Goal: Task Accomplishment & Management: Manage account settings

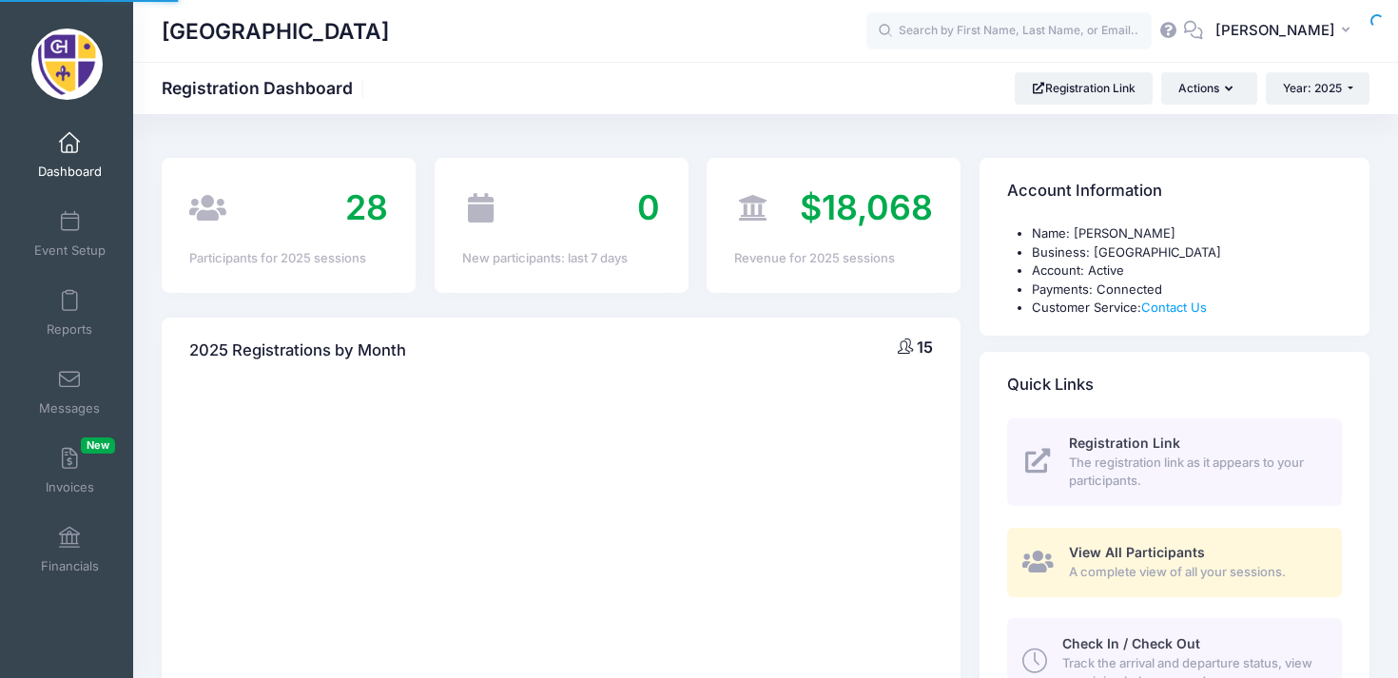
select select
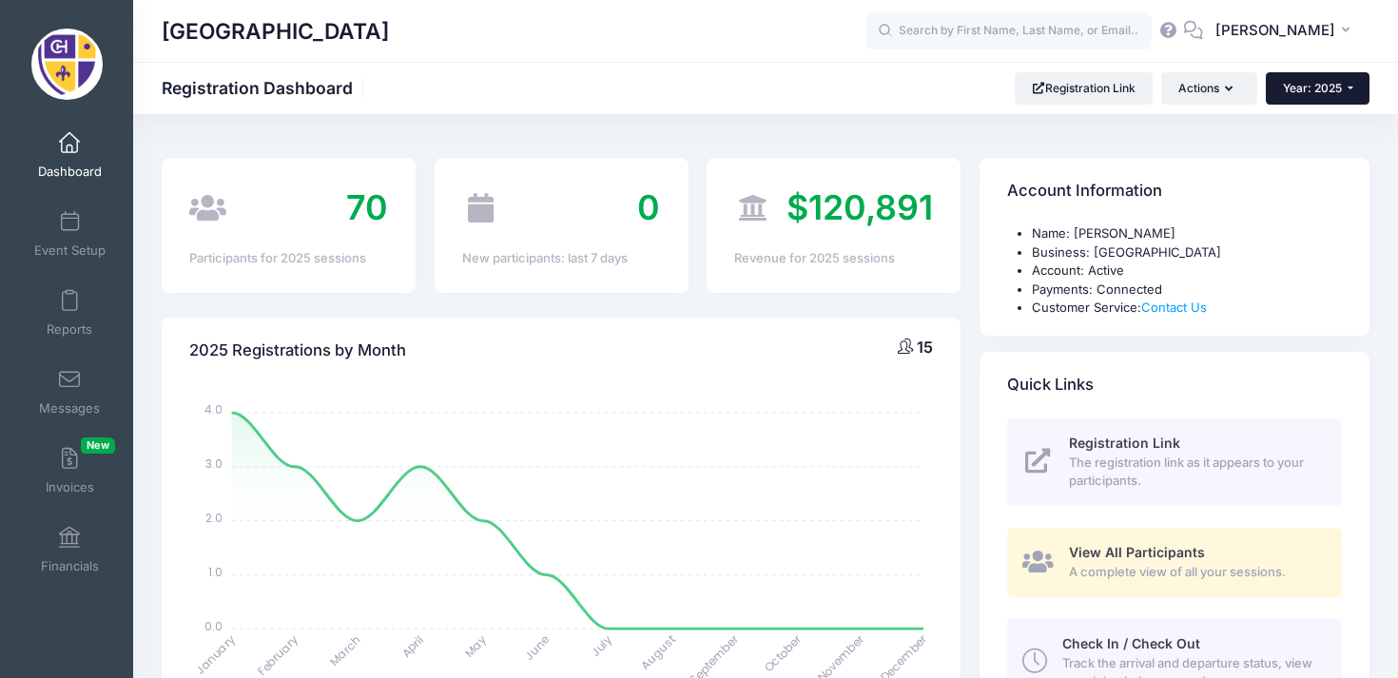
click at [1300, 76] on button "Year: 2025" at bounding box center [1318, 88] width 104 height 32
click at [1310, 126] on link "Year: 2026" at bounding box center [1328, 124] width 124 height 25
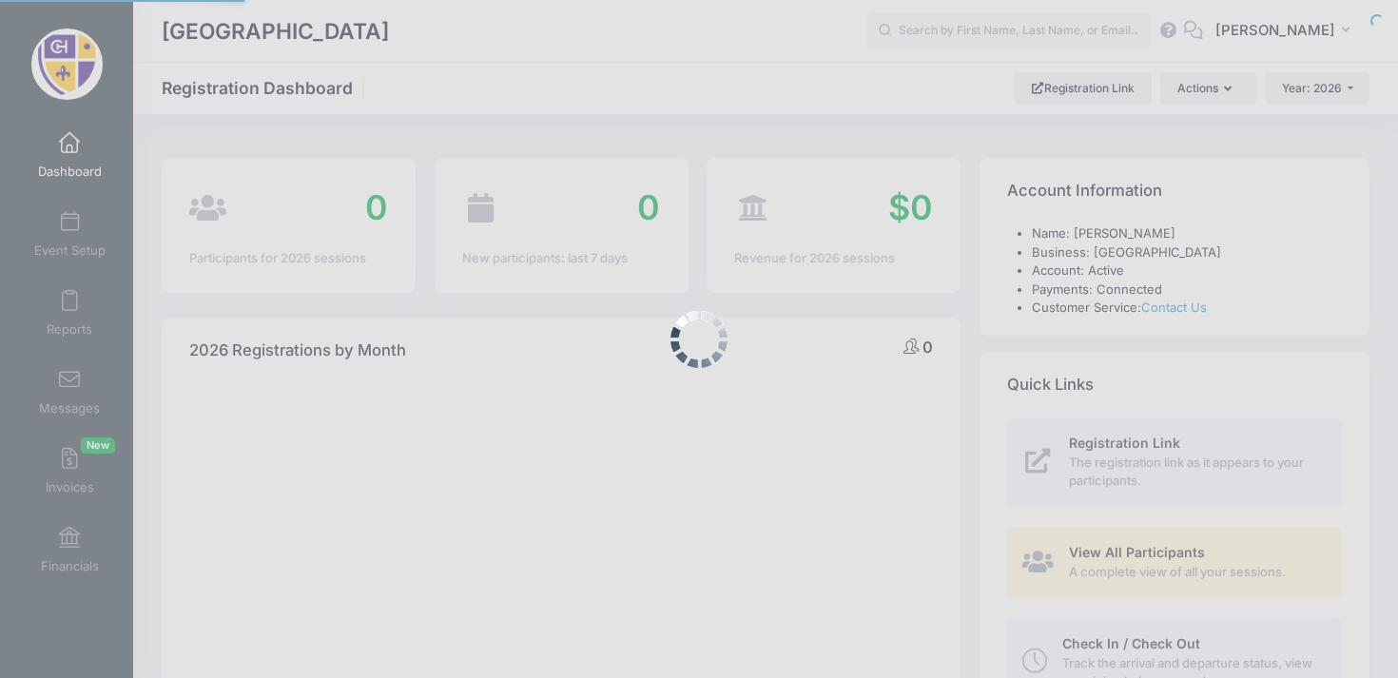
select select
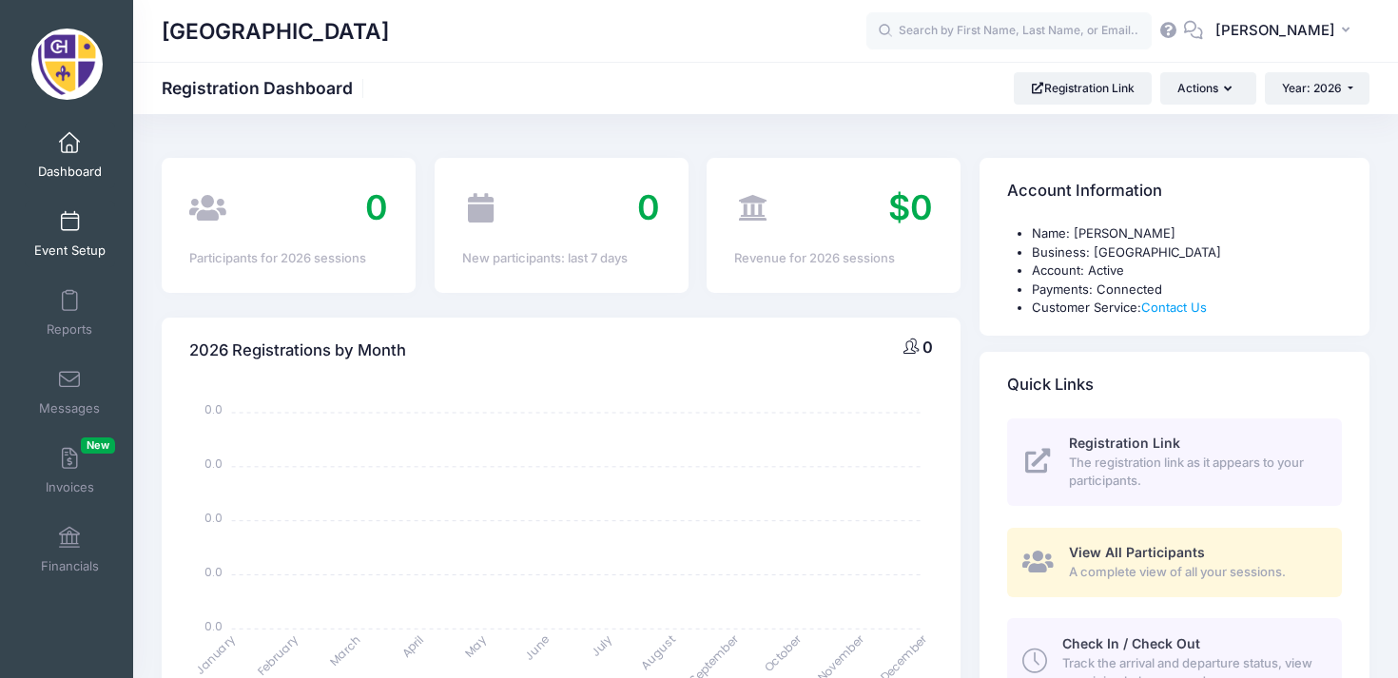
click at [69, 223] on span at bounding box center [69, 222] width 0 height 21
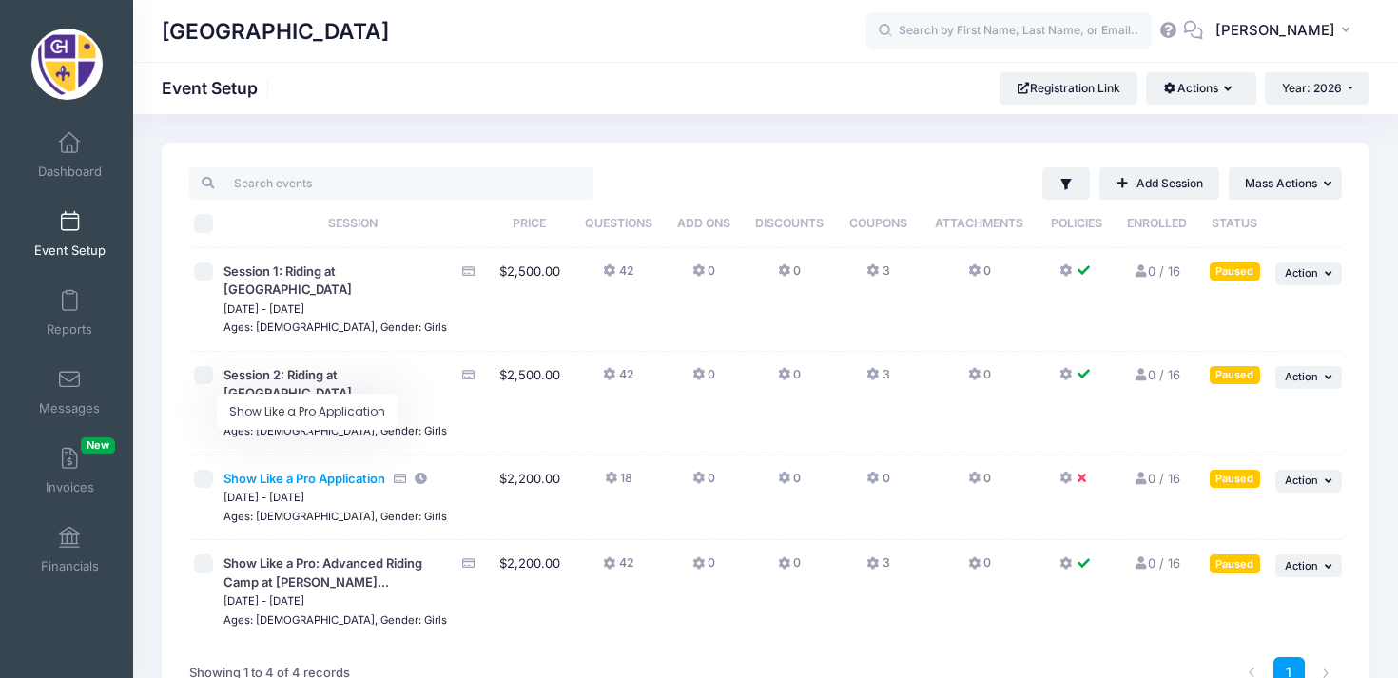
click at [343, 471] on span "Show Like a Pro Application" at bounding box center [304, 478] width 162 height 15
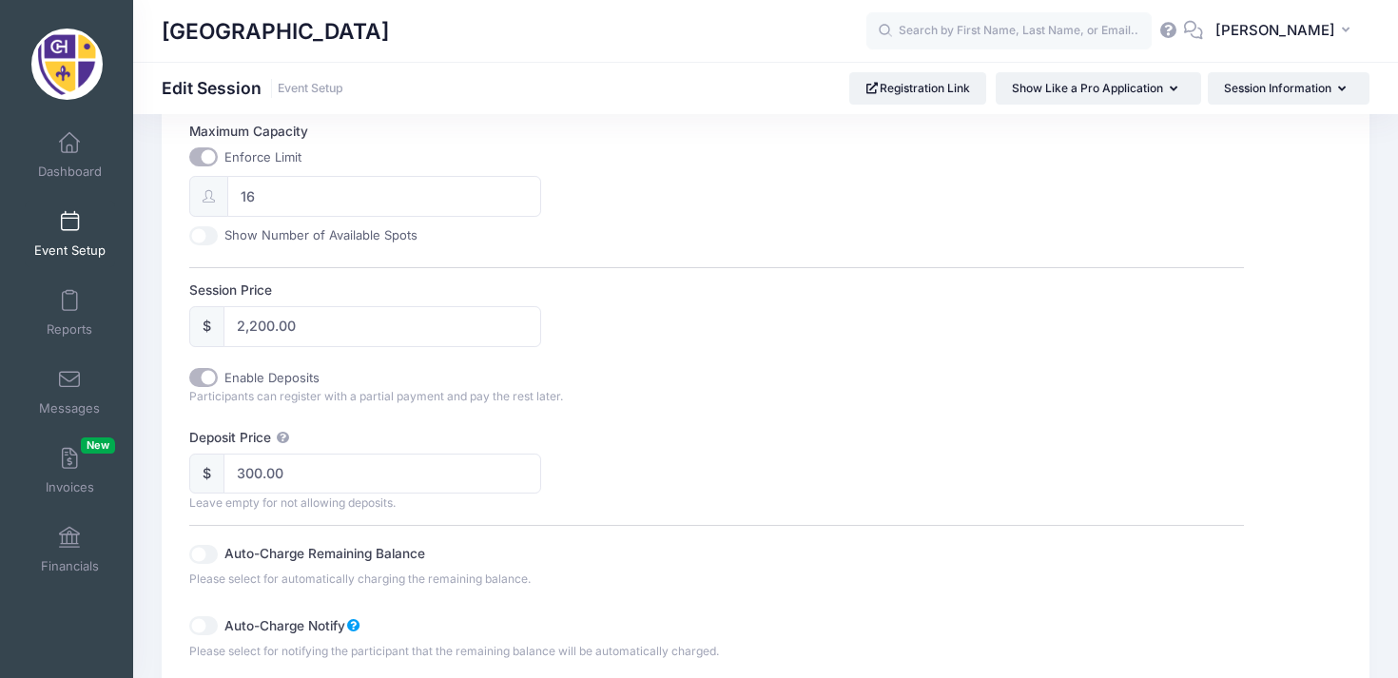
scroll to position [807, 0]
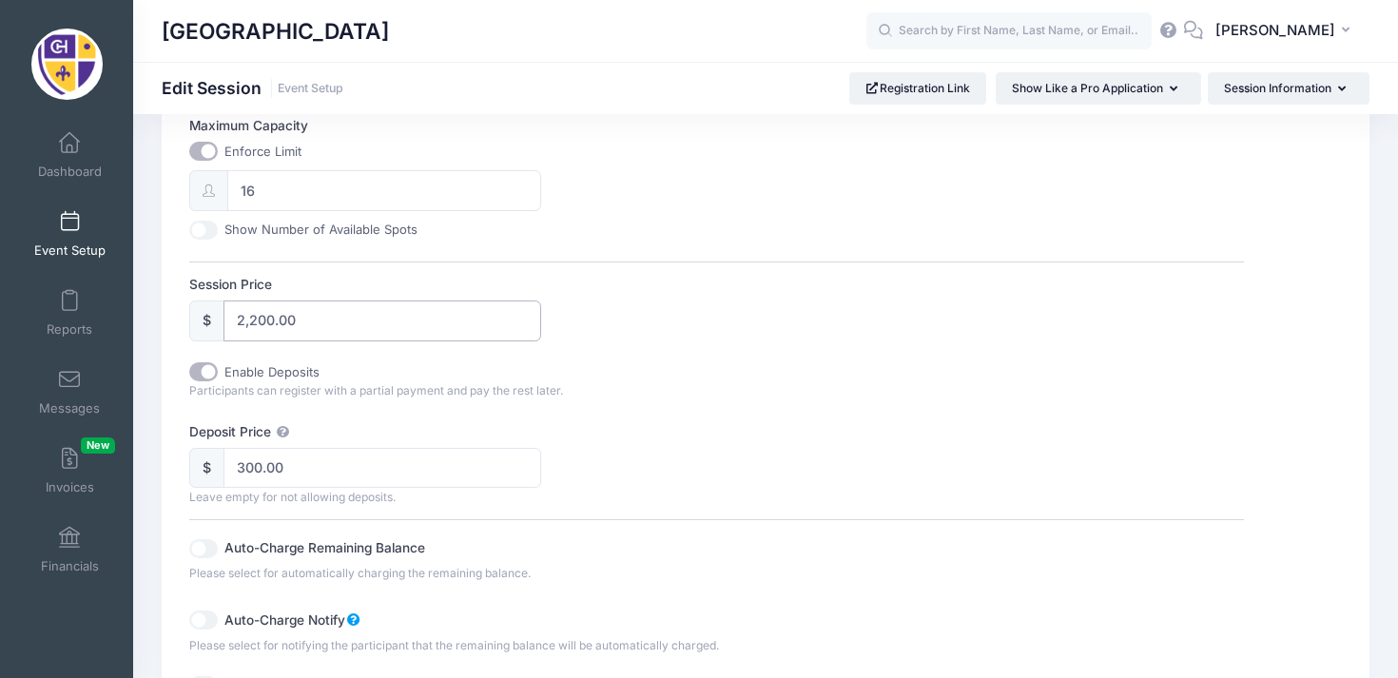
drag, startPoint x: 304, startPoint y: 300, endPoint x: 223, endPoint y: 294, distance: 81.1
click at [223, 300] on input "2,200.00" at bounding box center [382, 320] width 318 height 41
type input "$150"
drag, startPoint x: 308, startPoint y: 443, endPoint x: 228, endPoint y: 444, distance: 79.9
click at [228, 448] on input "300.00" at bounding box center [382, 468] width 318 height 41
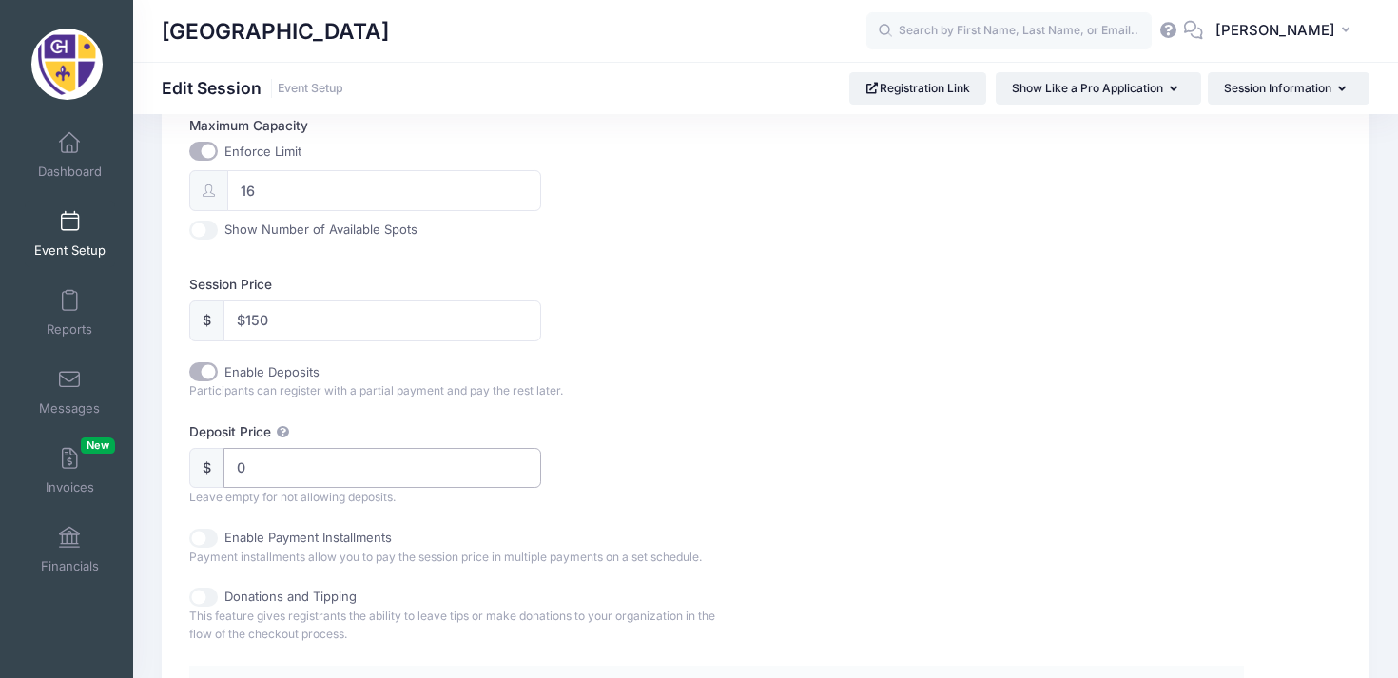
type input "0"
click at [376, 422] on label "Deposit Price" at bounding box center [452, 431] width 527 height 19
click at [376, 448] on input "0" at bounding box center [382, 468] width 318 height 41
click at [209, 362] on input "Enable Deposits" at bounding box center [203, 371] width 29 height 19
checkbox input "false"
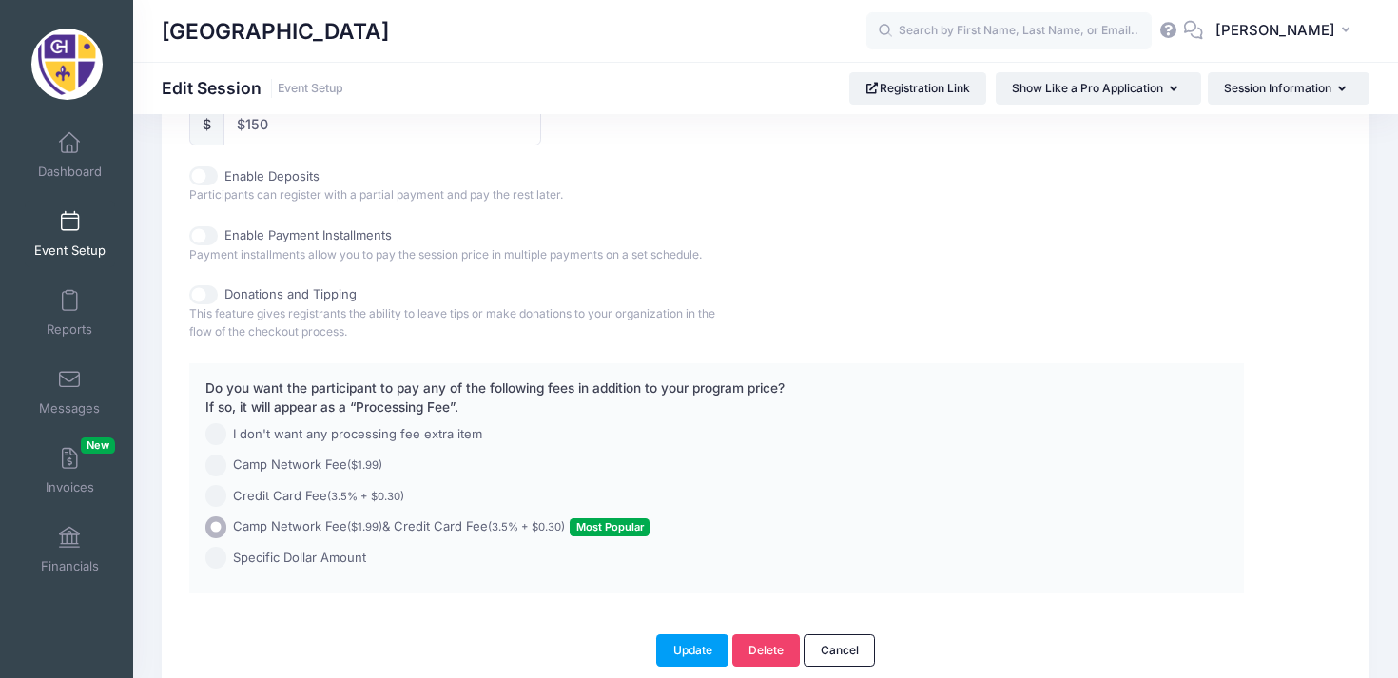
scroll to position [1070, 0]
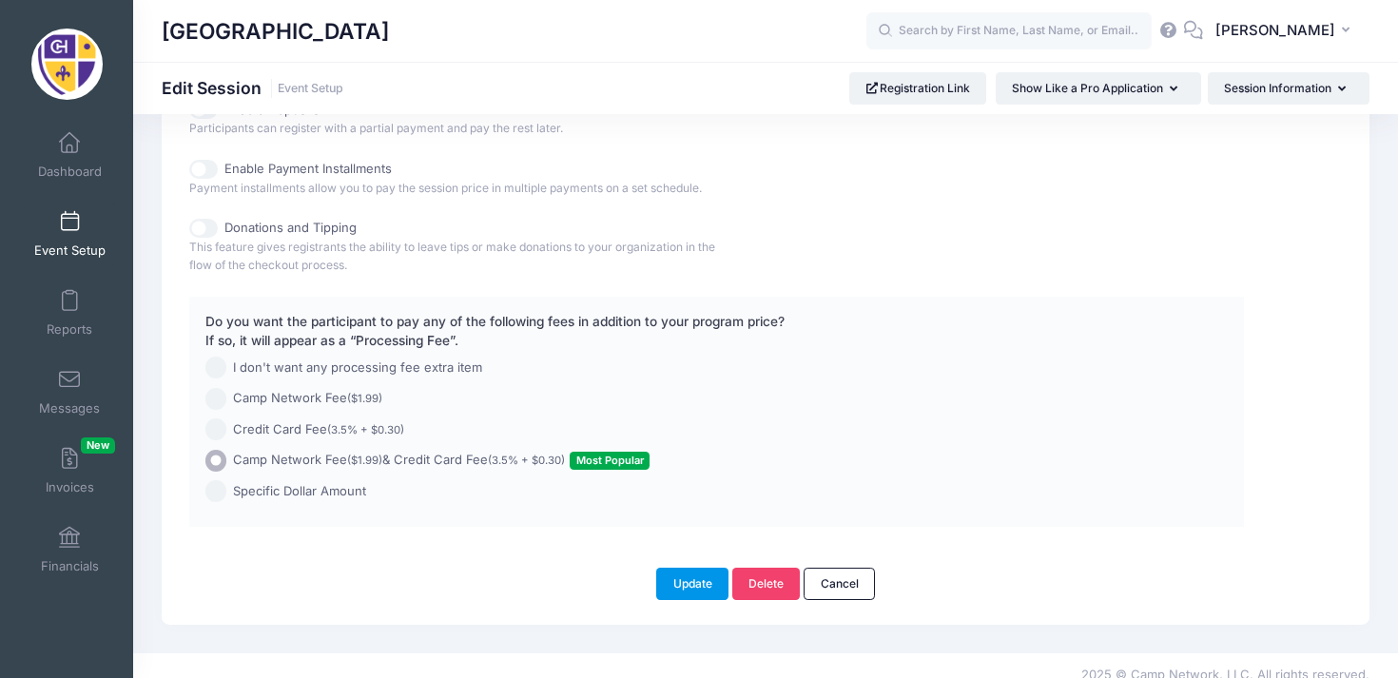
click at [687, 568] on button "Update" at bounding box center [692, 584] width 72 height 32
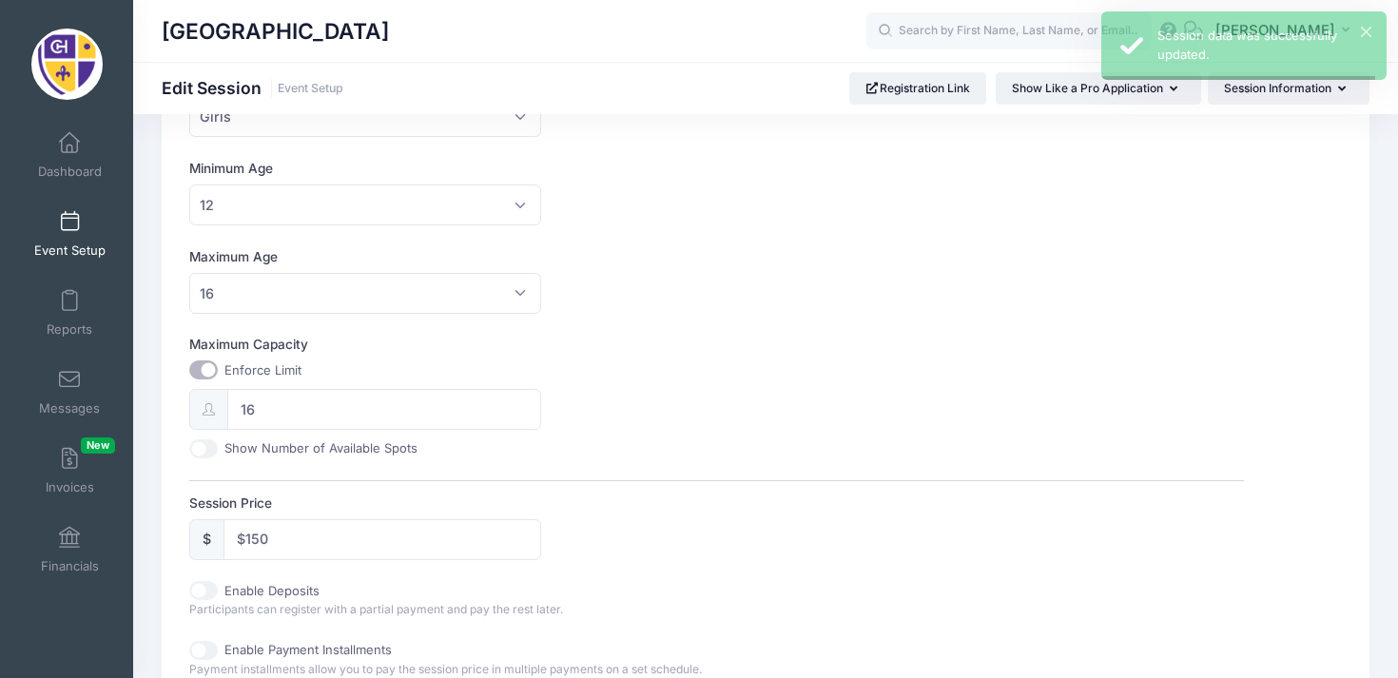
scroll to position [0, 0]
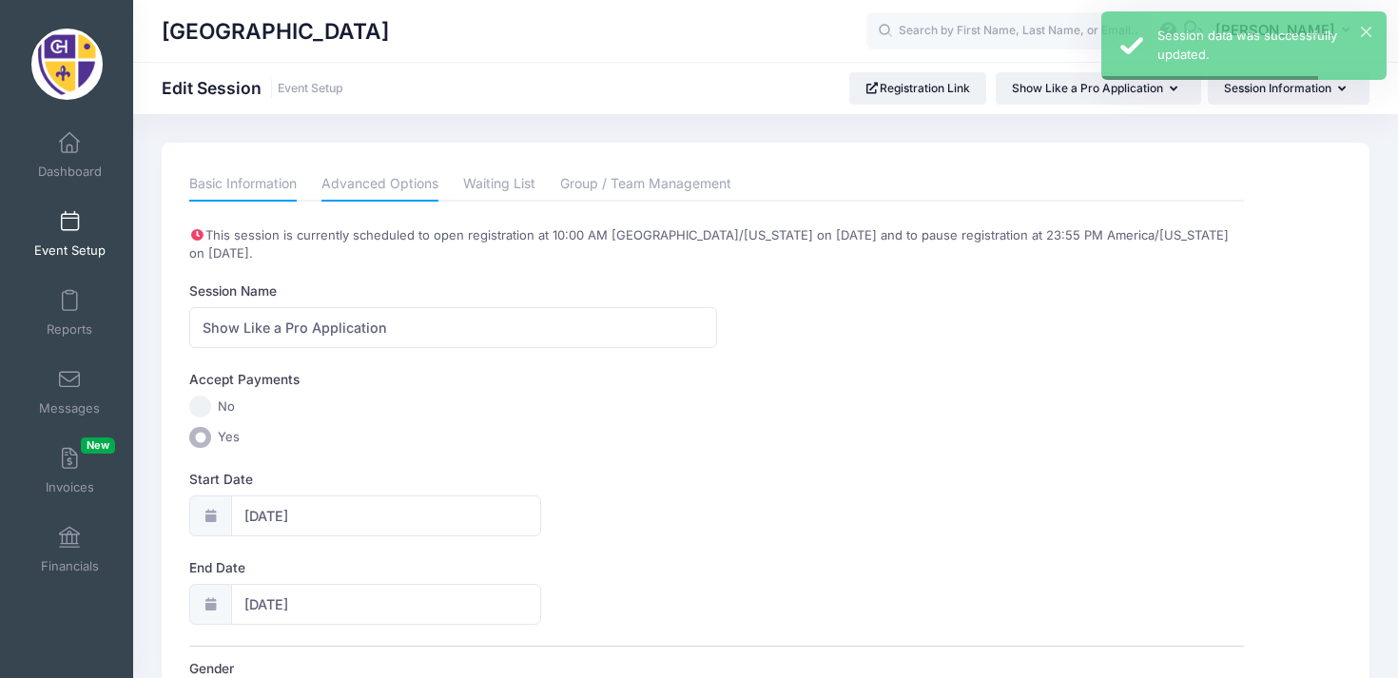
click at [412, 191] on link "Advanced Options" at bounding box center [379, 184] width 117 height 34
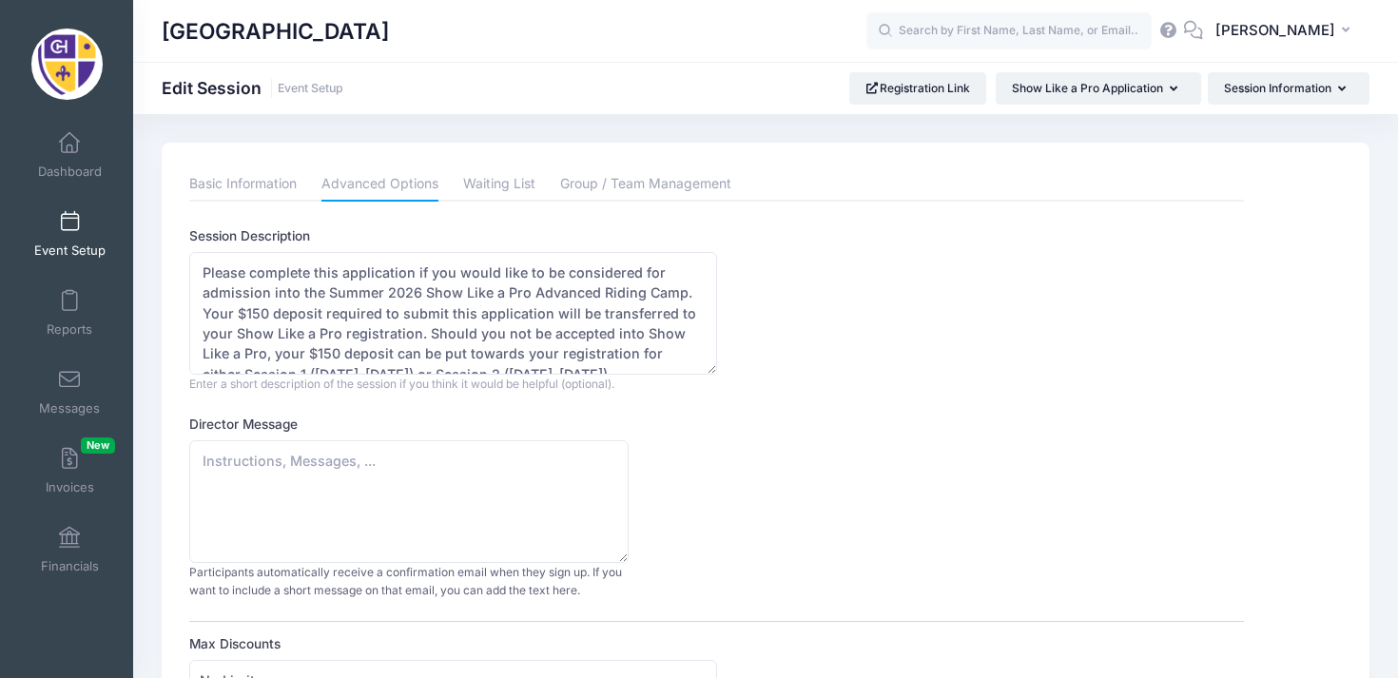
scroll to position [20, 0]
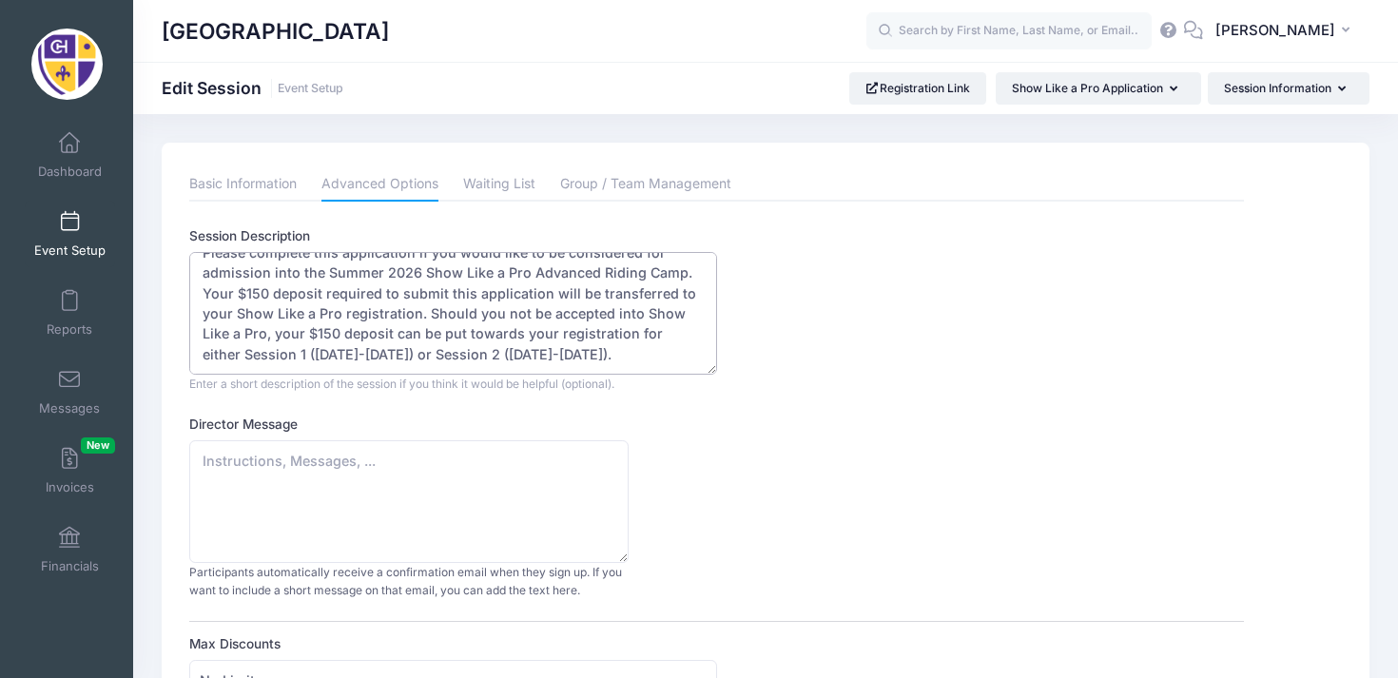
click at [606, 356] on textarea "Please complete this application if you would like to be considered for admissi…" at bounding box center [452, 313] width 527 height 123
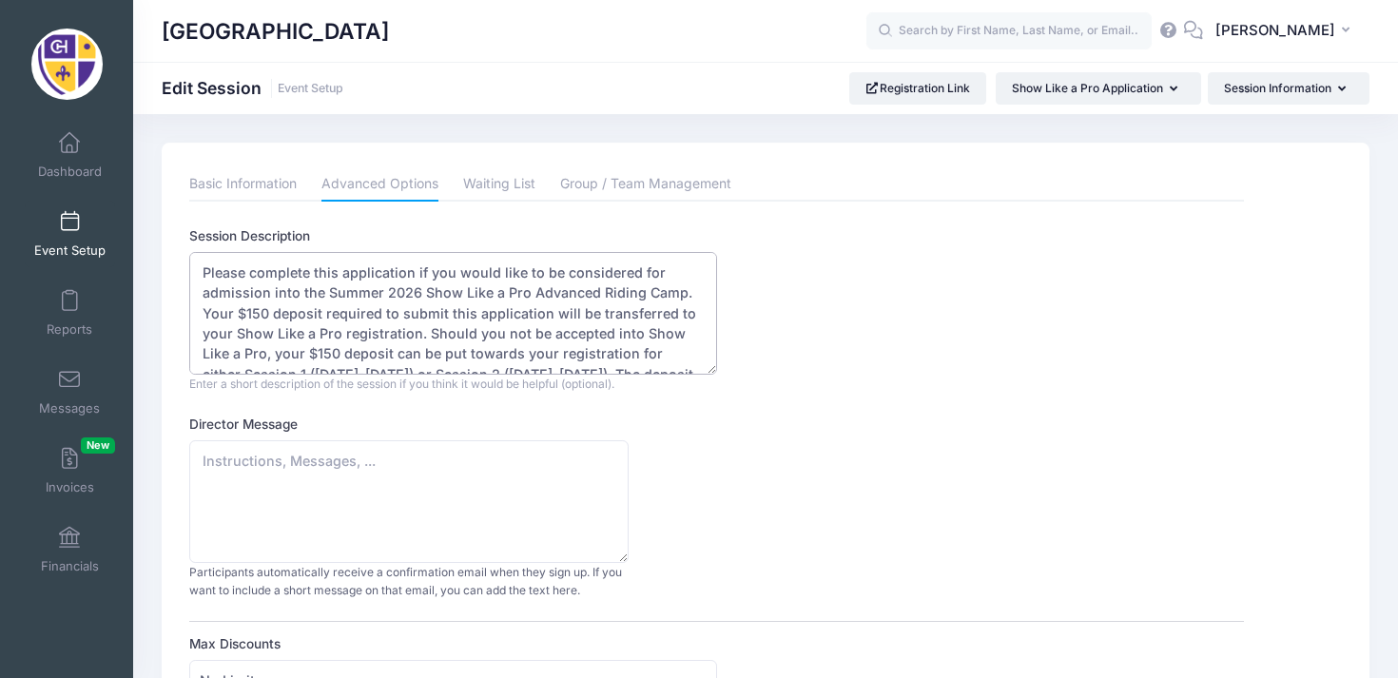
scroll to position [41, 0]
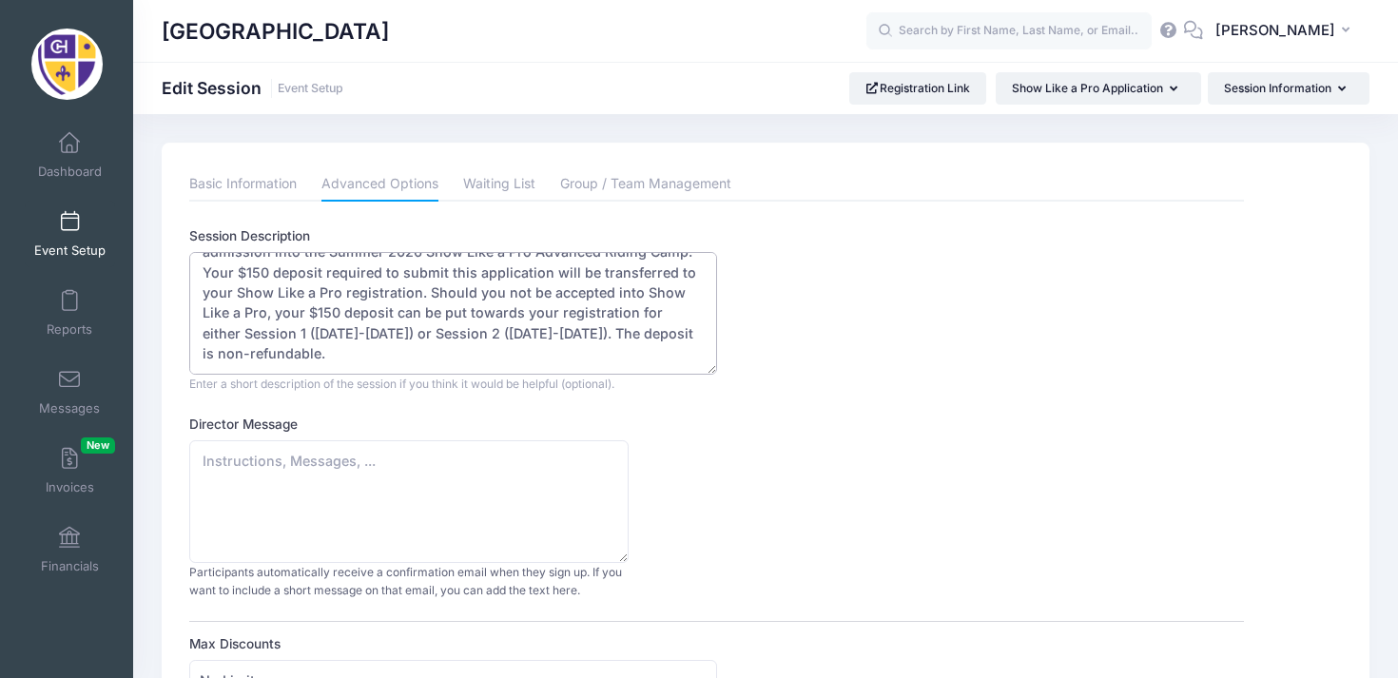
drag, startPoint x: 215, startPoint y: 270, endPoint x: 585, endPoint y: 389, distance: 388.5
click at [585, 389] on div "Please complete this application if you would like to be considered for admissi…" at bounding box center [452, 322] width 527 height 141
type textarea "Please complete this application if you would like to be considered for admissi…"
click at [382, 455] on textarea "Director Message" at bounding box center [408, 501] width 439 height 123
paste textarea "Please complete this application if you would like to be considered for admissi…"
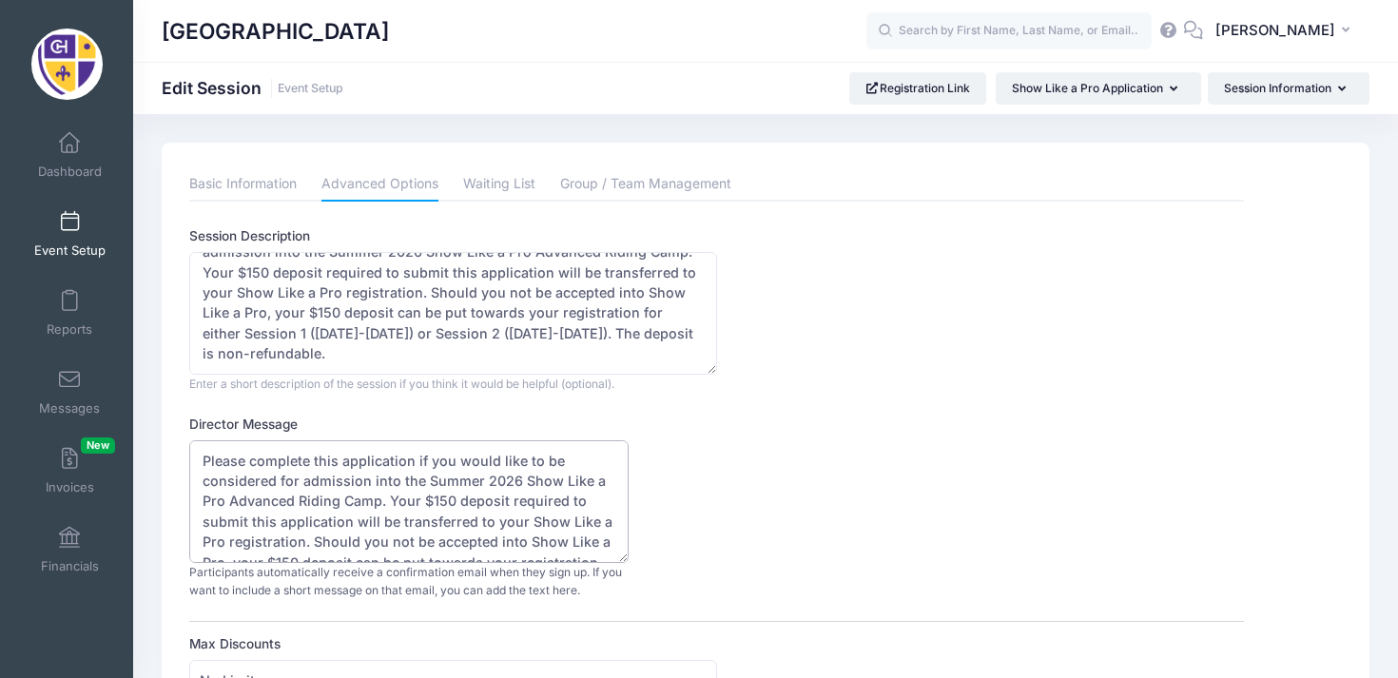
scroll to position [49, 0]
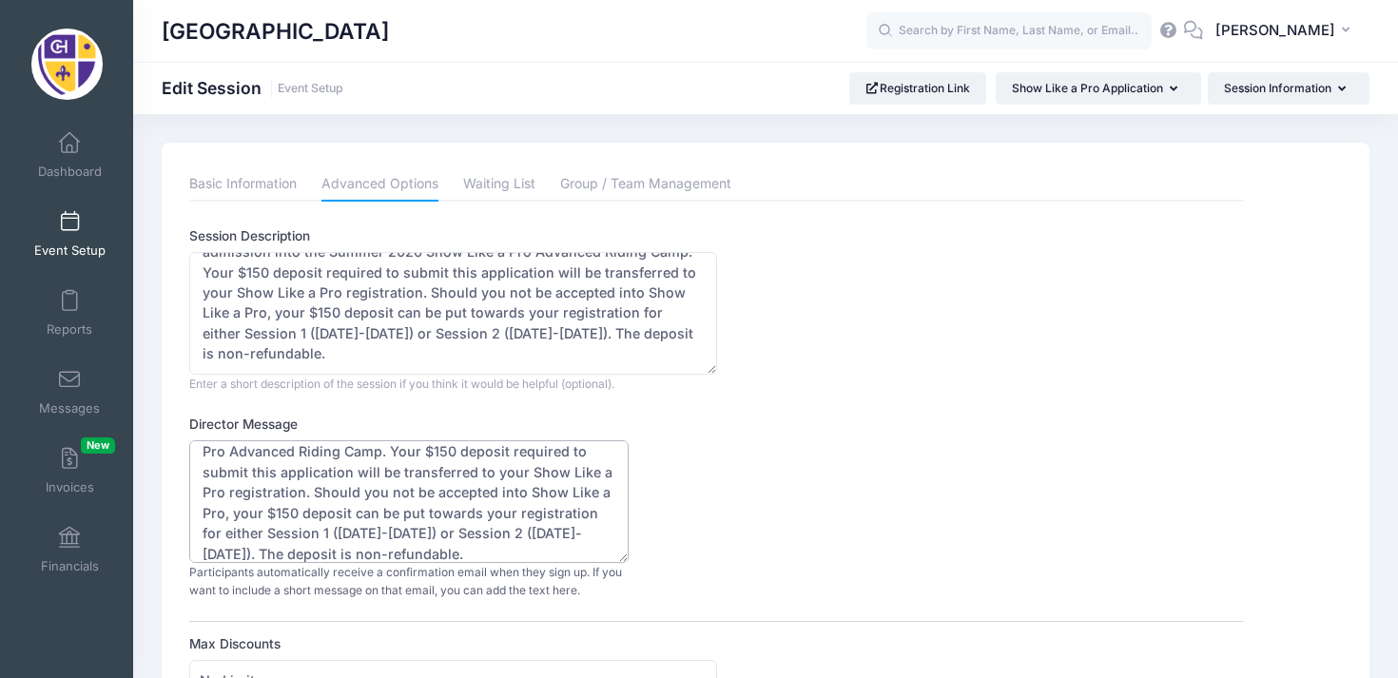
type textarea "Please complete this application if you would like to be considered for admissi…"
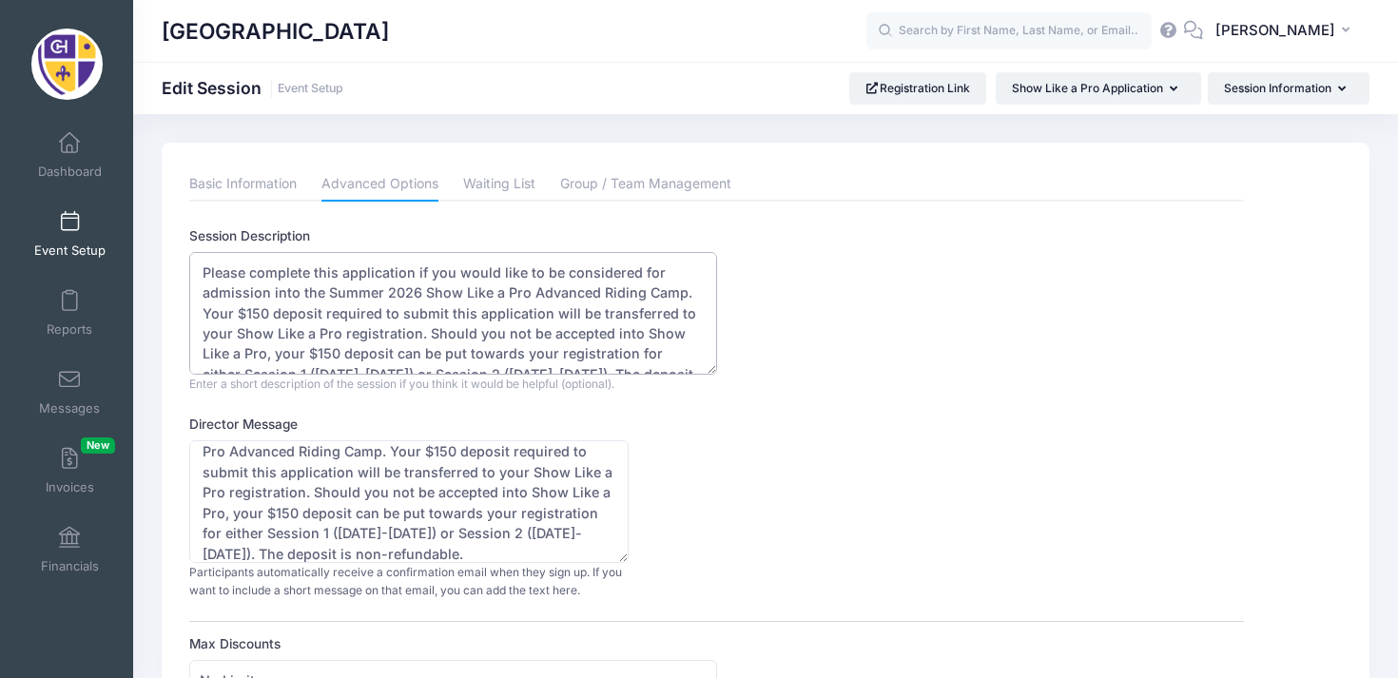
drag, startPoint x: 323, startPoint y: 357, endPoint x: 190, endPoint y: 250, distance: 170.5
click at [190, 250] on div "Session Description Please complete this application if you would like to be co…" at bounding box center [716, 309] width 1054 height 166
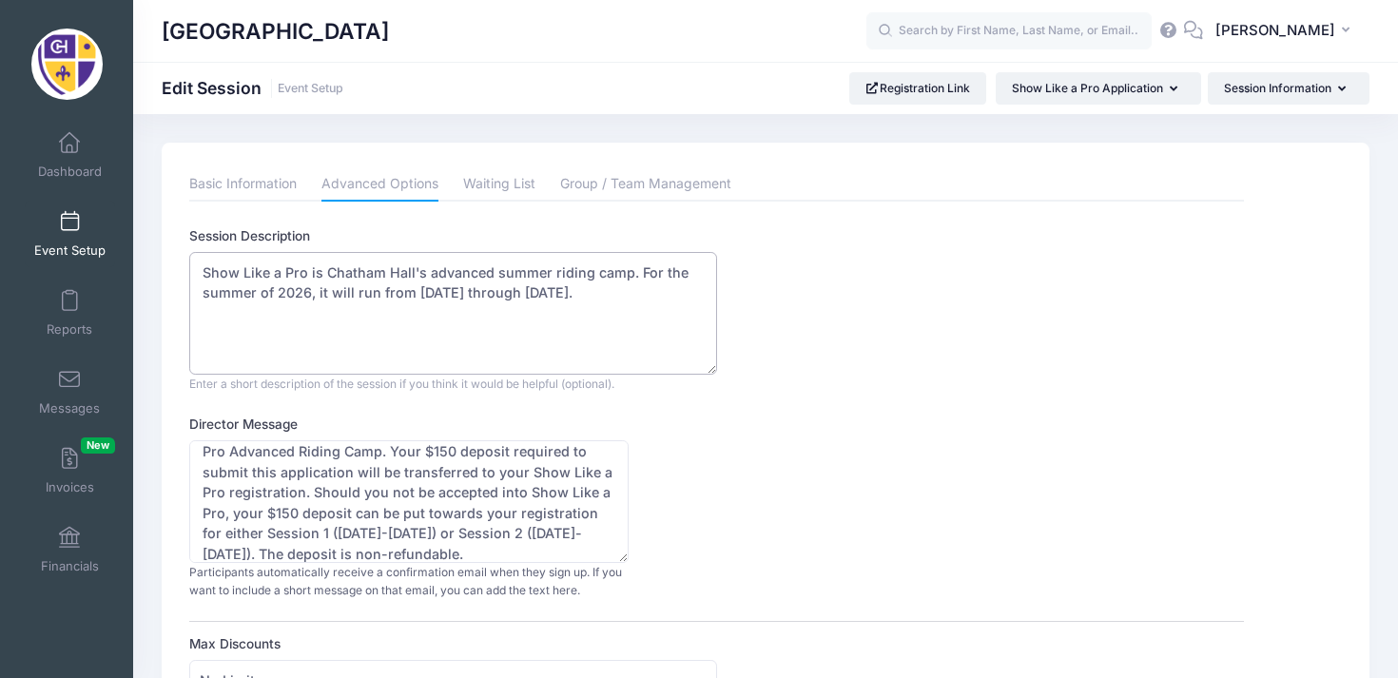
click at [319, 296] on textarea "Please complete this application if you would like to be considered for admissi…" at bounding box center [452, 313] width 527 height 123
click at [256, 311] on textarea "Please complete this application if you would like to be considered for admissi…" at bounding box center [452, 313] width 527 height 123
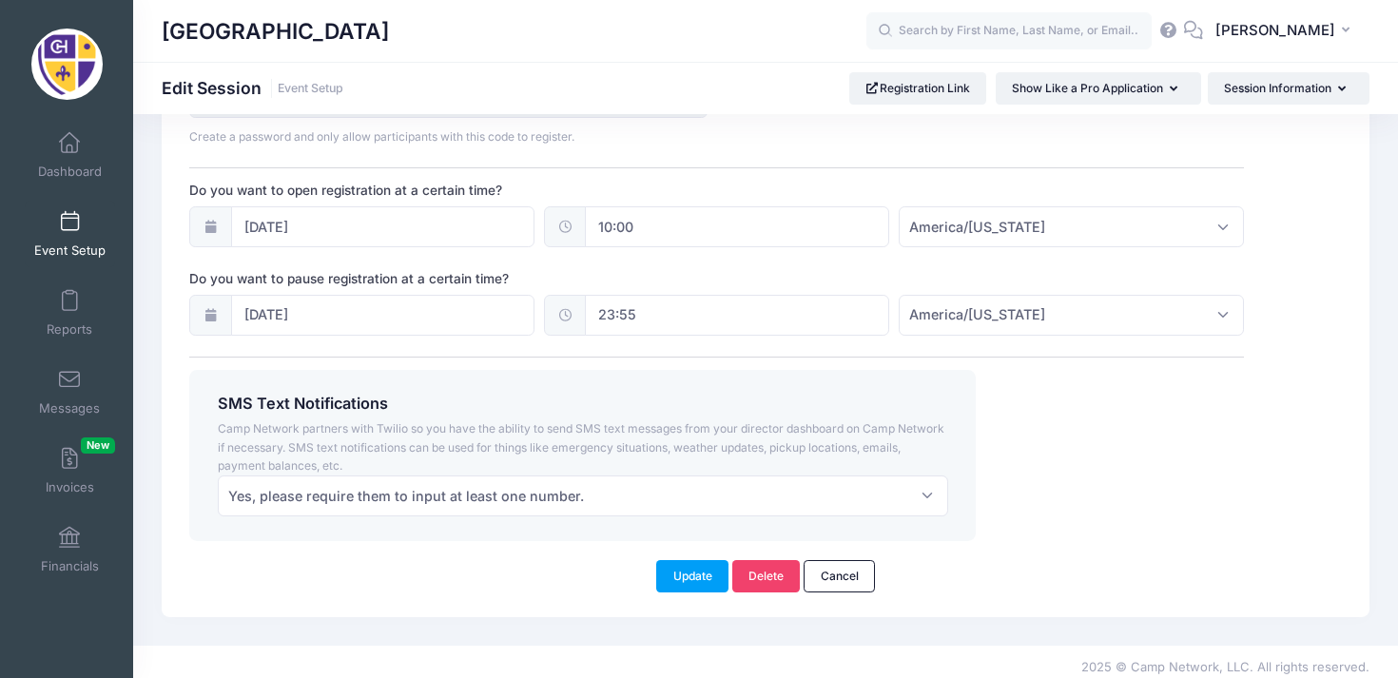
scroll to position [1423, 0]
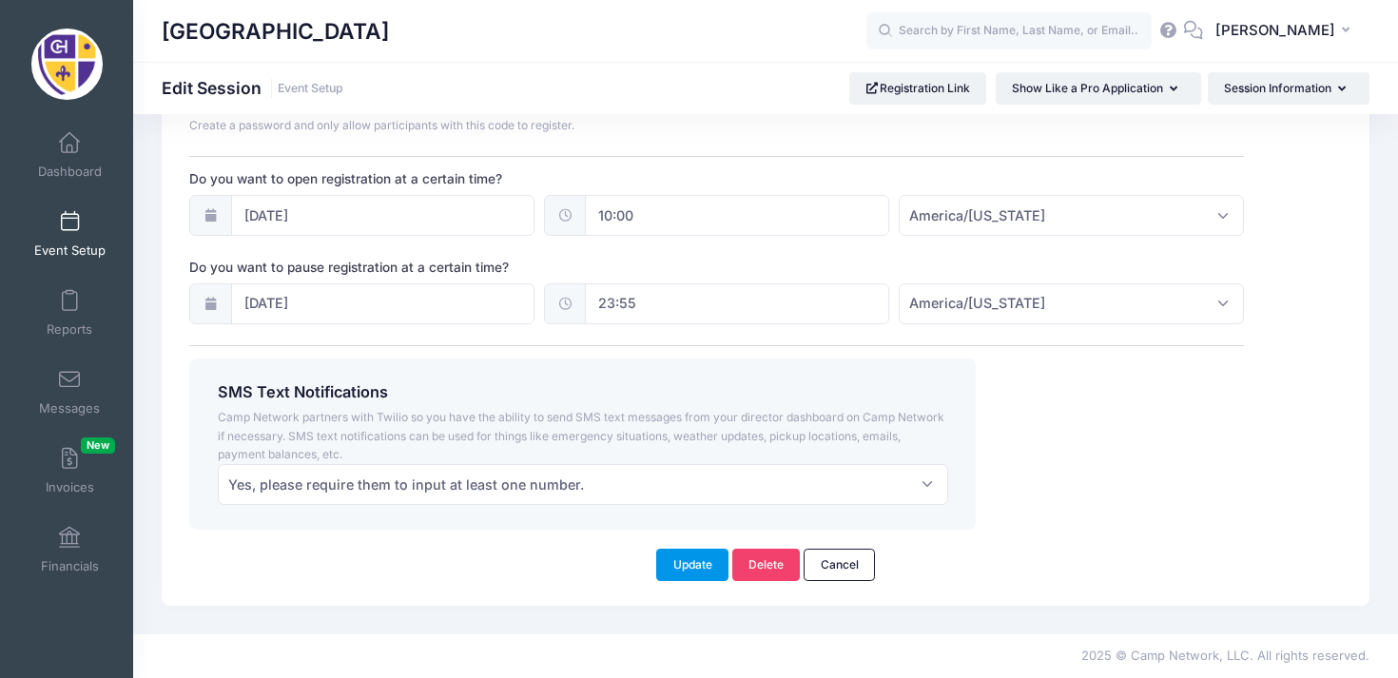
type textarea "Show Like a Pro is Chatham Hall's advanced summer riding camp. For the summer o…"
click at [707, 571] on button "Update" at bounding box center [692, 565] width 72 height 32
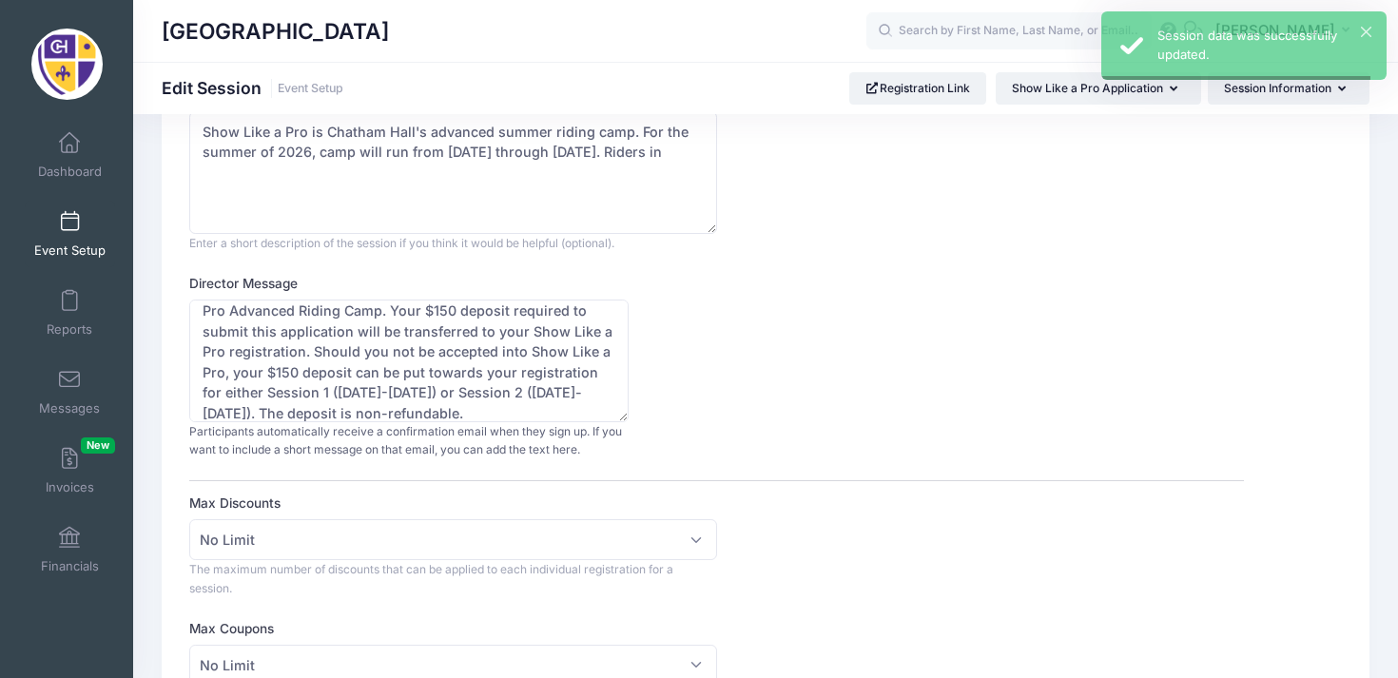
scroll to position [0, 0]
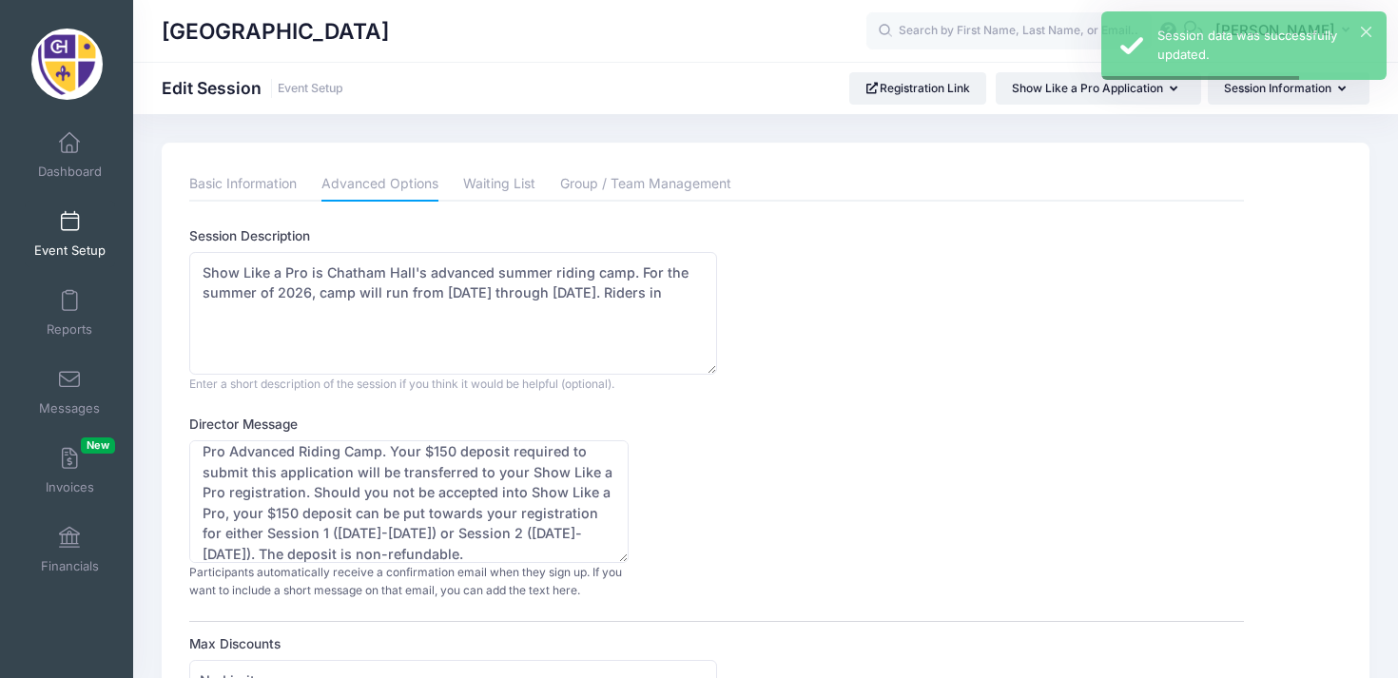
click at [69, 228] on span at bounding box center [69, 222] width 0 height 21
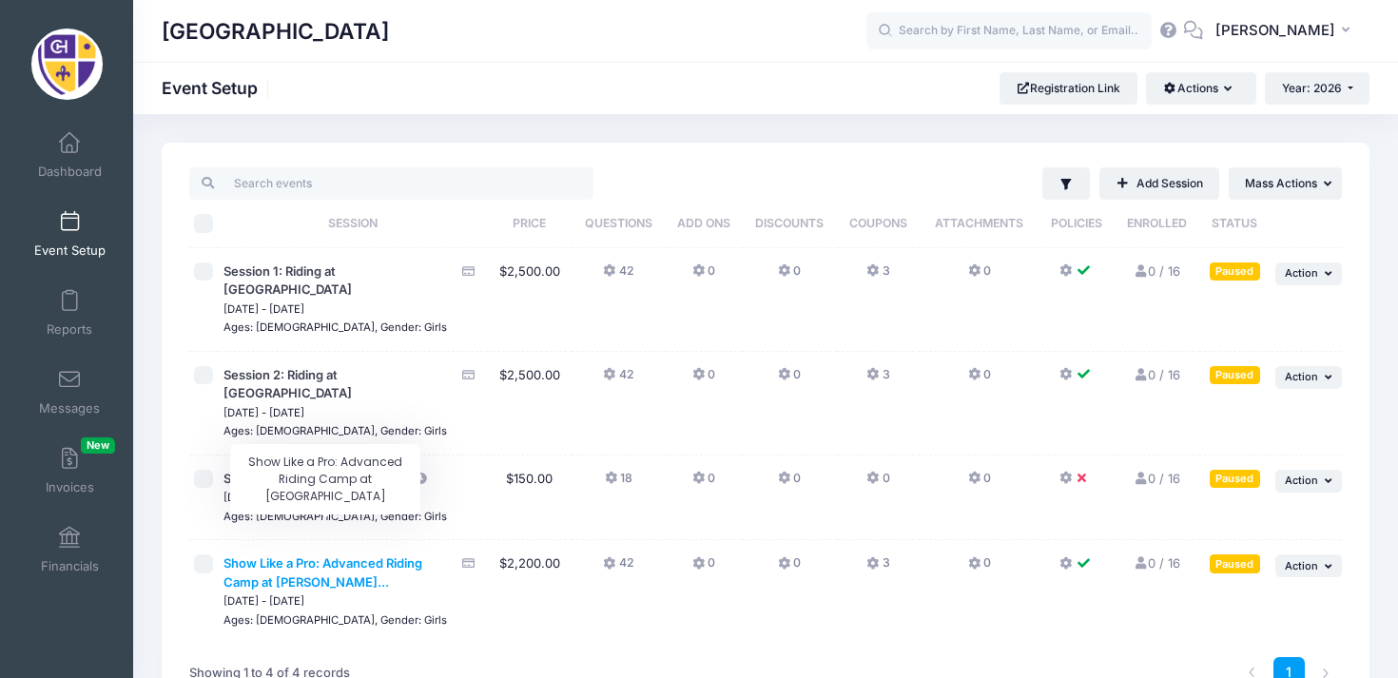
click at [338, 555] on span "Show Like a Pro: Advanced Riding Camp at Chatham Hal..." at bounding box center [322, 572] width 199 height 34
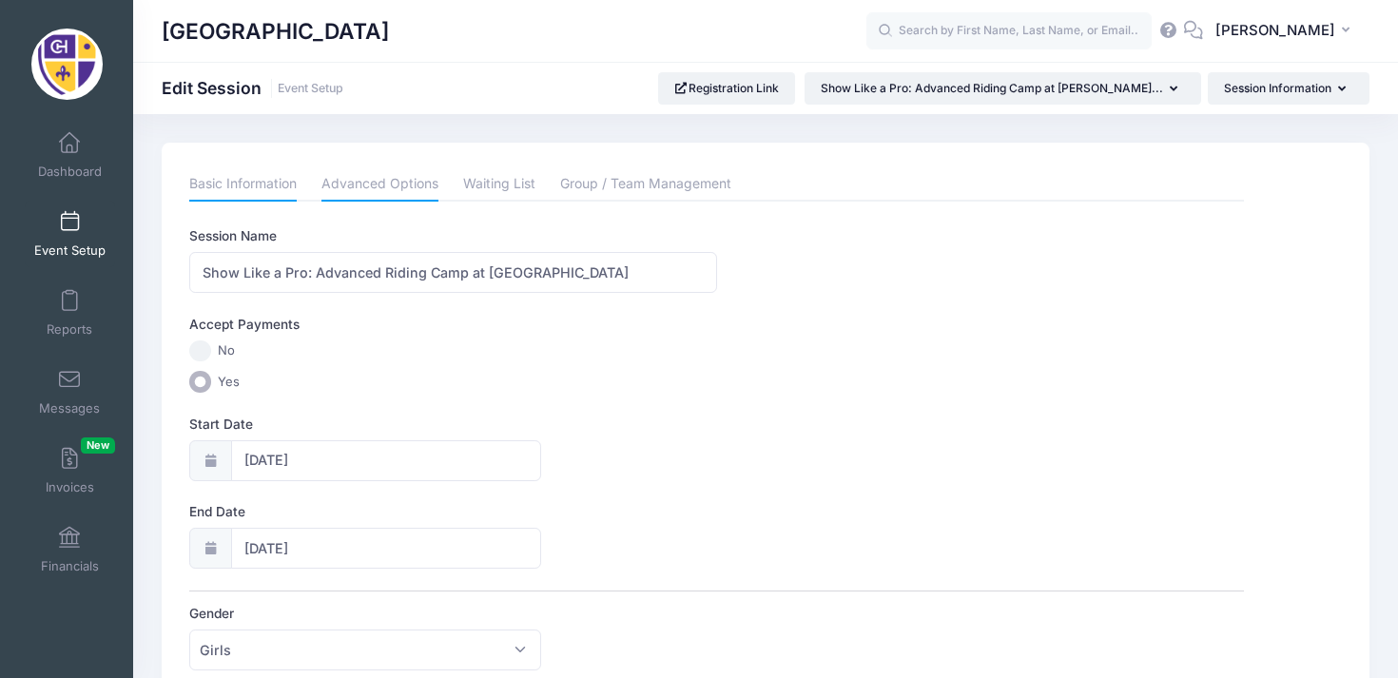
click at [392, 184] on link "Advanced Options" at bounding box center [379, 184] width 117 height 34
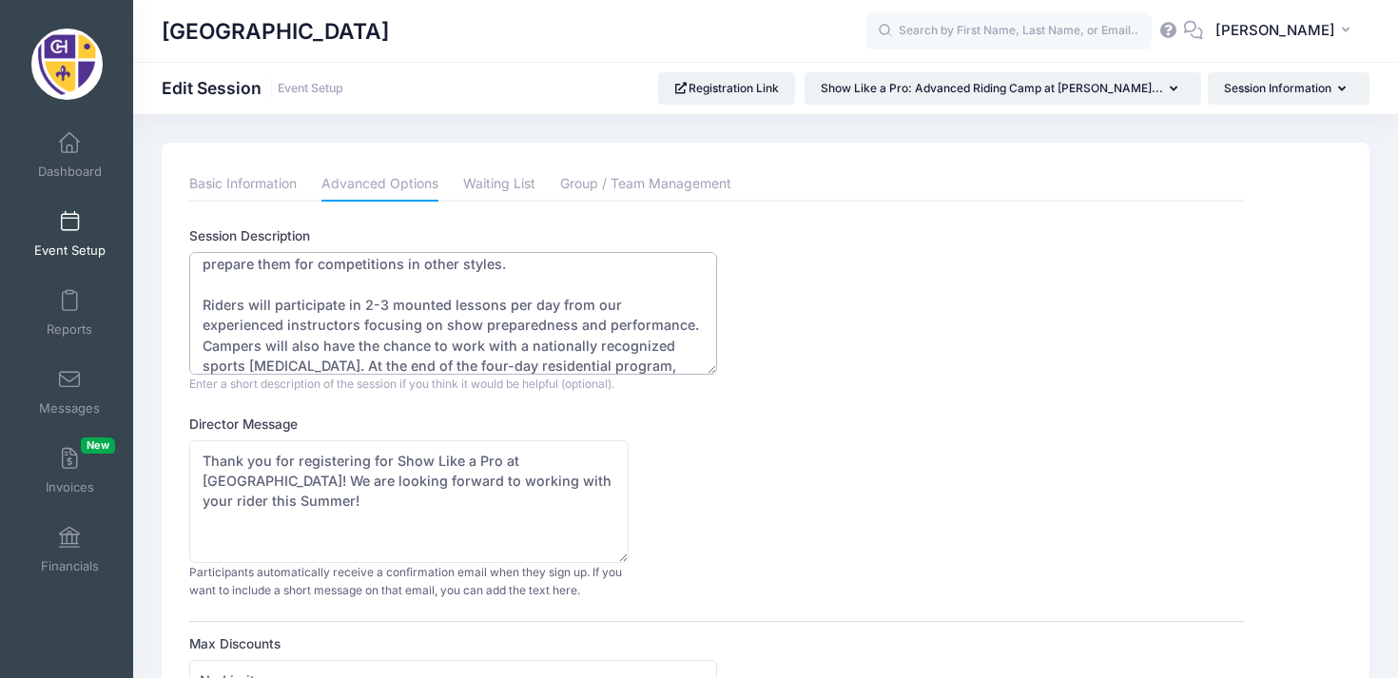
scroll to position [164, 0]
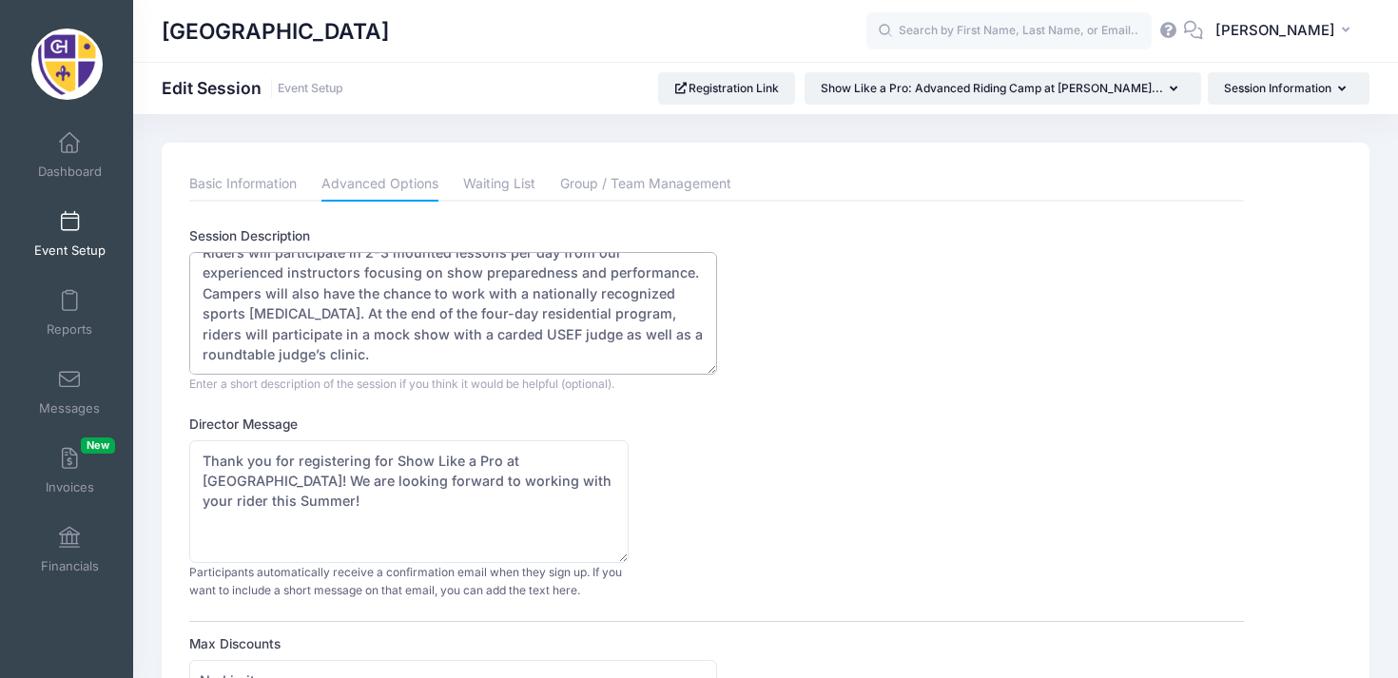
drag, startPoint x: 205, startPoint y: 268, endPoint x: 458, endPoint y: 385, distance: 278.7
click at [458, 385] on div "Riders who attend this camp should be confidently jumping 2 foot courses or hig…" at bounding box center [452, 322] width 527 height 141
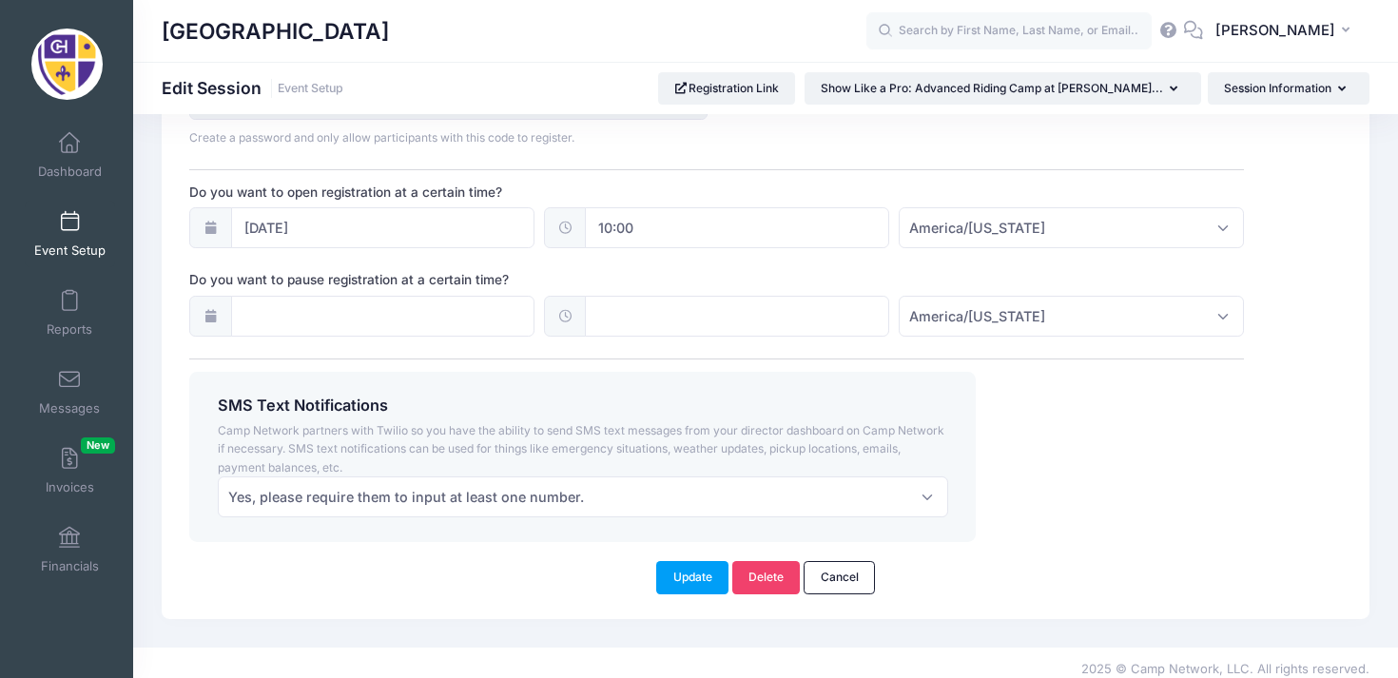
scroll to position [1486, 0]
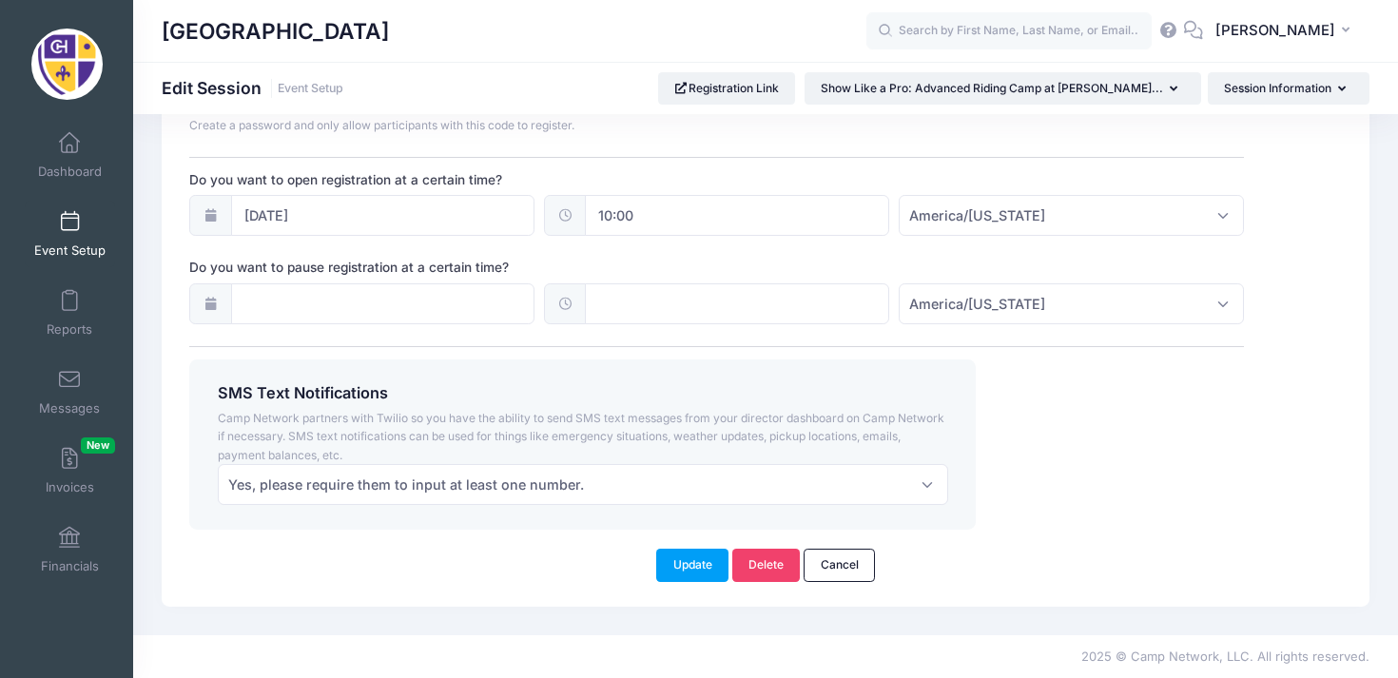
click at [69, 227] on span at bounding box center [69, 222] width 0 height 21
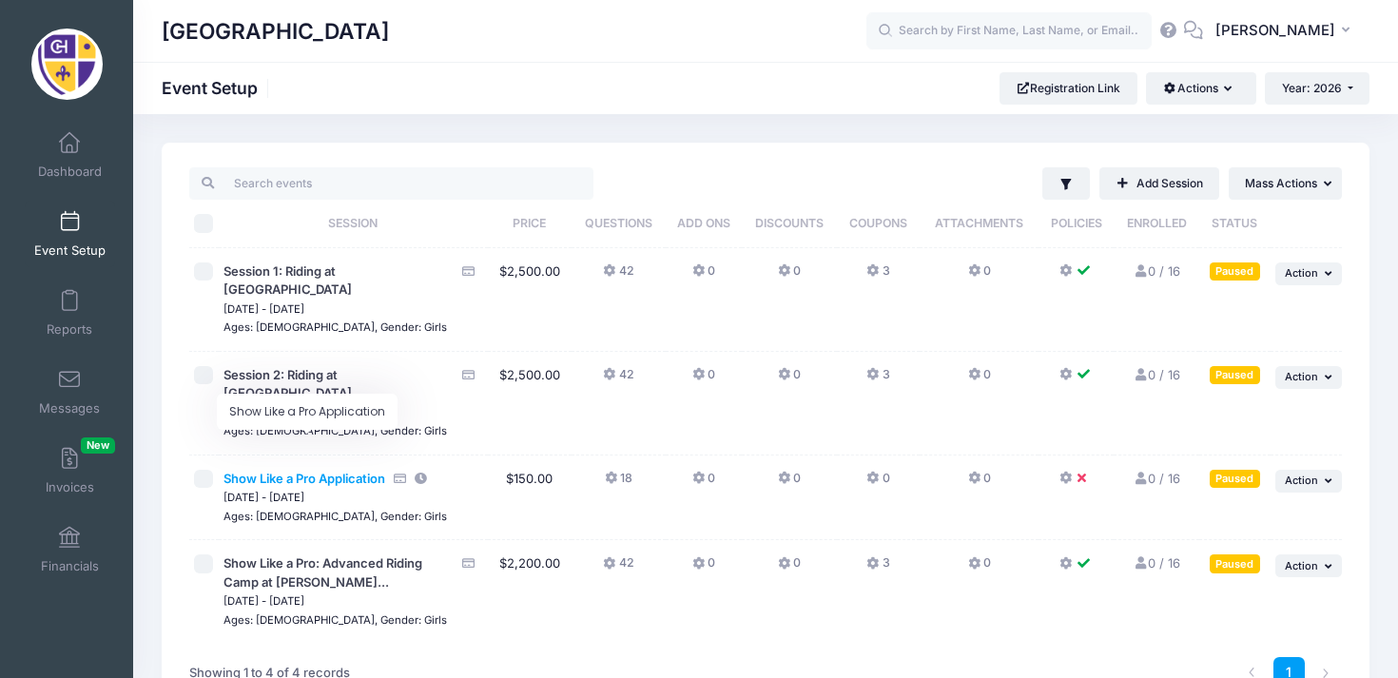
click at [348, 471] on span "Show Like a Pro Application" at bounding box center [304, 478] width 162 height 15
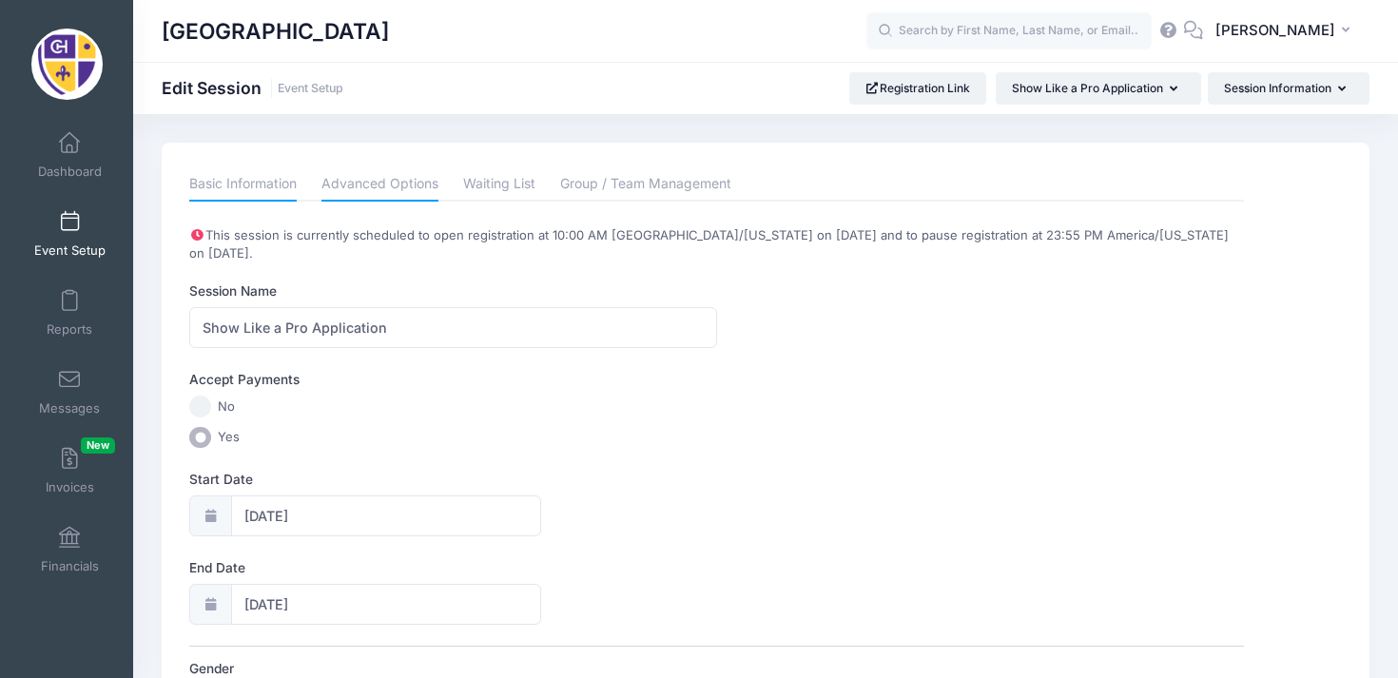
click at [417, 196] on link "Advanced Options" at bounding box center [379, 184] width 117 height 34
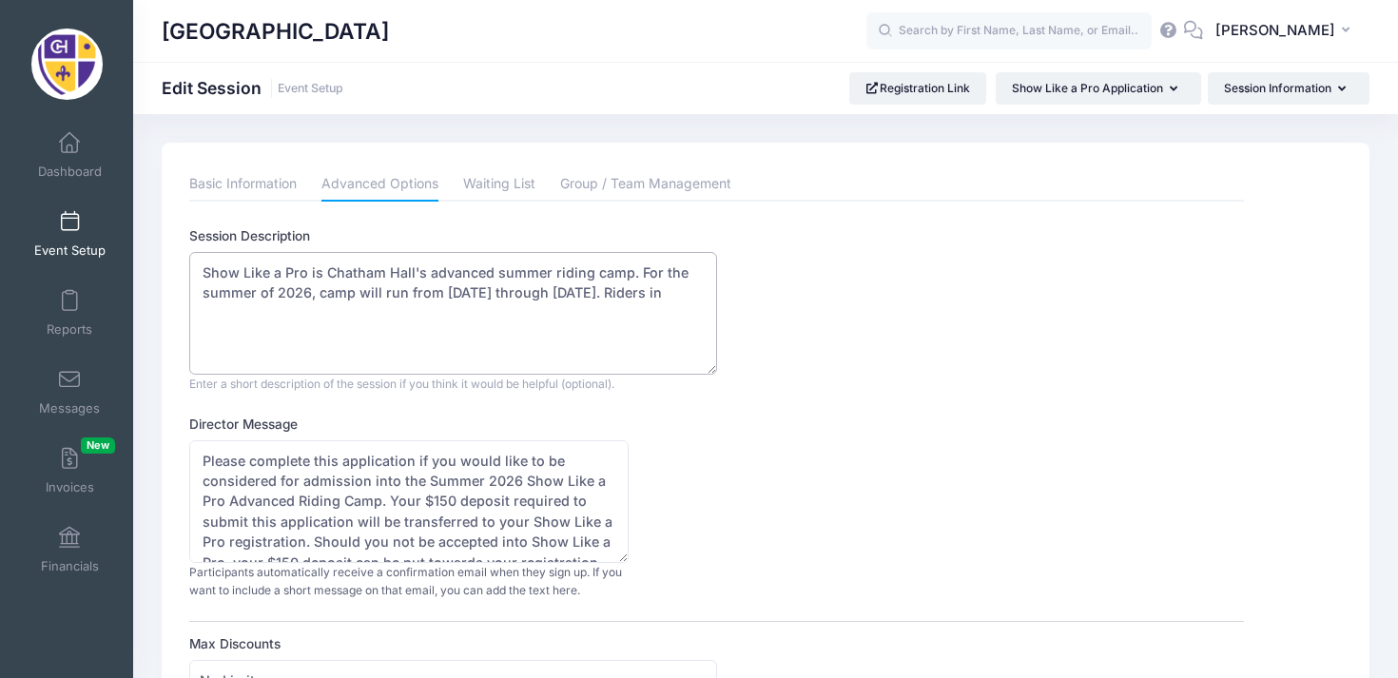
click at [354, 314] on textarea "Show Like a Pro is Chatham Hall's advanced summer riding camp. For the summer o…" at bounding box center [452, 313] width 527 height 123
paste textarea "Riders who attend this camp should be confidently jumping 2 foot courses or hig…"
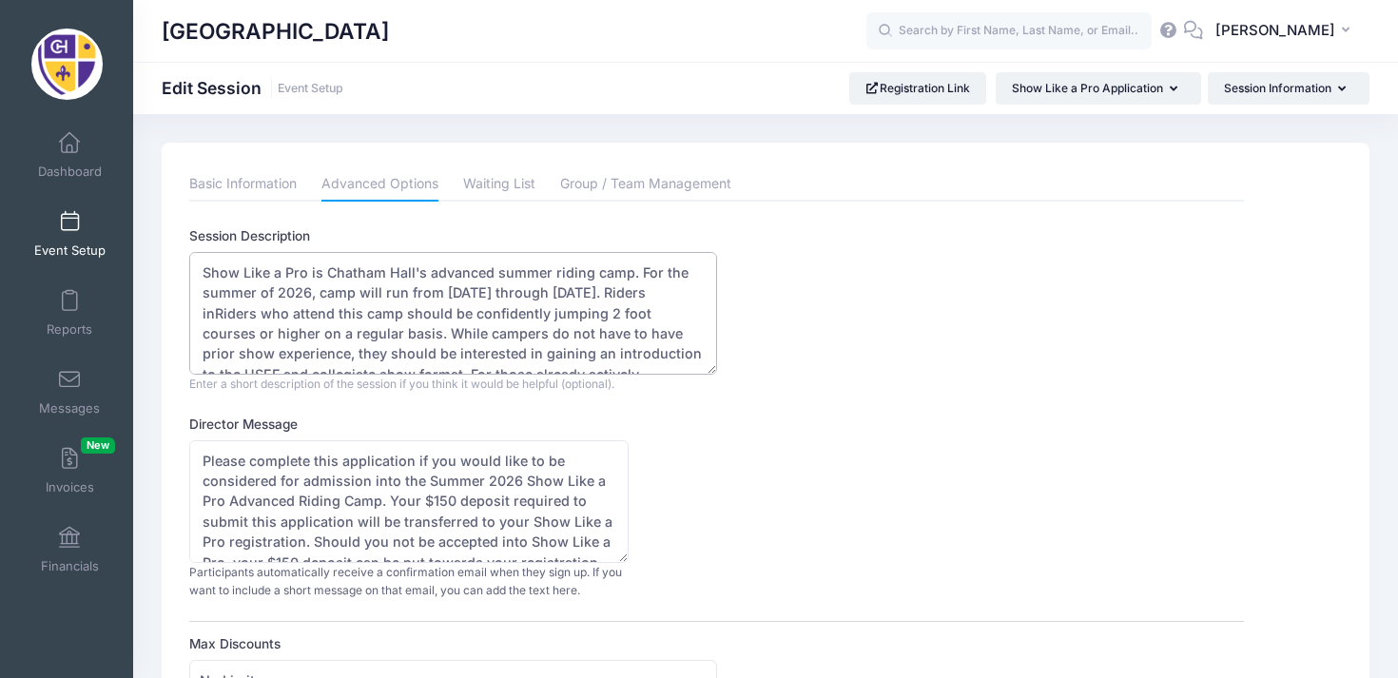
drag, startPoint x: 315, startPoint y: 313, endPoint x: 261, endPoint y: 315, distance: 53.3
click at [261, 315] on textarea "Show Like a Pro is Chatham Hall's advanced summer riding camp. For the summer o…" at bounding box center [452, 313] width 527 height 123
drag, startPoint x: 337, startPoint y: 314, endPoint x: 374, endPoint y: 314, distance: 37.1
click at [374, 314] on textarea "Show Like a Pro is Chatham Hall's advanced summer riding camp. For the summer o…" at bounding box center [452, 313] width 527 height 123
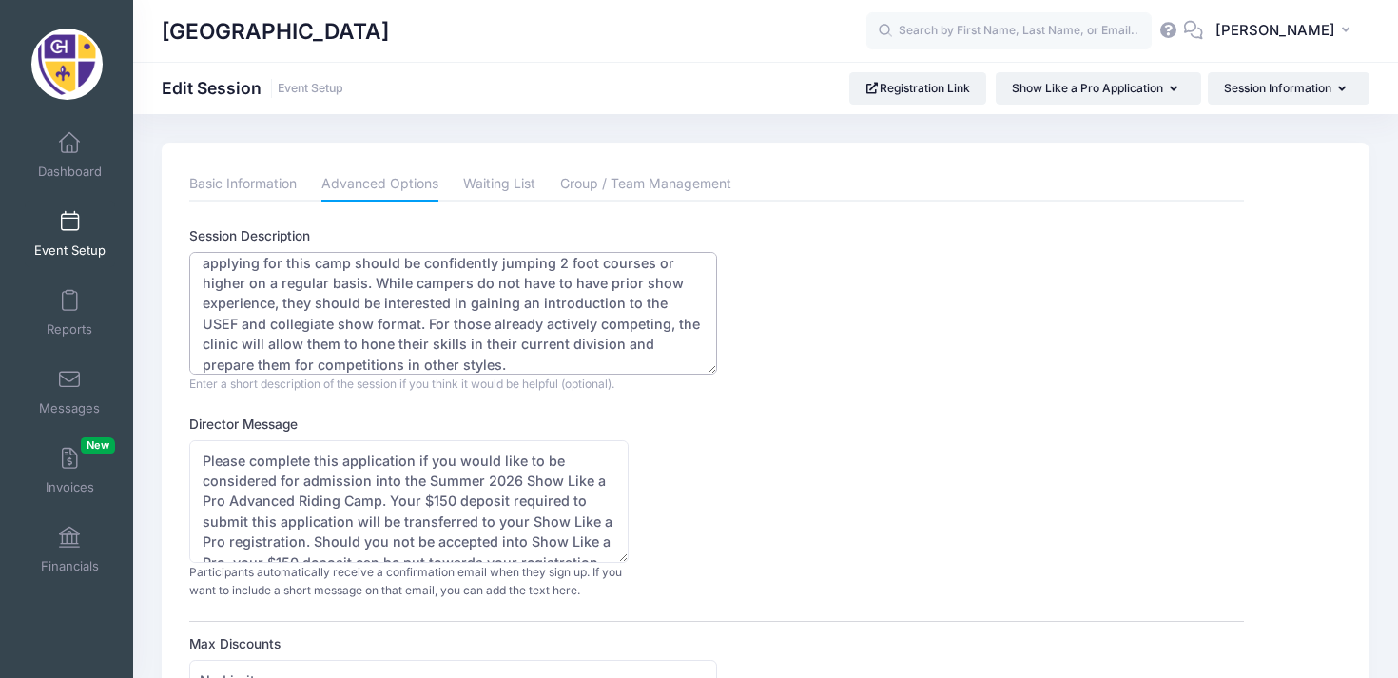
click at [546, 326] on textarea "Show Like a Pro is Chatham Hall's advanced summer riding camp. For the summer o…" at bounding box center [452, 313] width 527 height 123
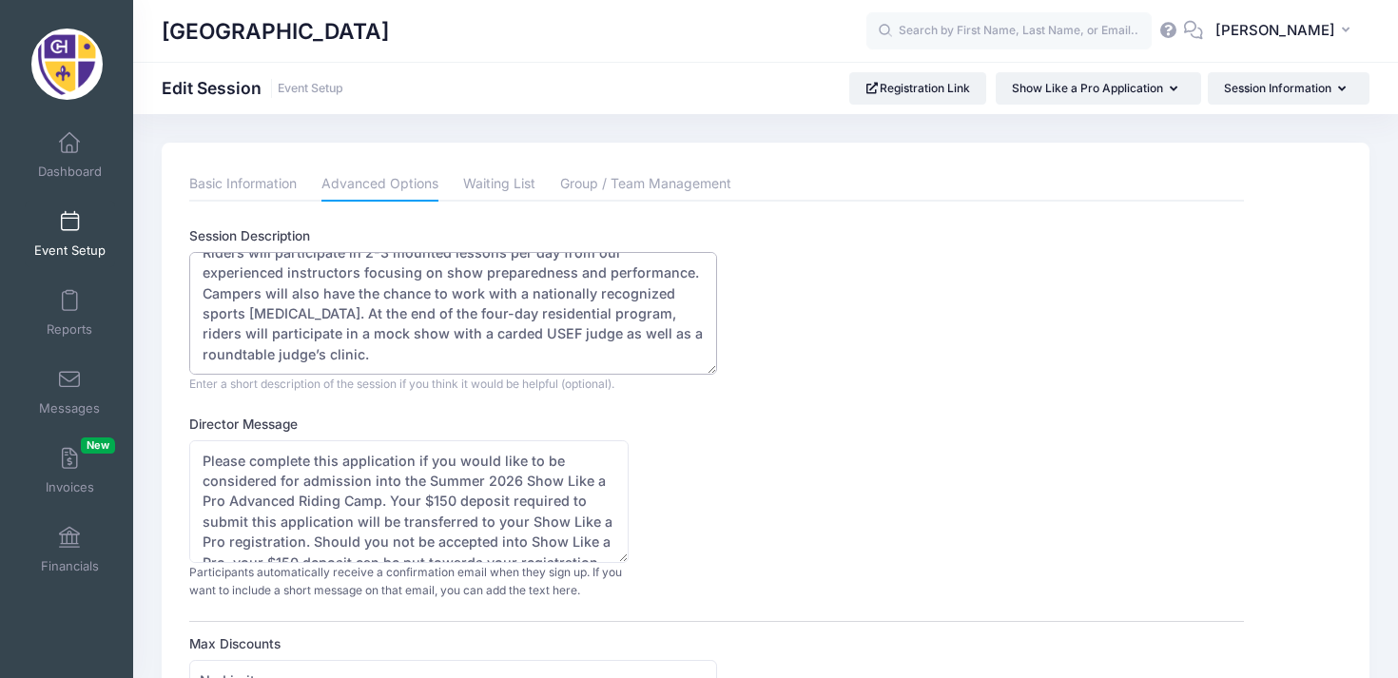
scroll to position [203, 0]
type textarea "Show Like a Pro is Chatham Hall's advanced summer riding camp. For the summer o…"
click at [416, 462] on textarea "Please complete this application if you would like to be considered for admissi…" at bounding box center [408, 501] width 439 height 123
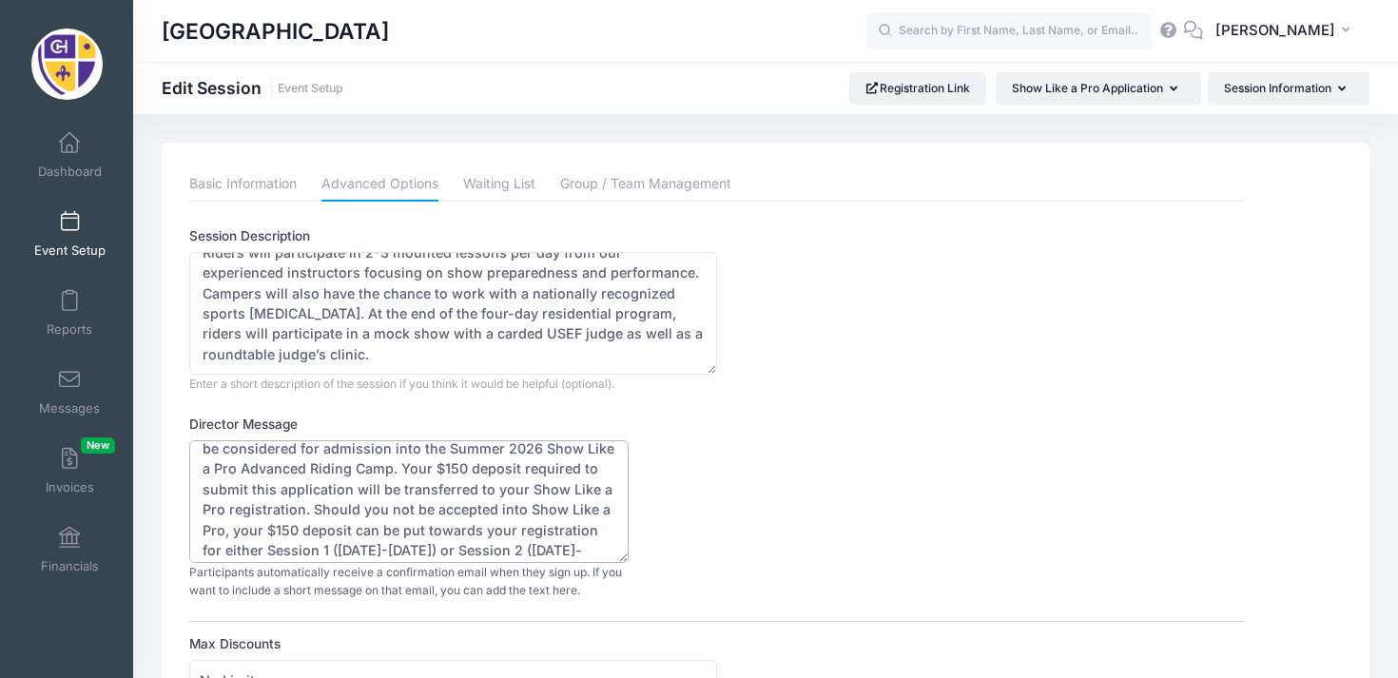
scroll to position [61, 0]
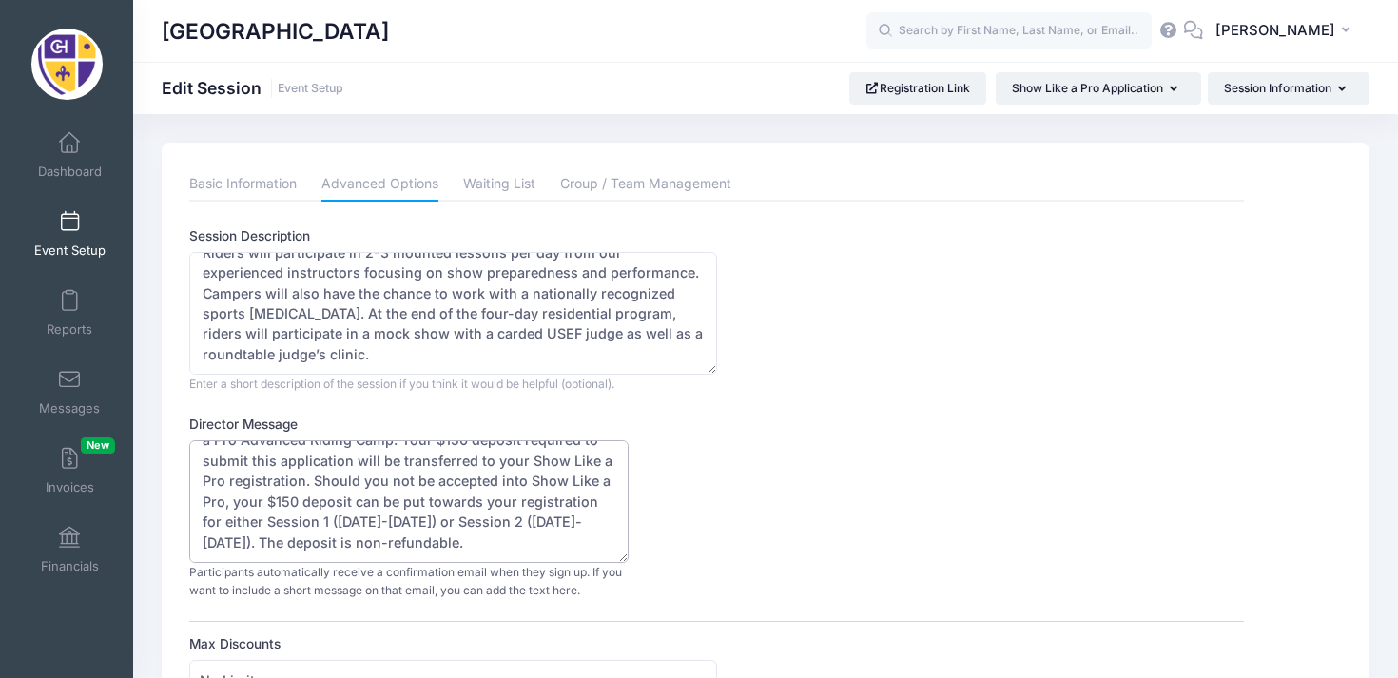
click at [606, 539] on textarea "Please complete this application if you would like to be considered for admissi…" at bounding box center [408, 501] width 439 height 123
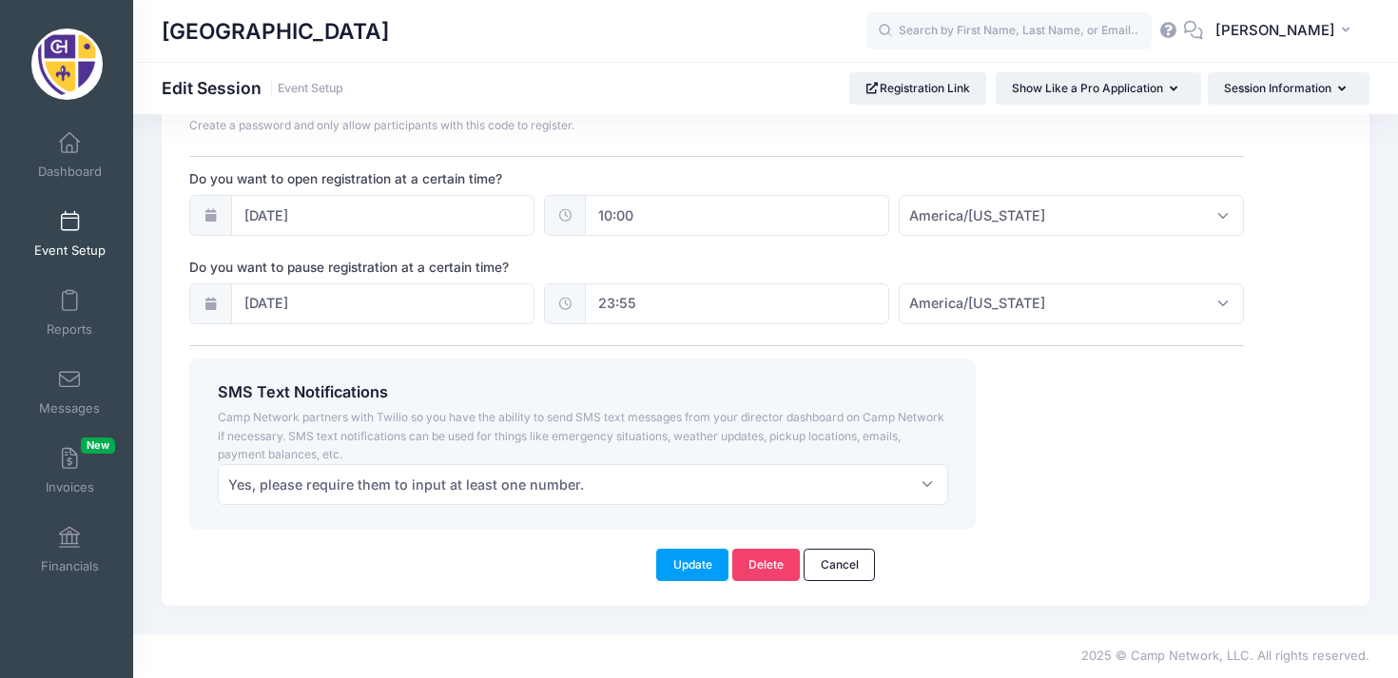
scroll to position [1423, 0]
type textarea "Please complete this application by November 15, 2025 if you would like to be c…"
click at [701, 560] on button "Update" at bounding box center [692, 565] width 72 height 32
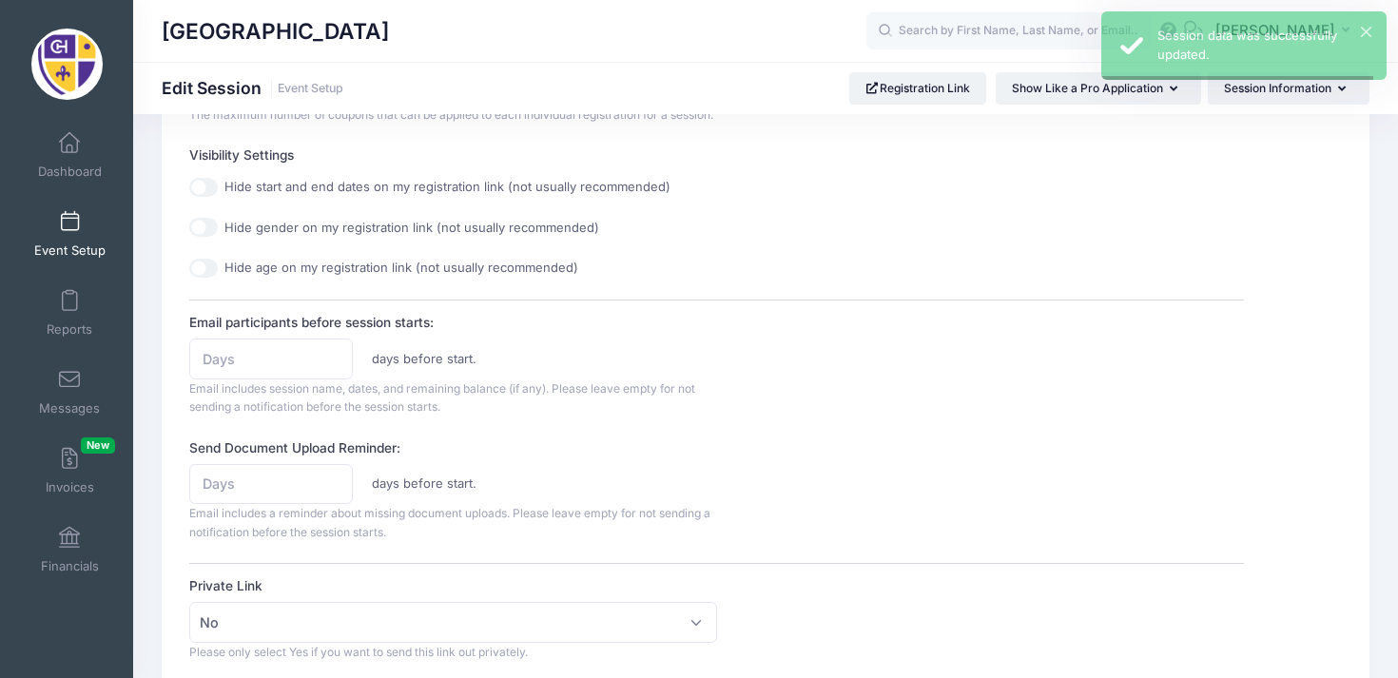
scroll to position [0, 0]
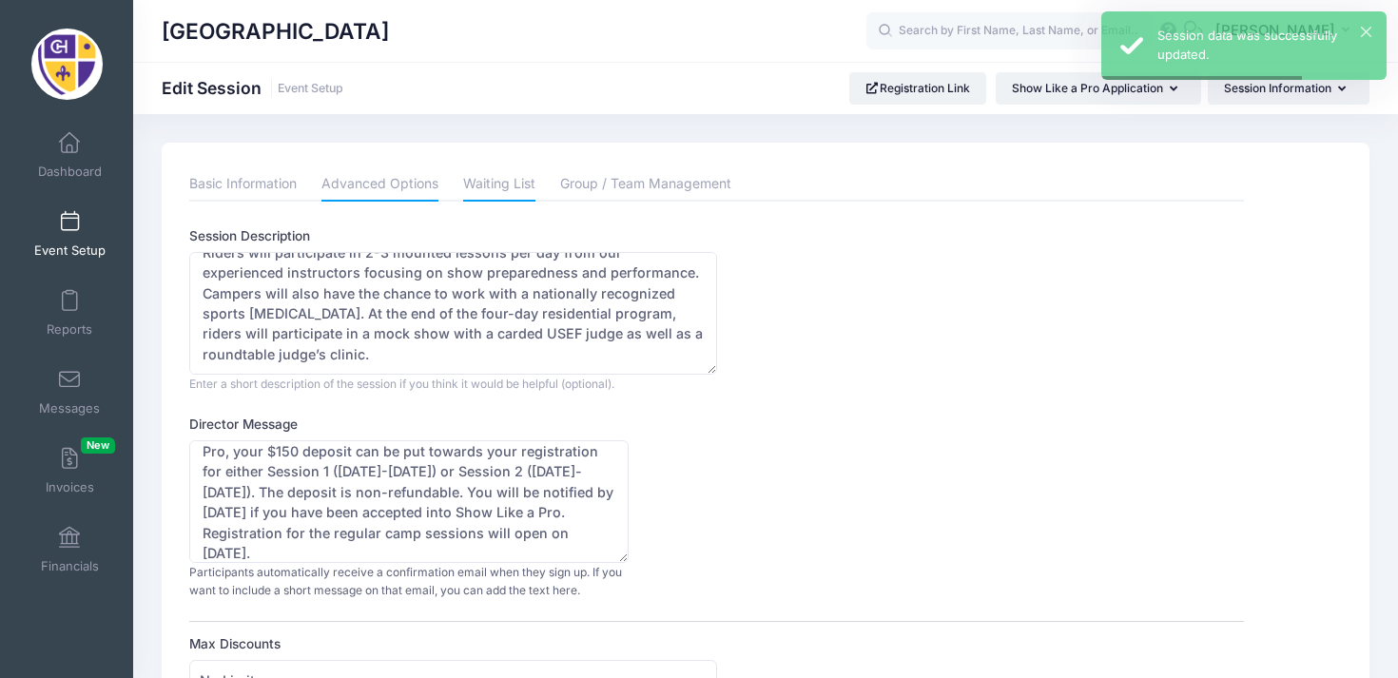
click at [498, 186] on link "Waiting List" at bounding box center [499, 184] width 72 height 34
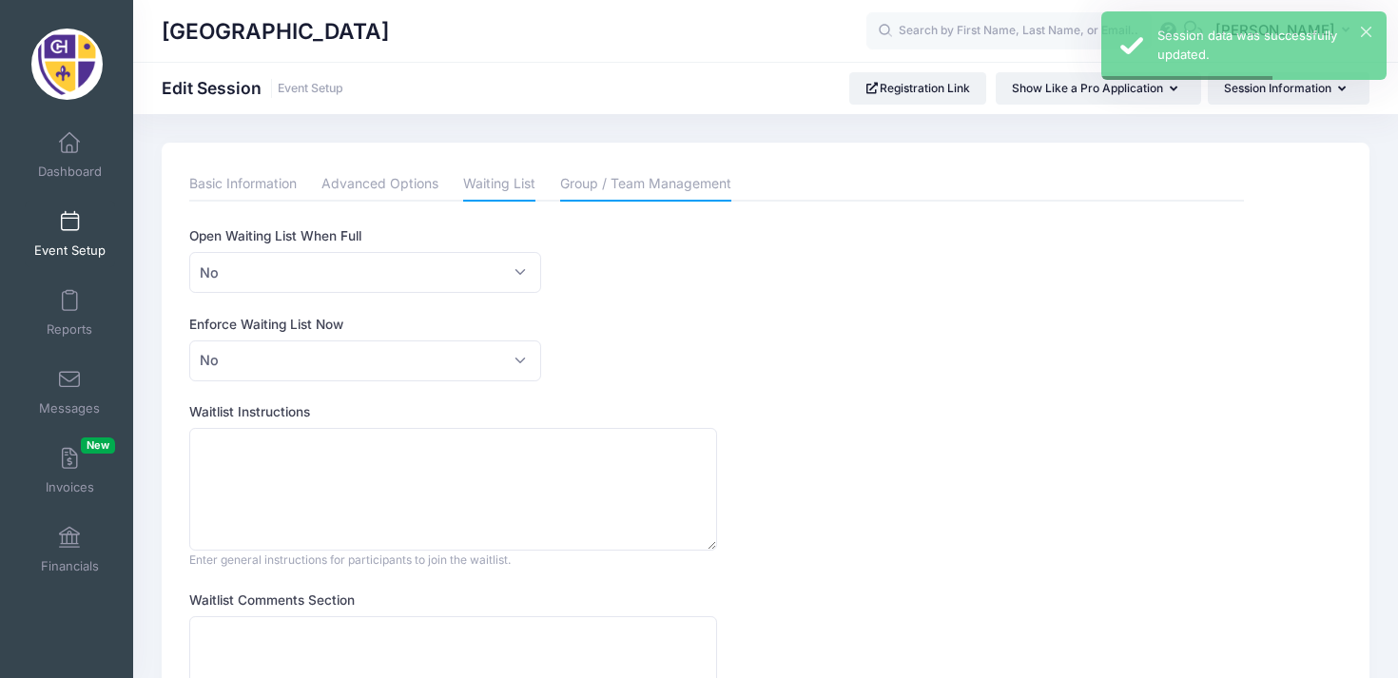
click at [624, 176] on link "Group / Team Management" at bounding box center [645, 184] width 171 height 34
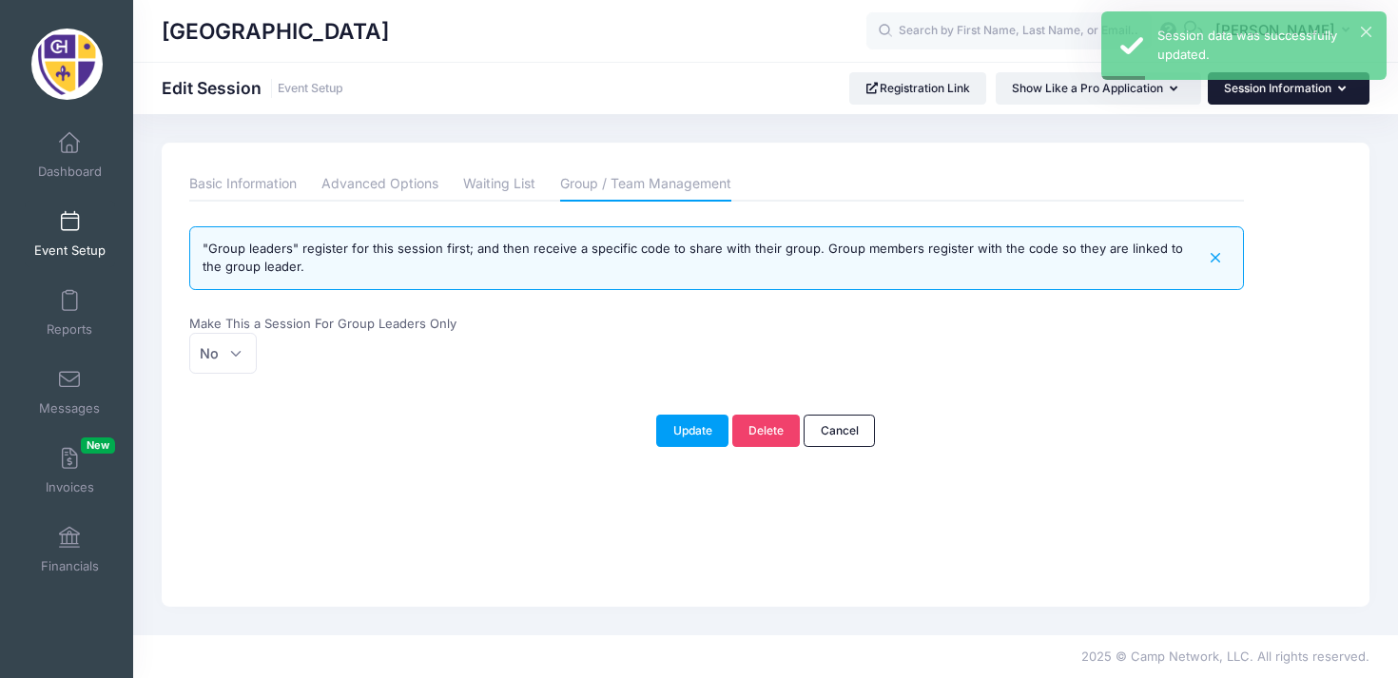
click at [1280, 91] on button "Session Information" at bounding box center [1289, 88] width 162 height 32
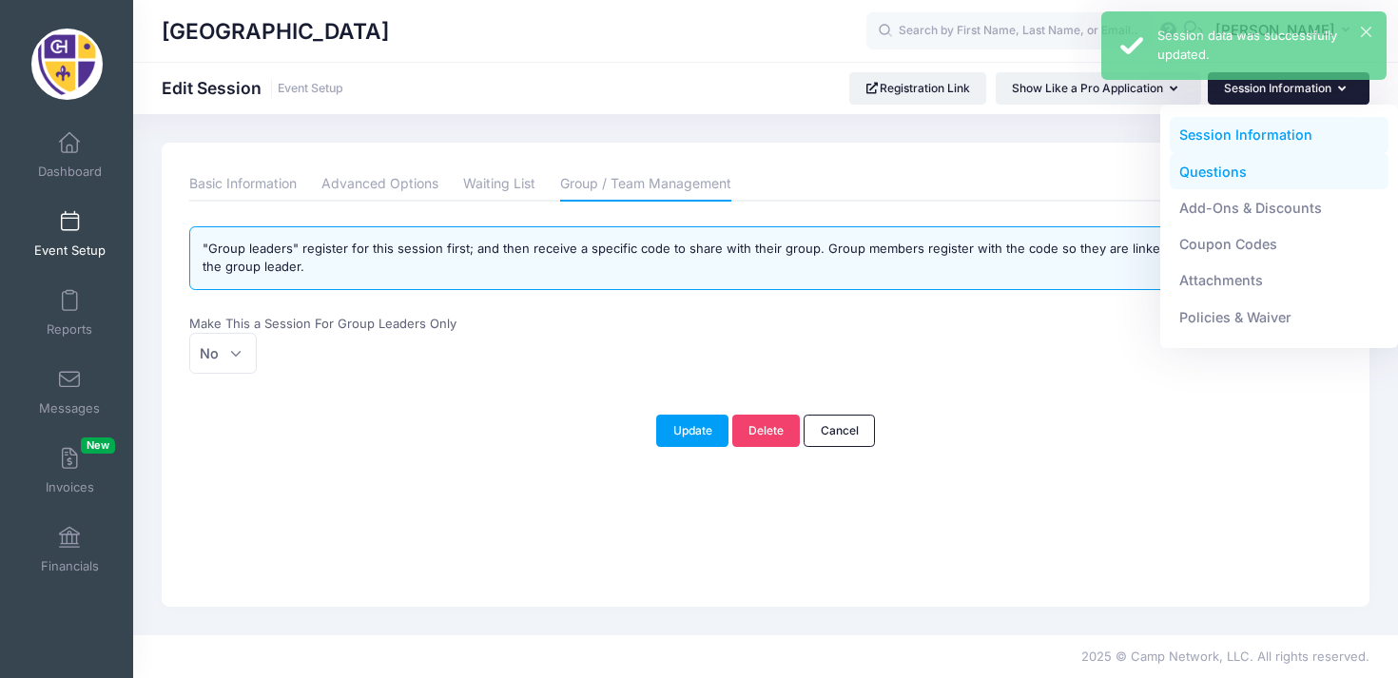
click at [1248, 178] on link "Questions" at bounding box center [1280, 171] width 220 height 36
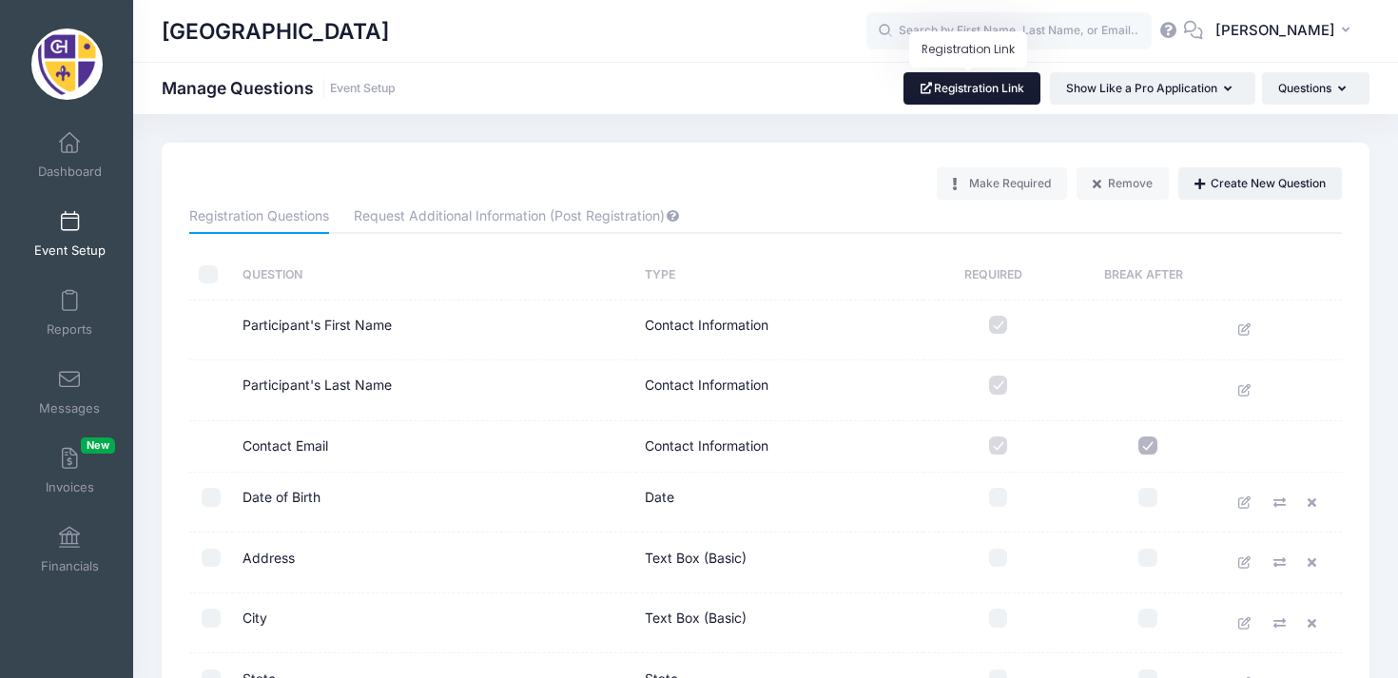
click at [990, 95] on link "Registration Link" at bounding box center [972, 88] width 138 height 32
click at [59, 234] on link "Event Setup" at bounding box center [70, 234] width 90 height 67
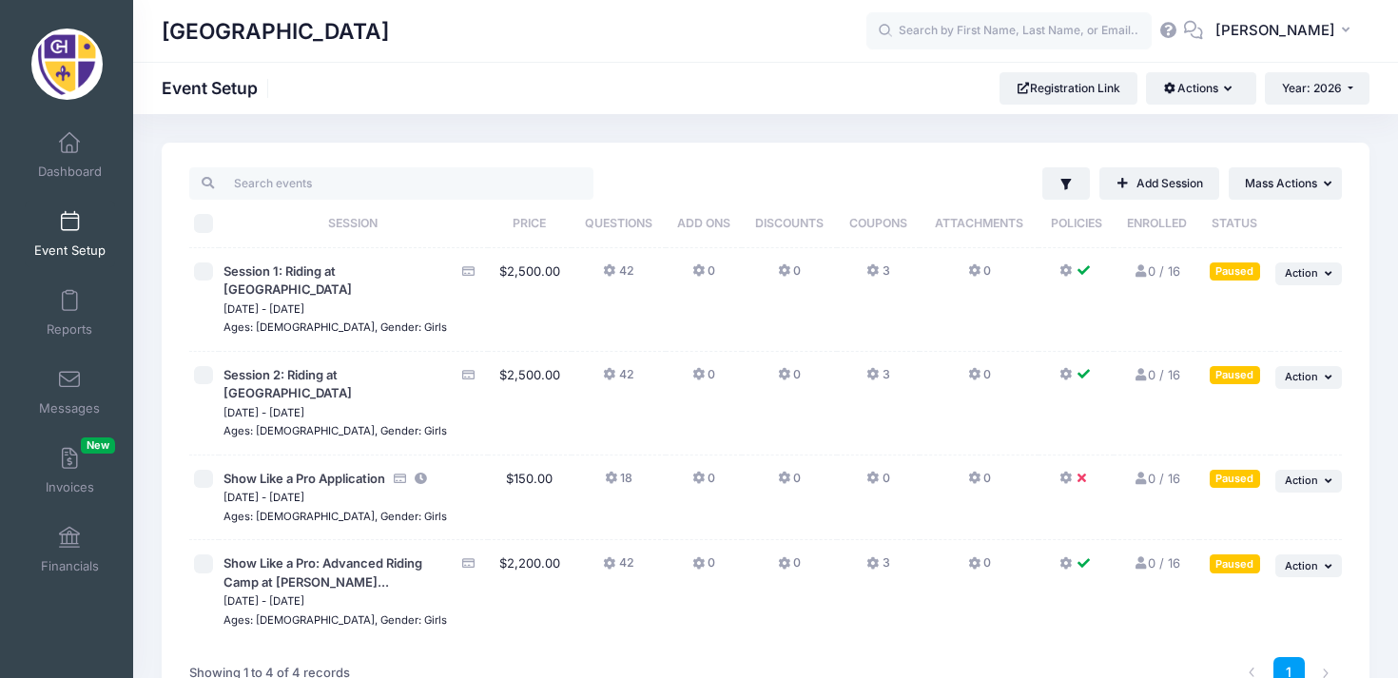
click at [1240, 470] on div "Paused" at bounding box center [1234, 479] width 50 height 18
click at [1328, 475] on icon "button" at bounding box center [1330, 480] width 11 height 10
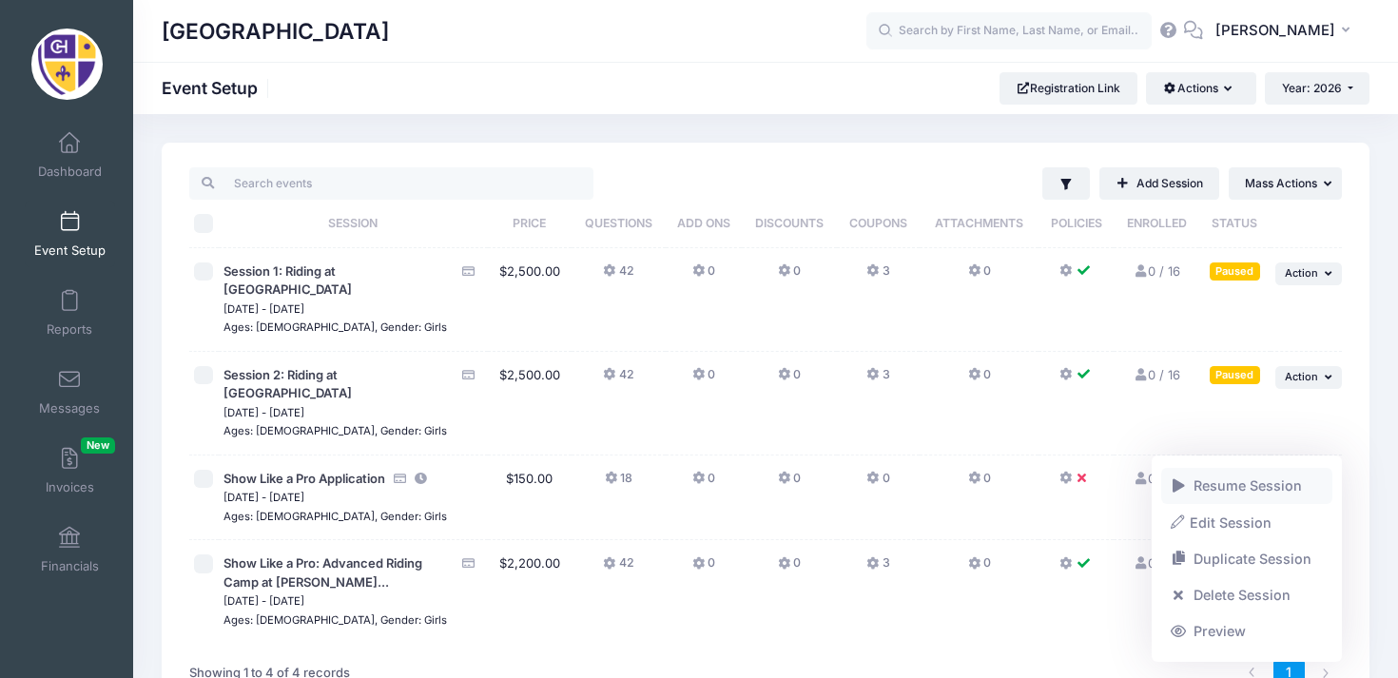
click at [1286, 481] on link "Resume Session" at bounding box center [1247, 486] width 172 height 36
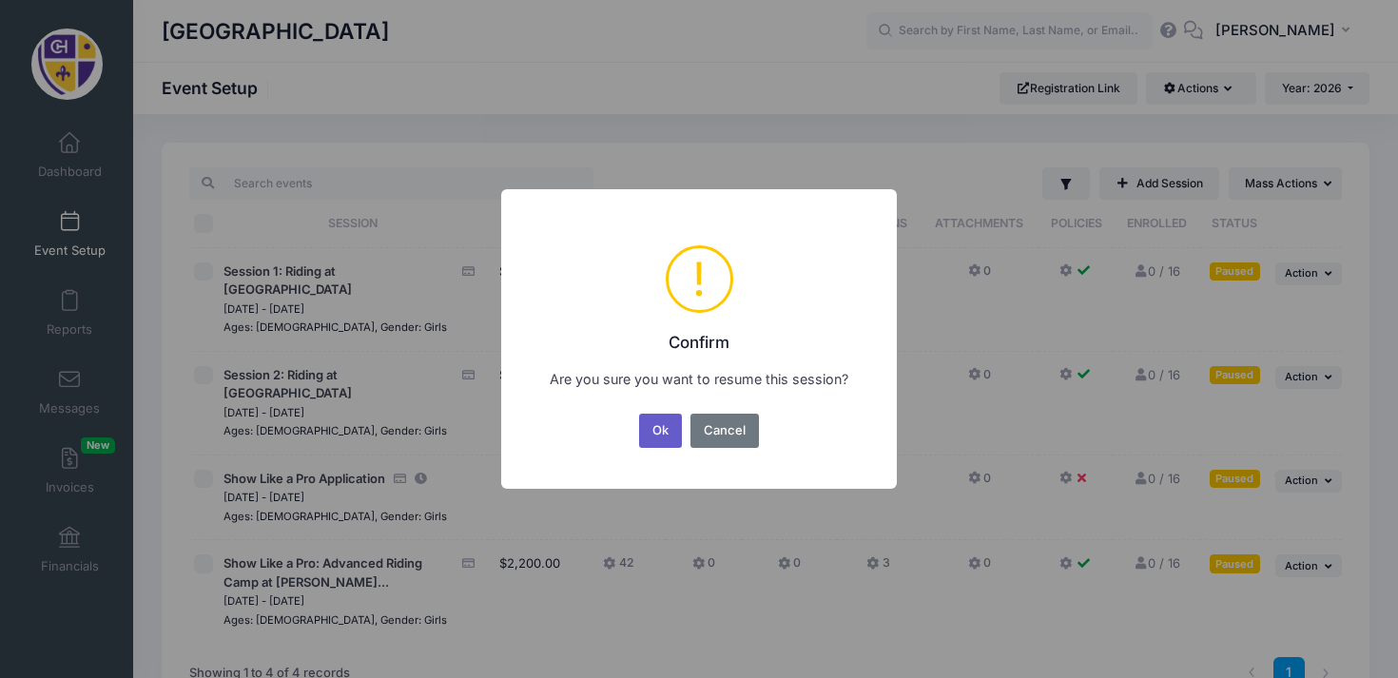
click at [663, 422] on button "Ok" at bounding box center [661, 431] width 44 height 34
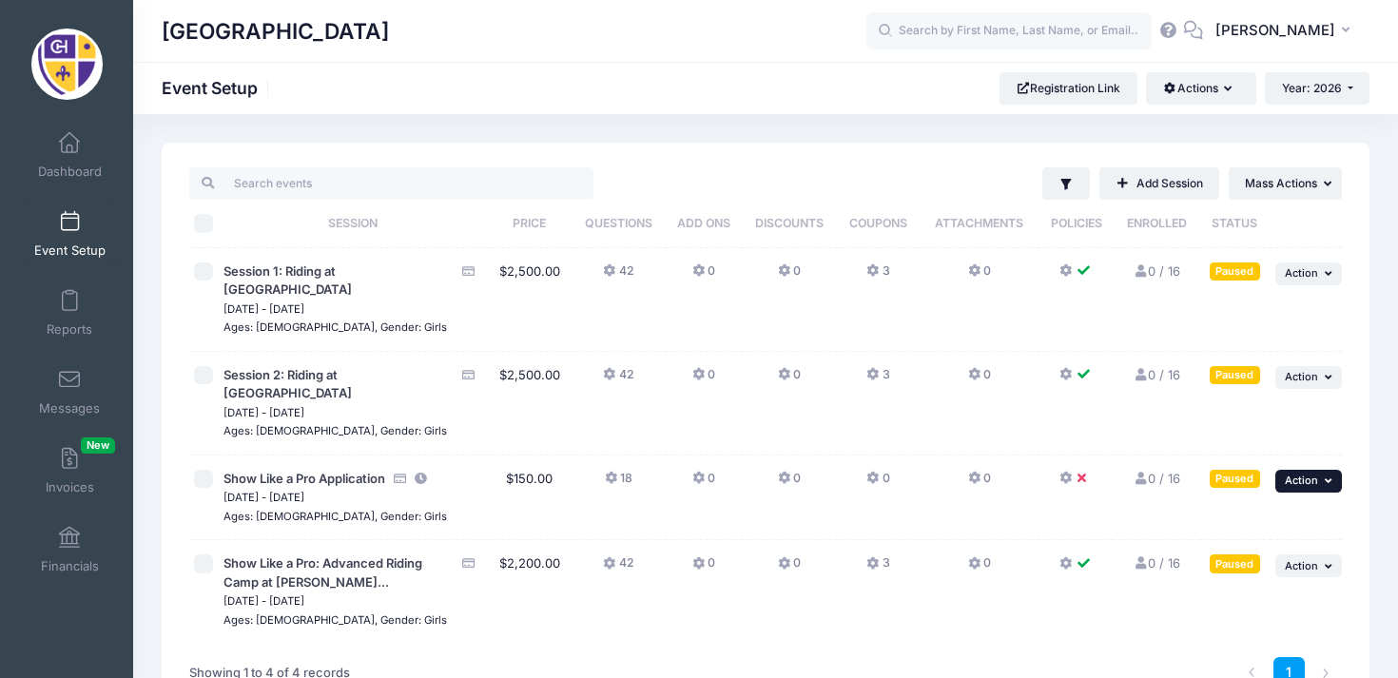
click at [1296, 474] on span "Action" at bounding box center [1301, 480] width 33 height 13
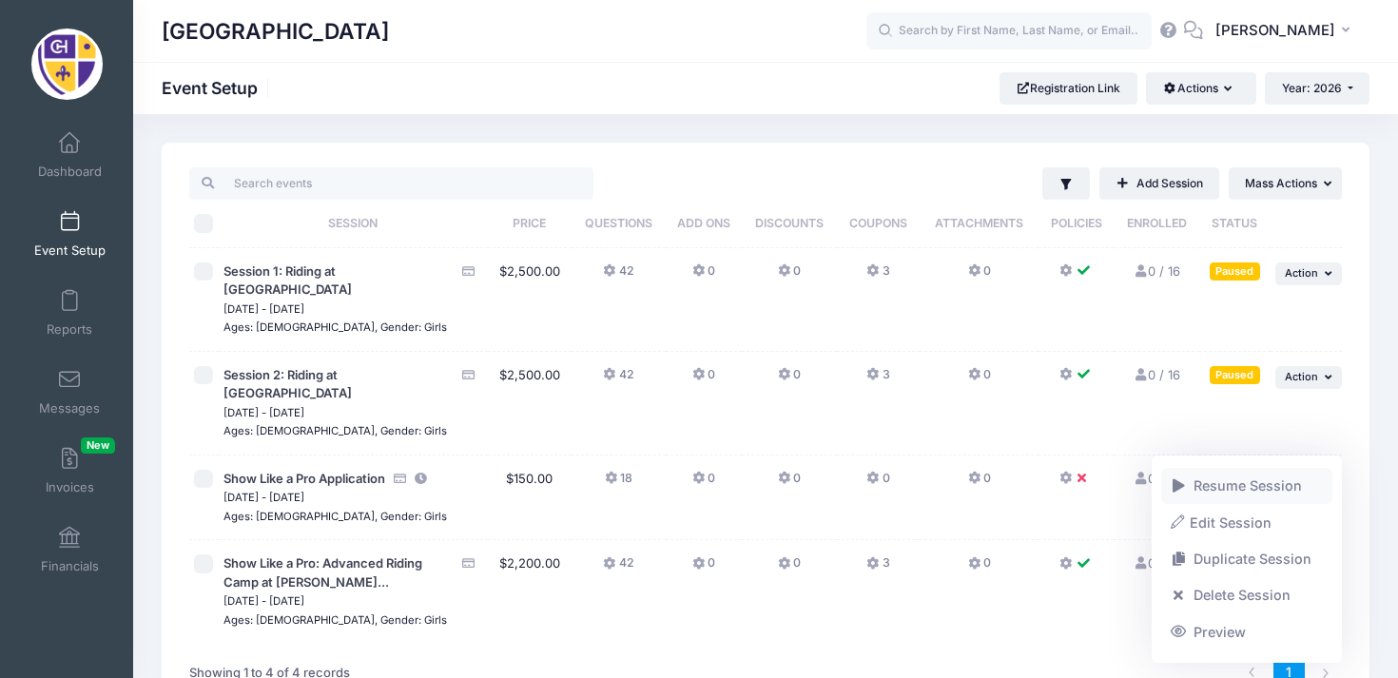
click at [1235, 487] on link "Resume Session" at bounding box center [1247, 486] width 172 height 36
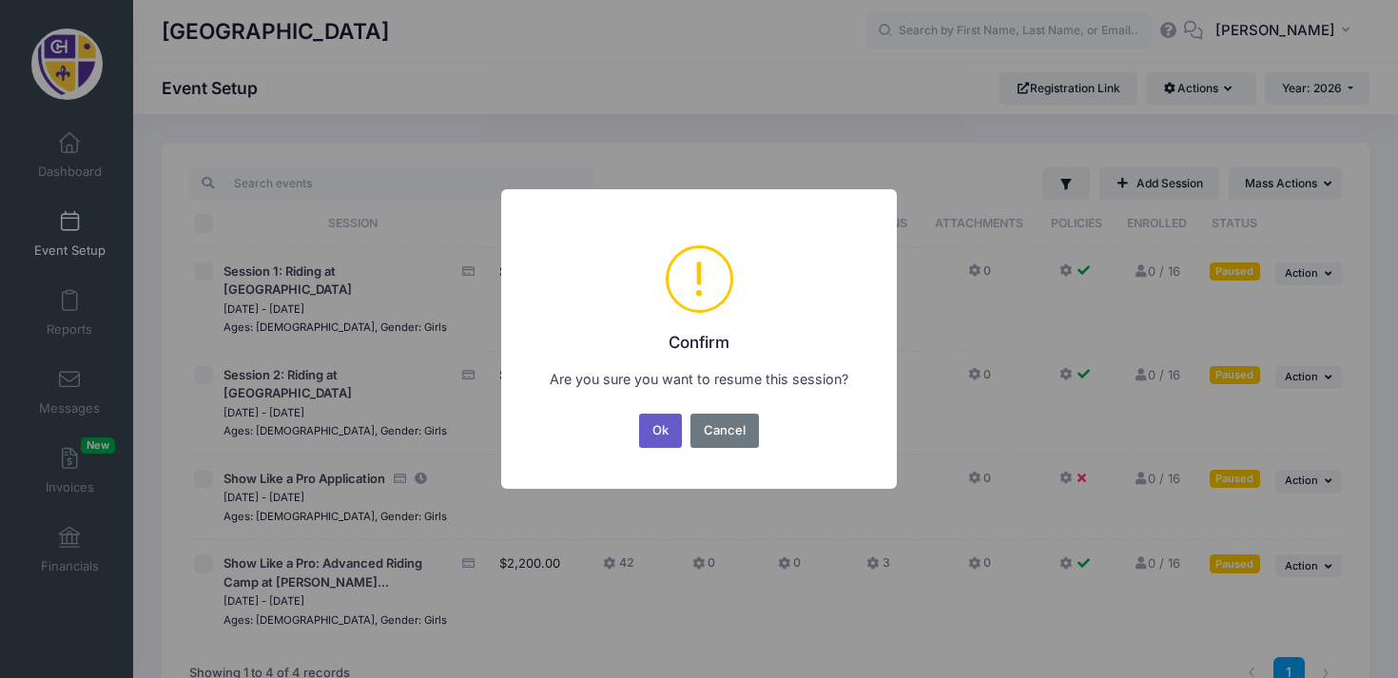
click at [656, 423] on button "Ok" at bounding box center [661, 431] width 44 height 34
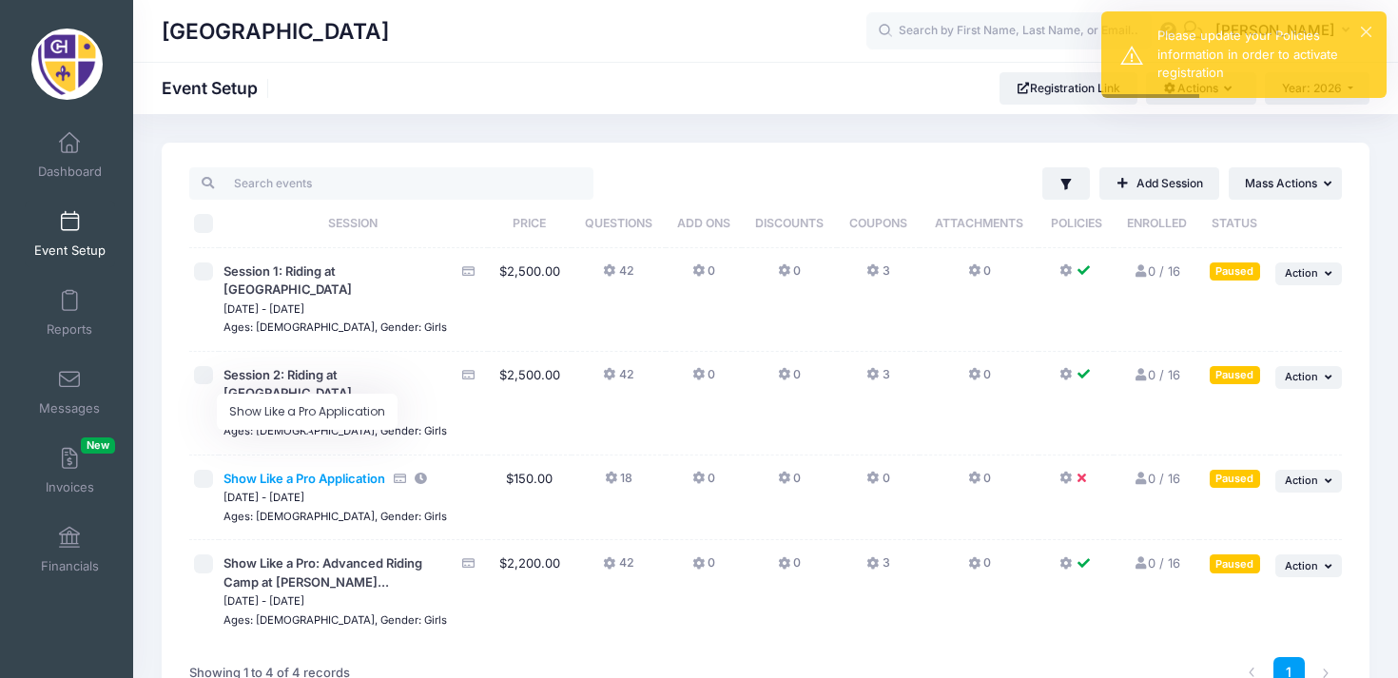
click at [362, 471] on span "Show Like a Pro Application" at bounding box center [304, 478] width 162 height 15
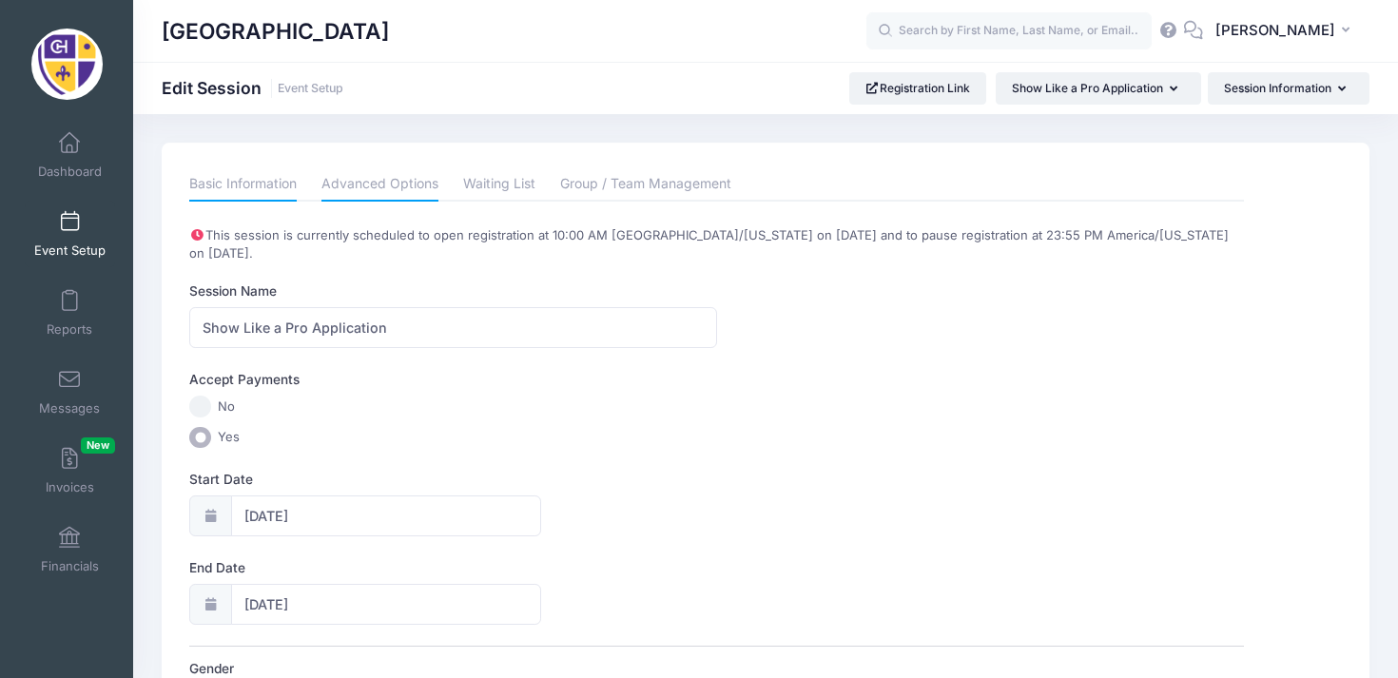
click at [399, 187] on link "Advanced Options" at bounding box center [379, 184] width 117 height 34
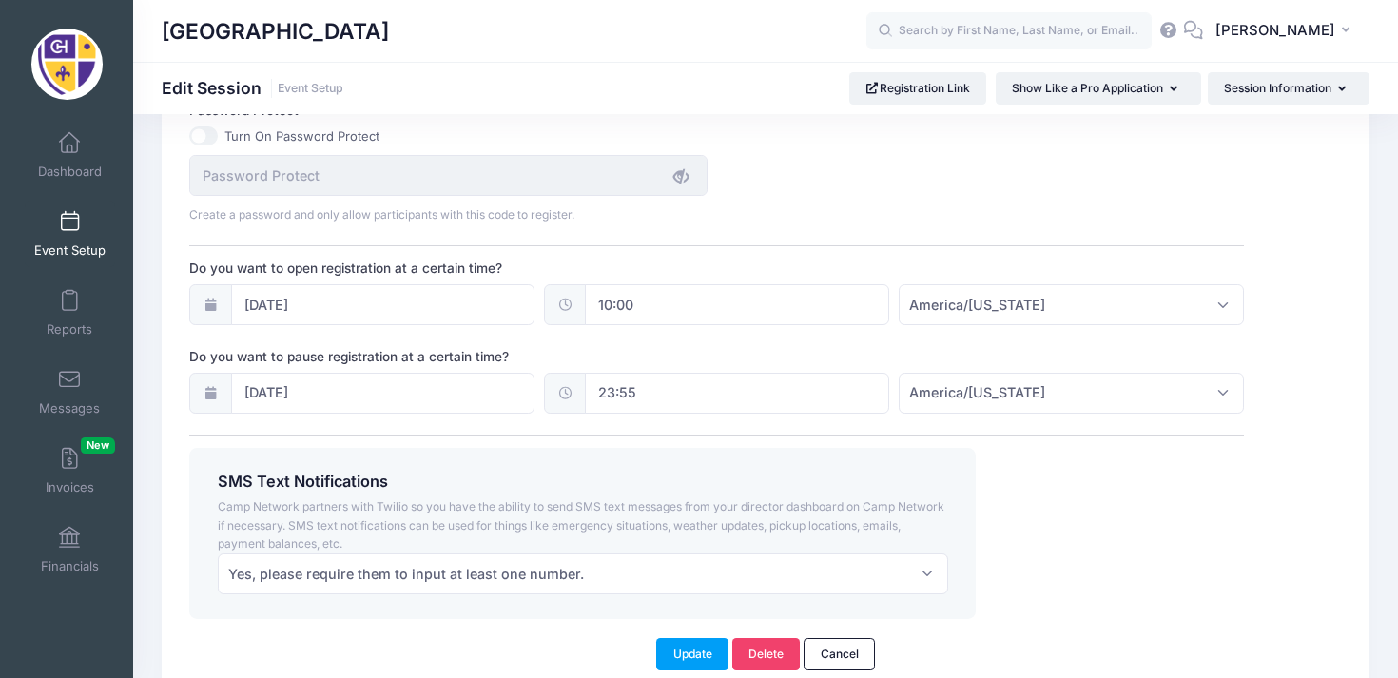
scroll to position [1331, 0]
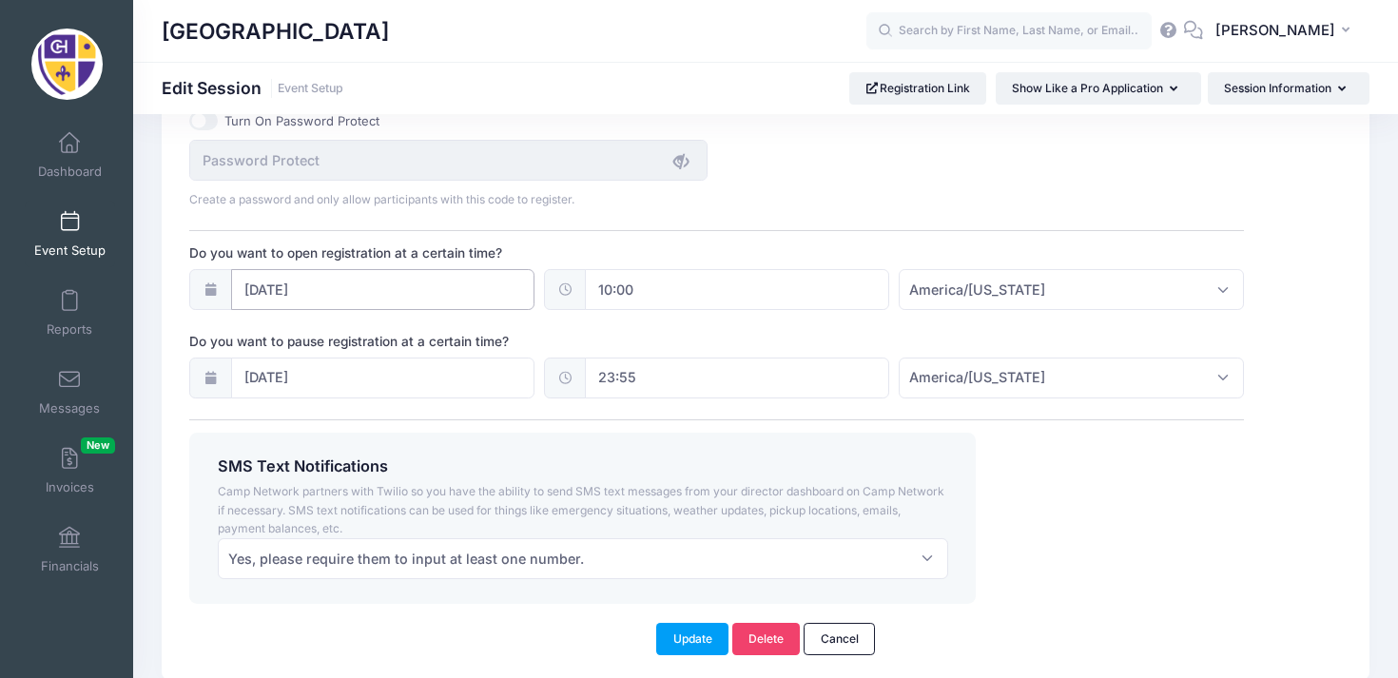
click at [444, 310] on input "10/15/2025" at bounding box center [383, 289] width 304 height 41
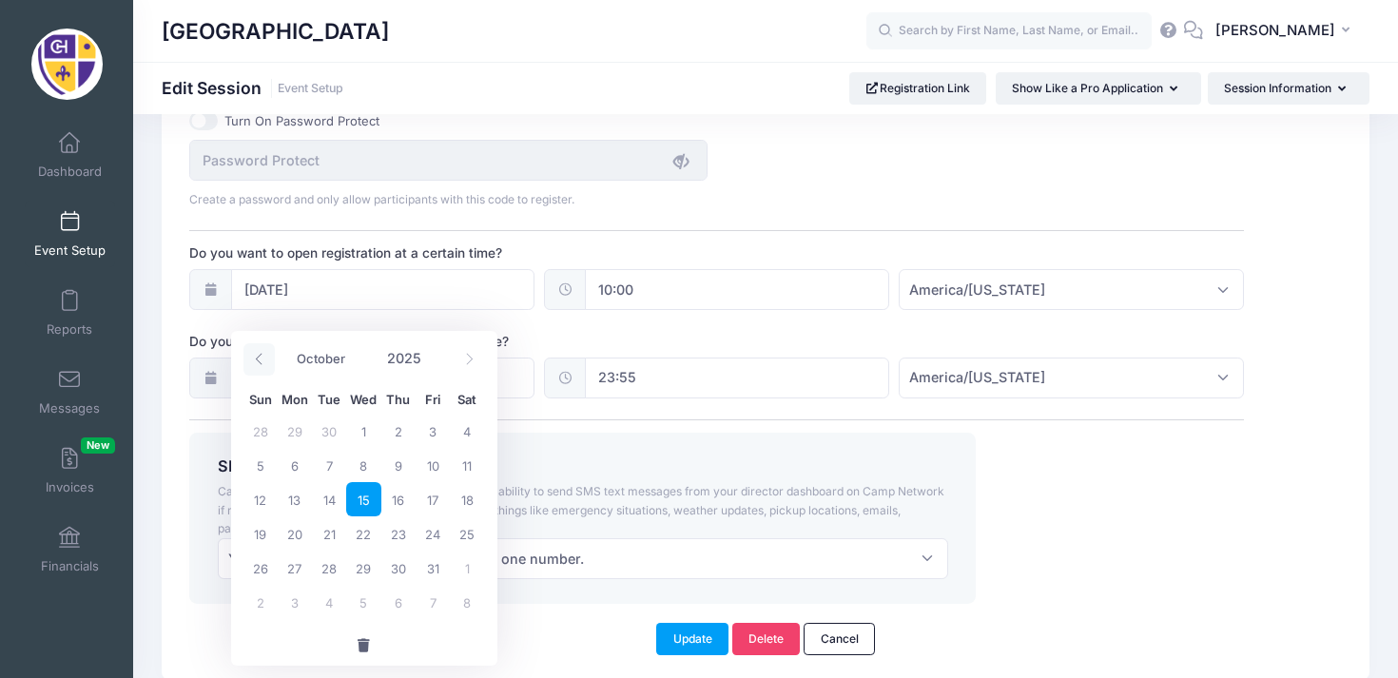
click at [253, 358] on icon at bounding box center [259, 359] width 12 height 12
select select "8"
click at [288, 495] on span "15" at bounding box center [295, 499] width 34 height 34
type input "09/15/2025"
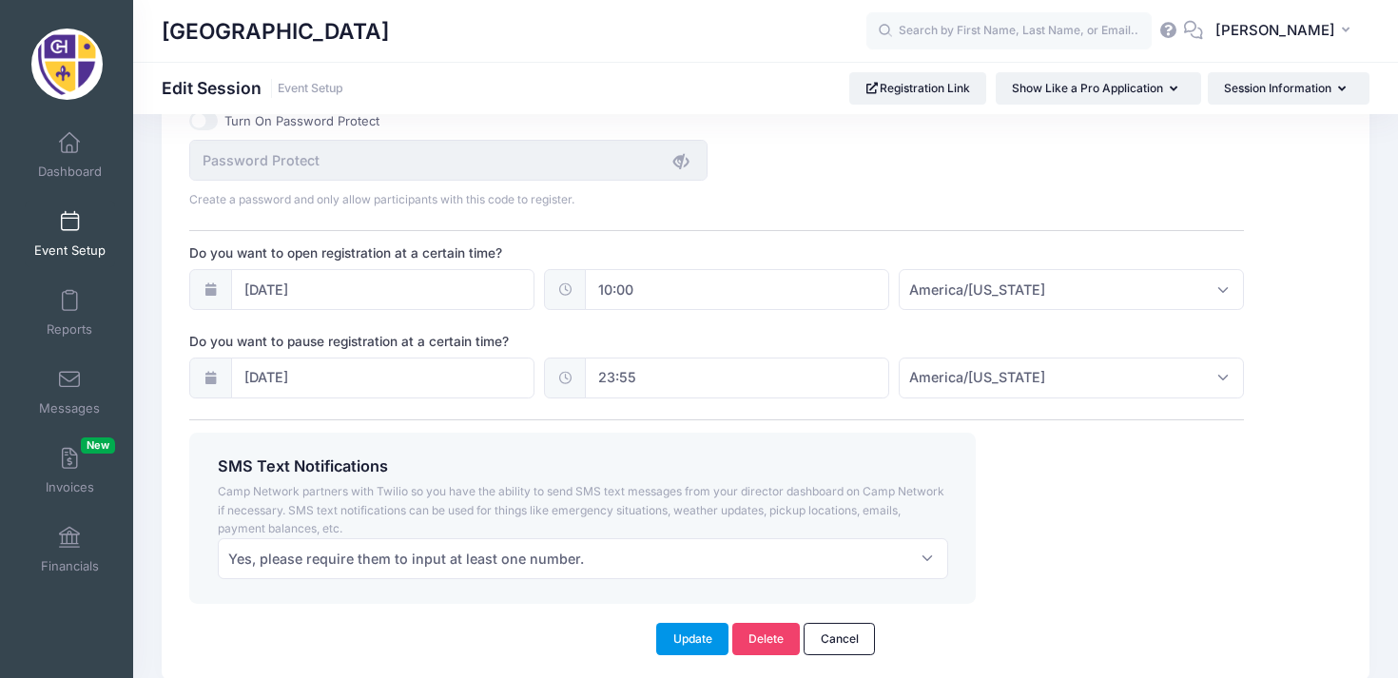
click at [692, 651] on button "Update" at bounding box center [692, 639] width 72 height 32
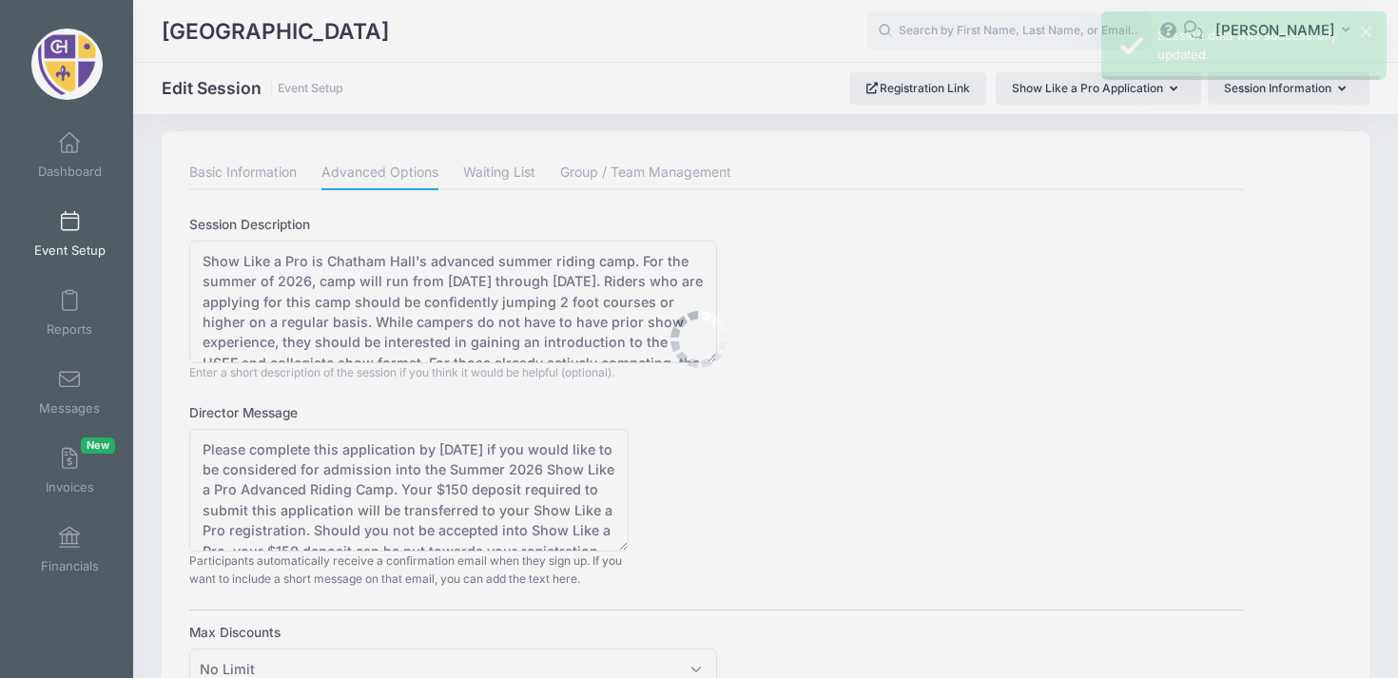
scroll to position [0, 0]
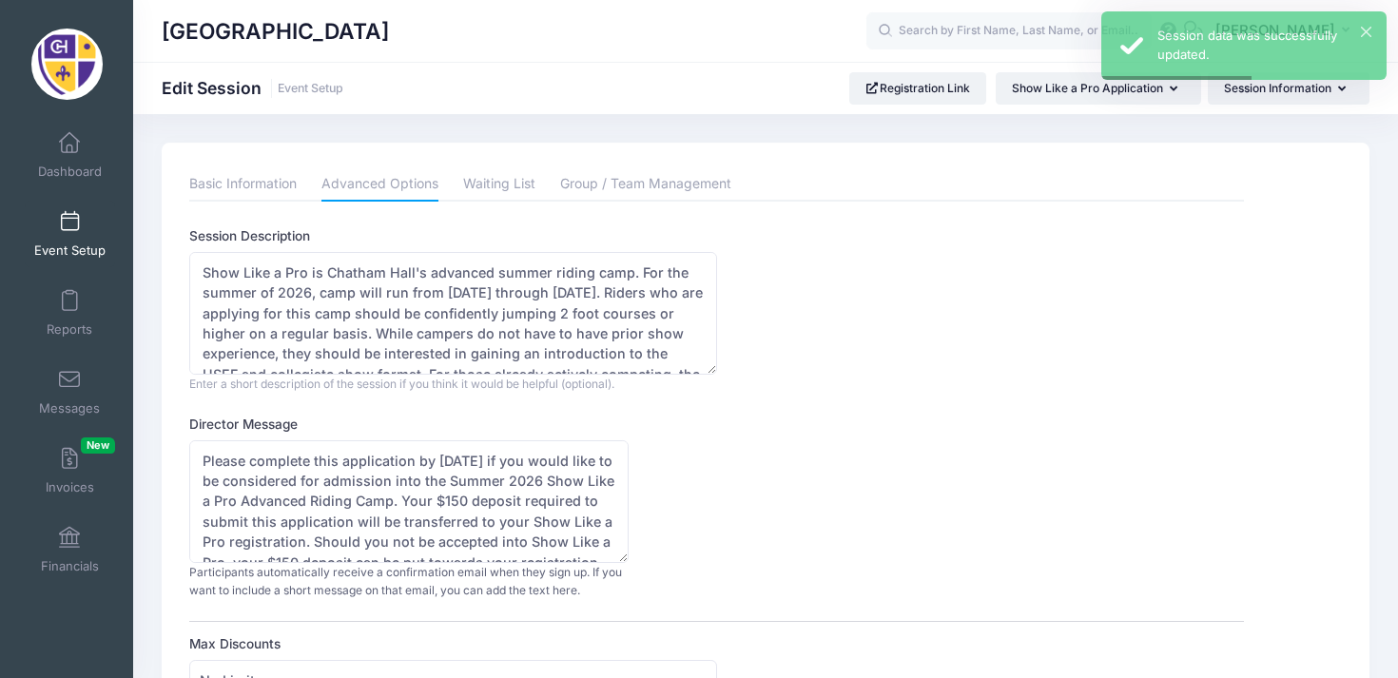
click at [79, 222] on link "Event Setup" at bounding box center [70, 234] width 90 height 67
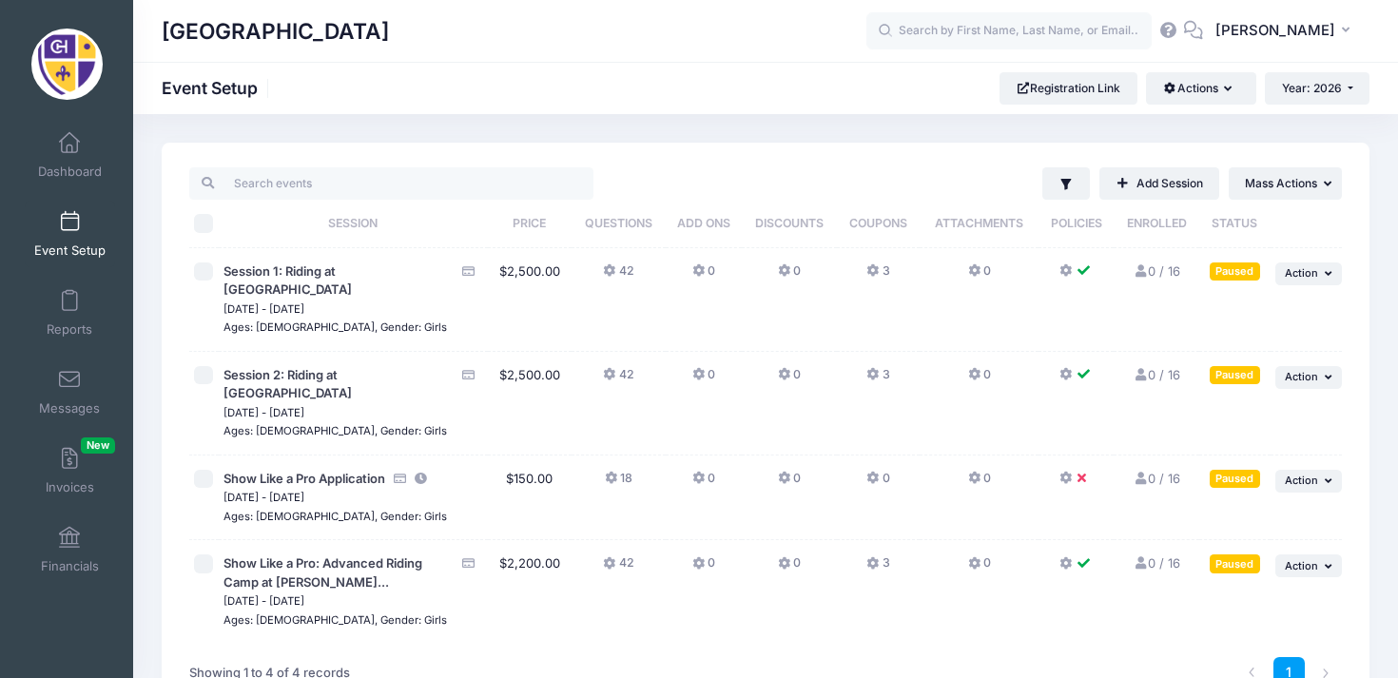
click at [1249, 470] on div "Paused" at bounding box center [1234, 479] width 50 height 18
click at [1301, 474] on span "Action" at bounding box center [1301, 480] width 33 height 13
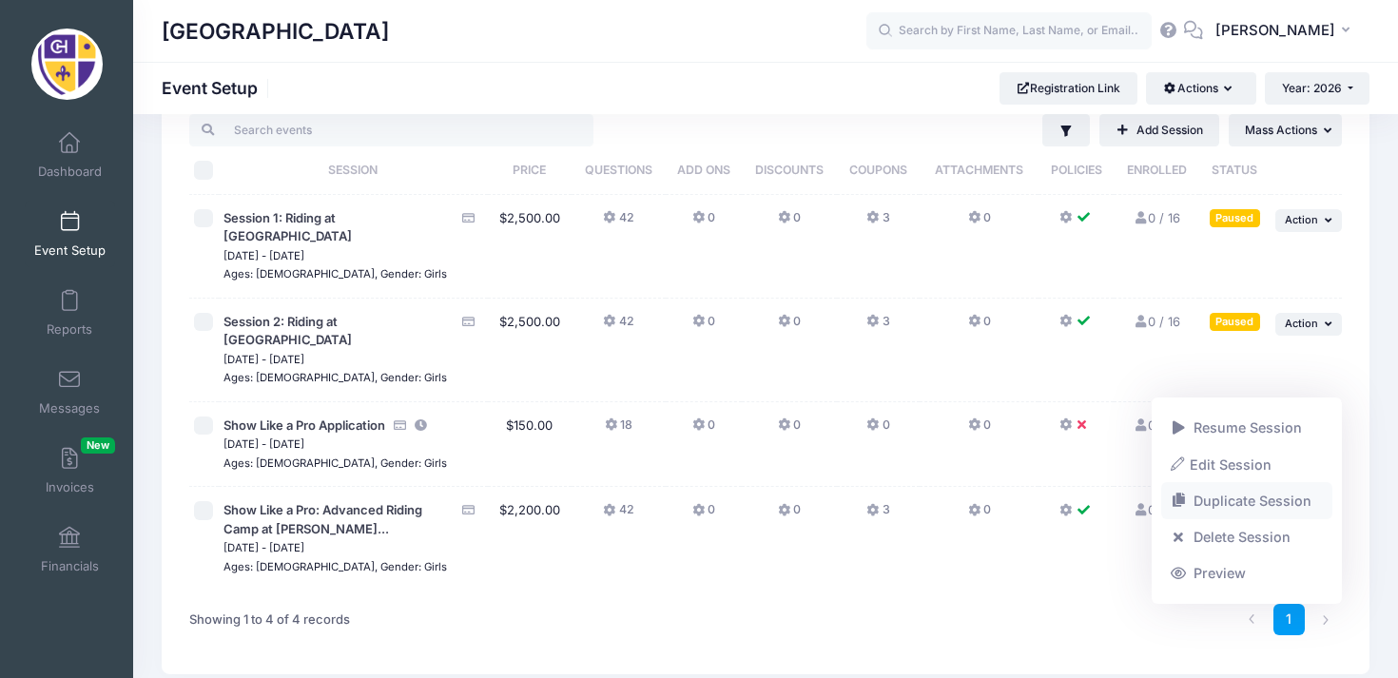
scroll to position [58, 0]
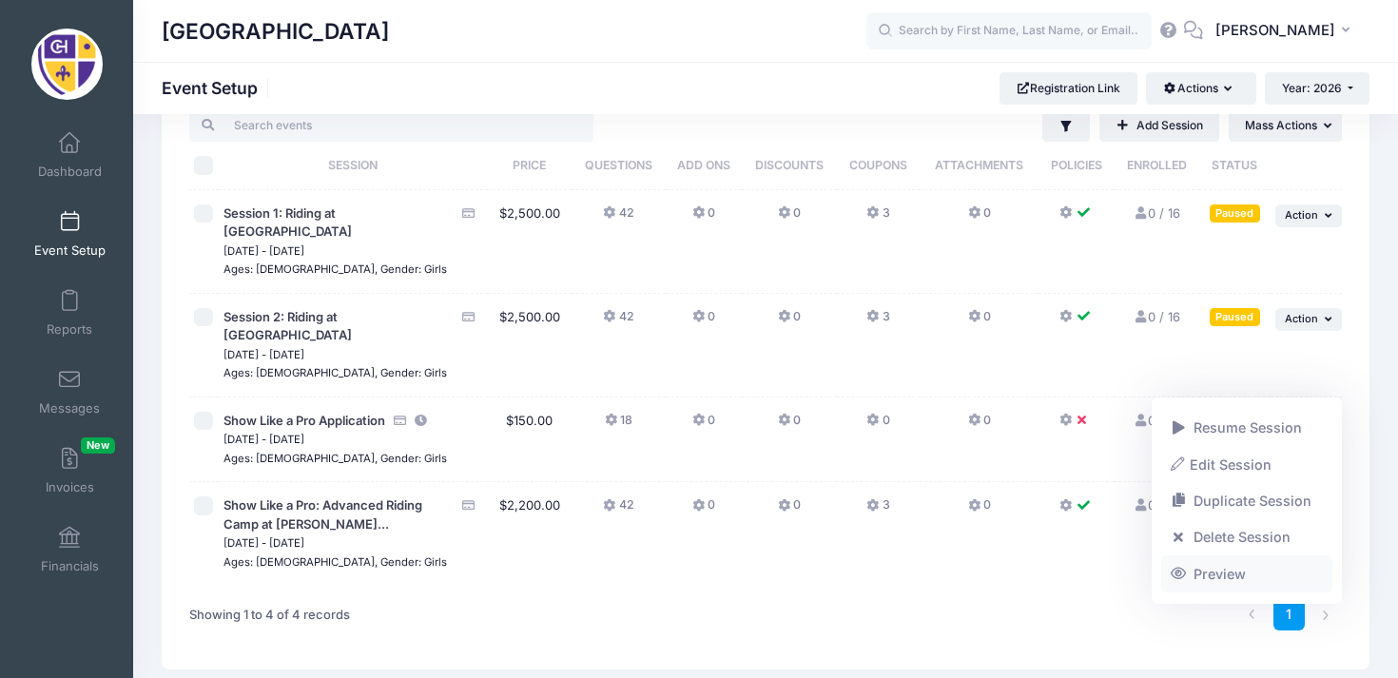
click at [1228, 573] on link "Preview" at bounding box center [1247, 573] width 172 height 36
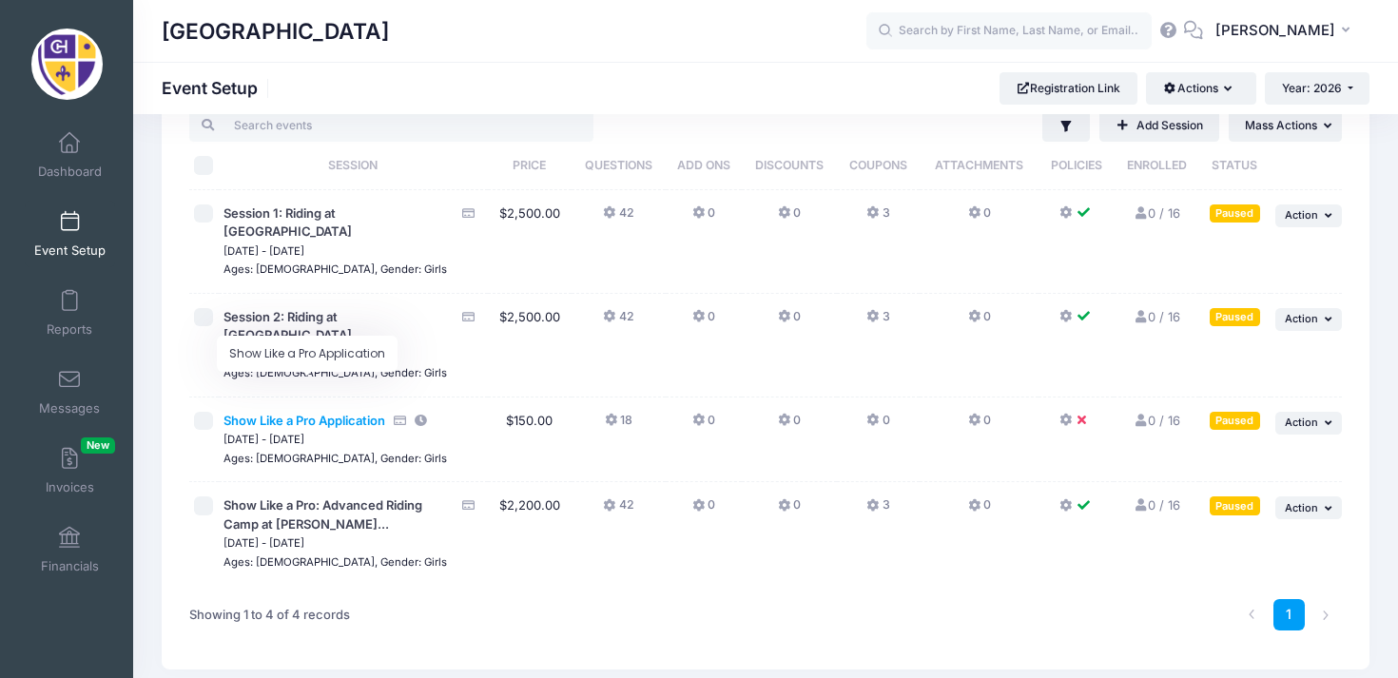
click at [296, 413] on span "Show Like a Pro Application" at bounding box center [304, 420] width 162 height 15
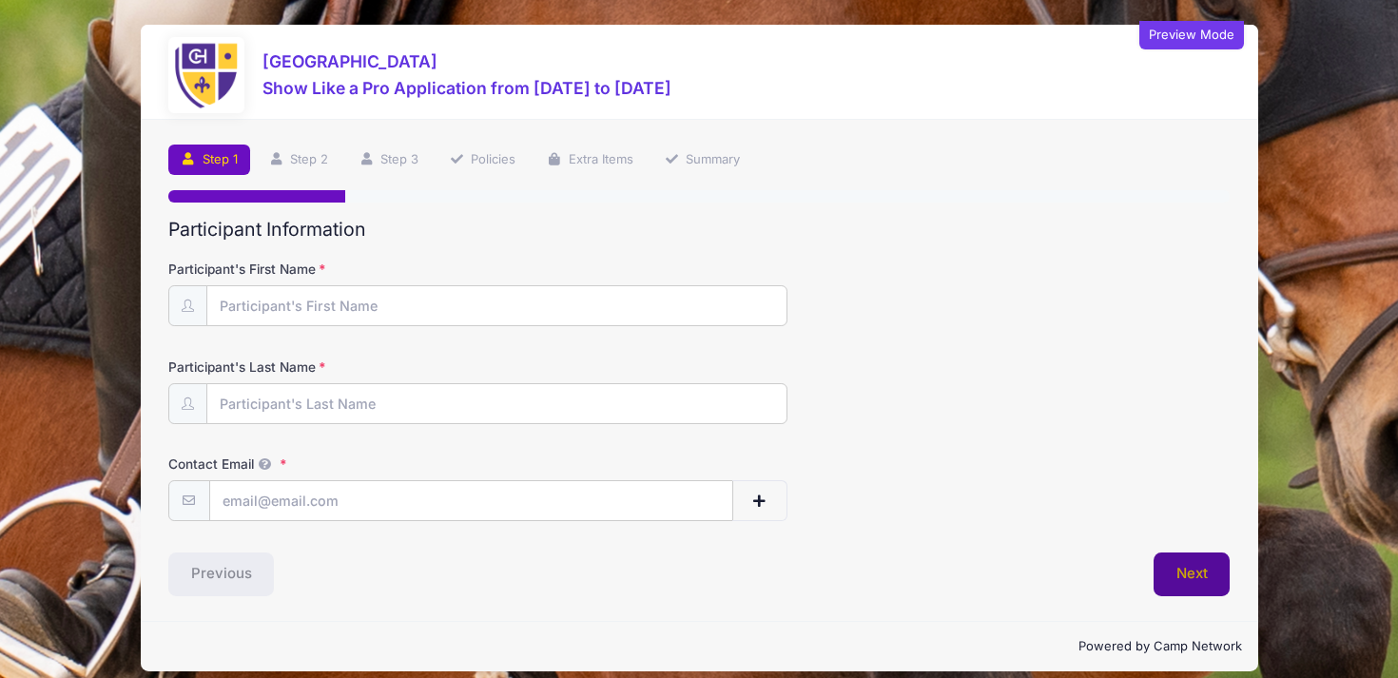
click at [1174, 564] on button "Next" at bounding box center [1191, 574] width 77 height 44
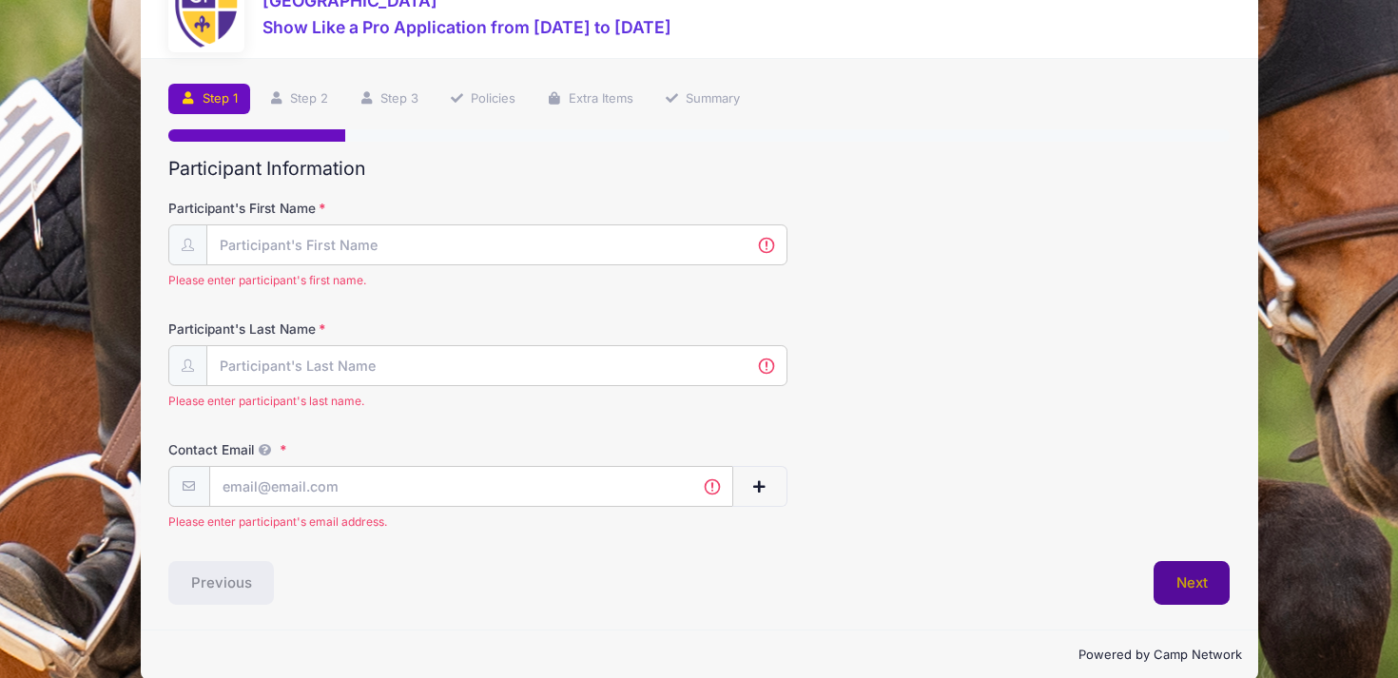
scroll to position [87, 0]
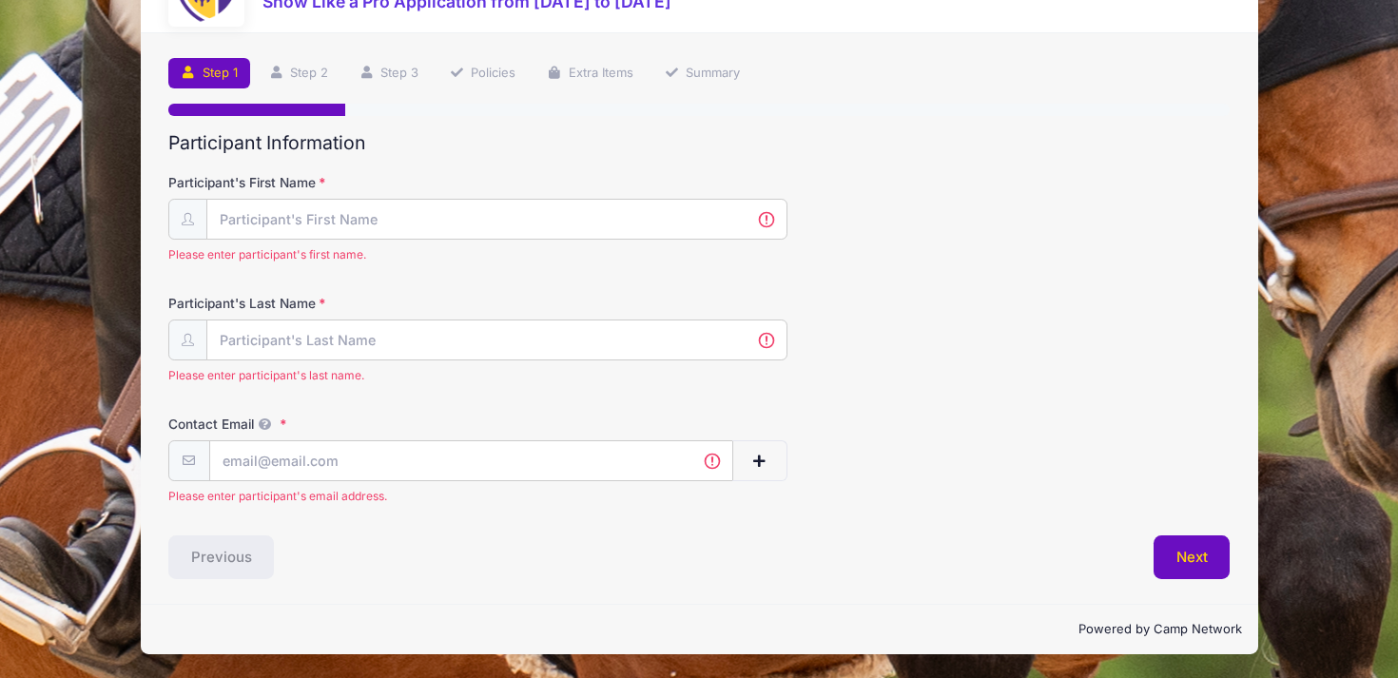
click at [248, 556] on div "Previous" at bounding box center [429, 557] width 540 height 44
click at [212, 556] on div "Previous" at bounding box center [429, 557] width 540 height 44
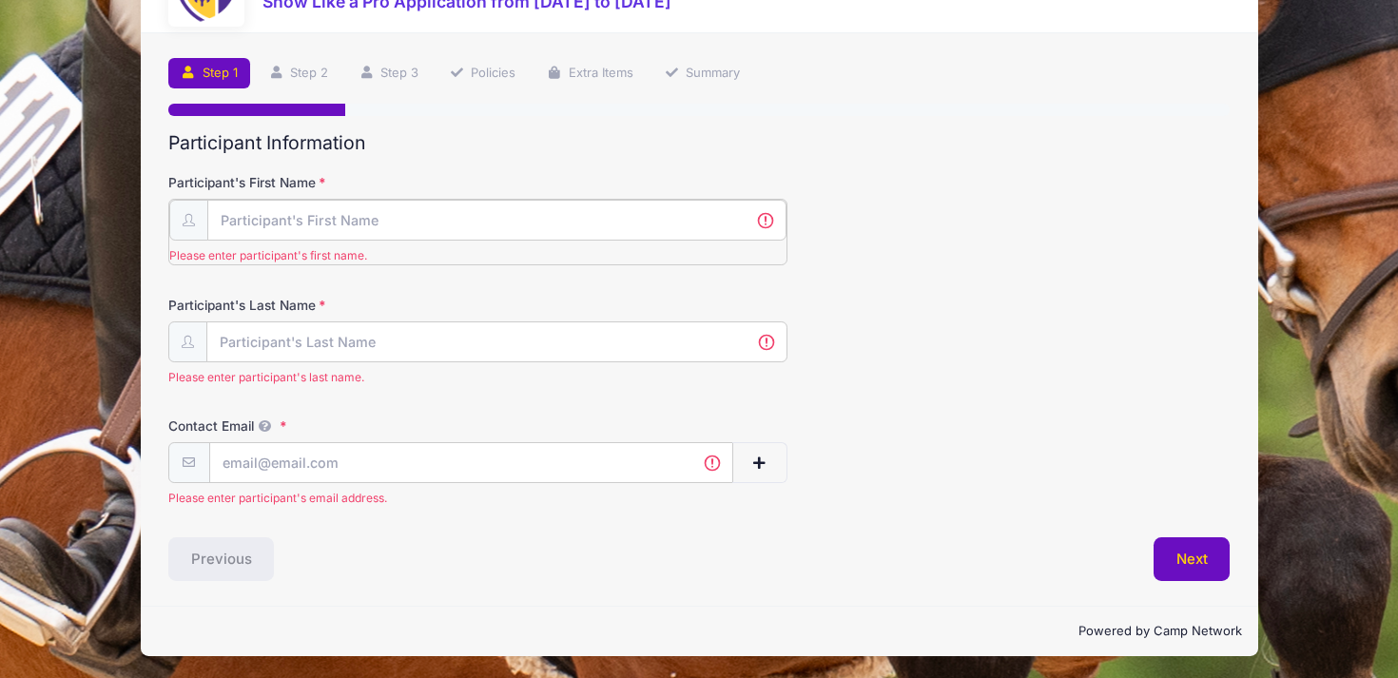
click at [356, 226] on input "Participant's First Name" at bounding box center [496, 220] width 579 height 41
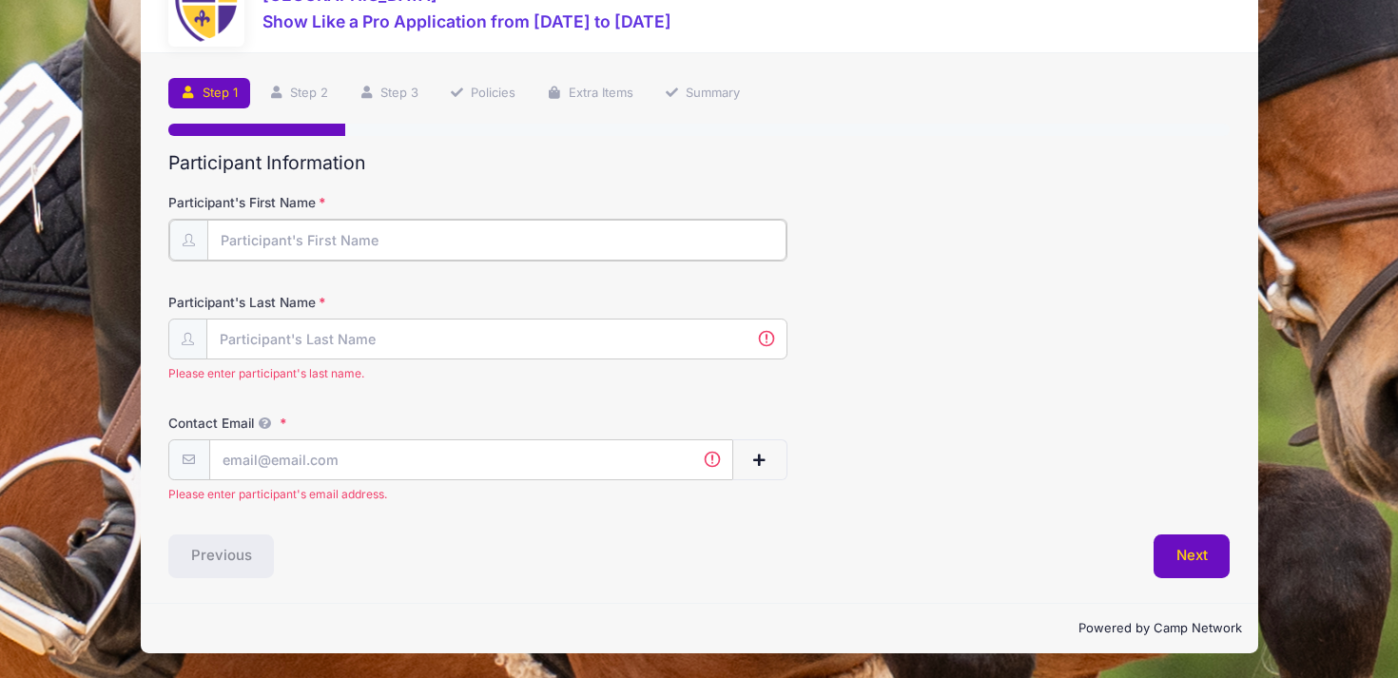
scroll to position [66, 0]
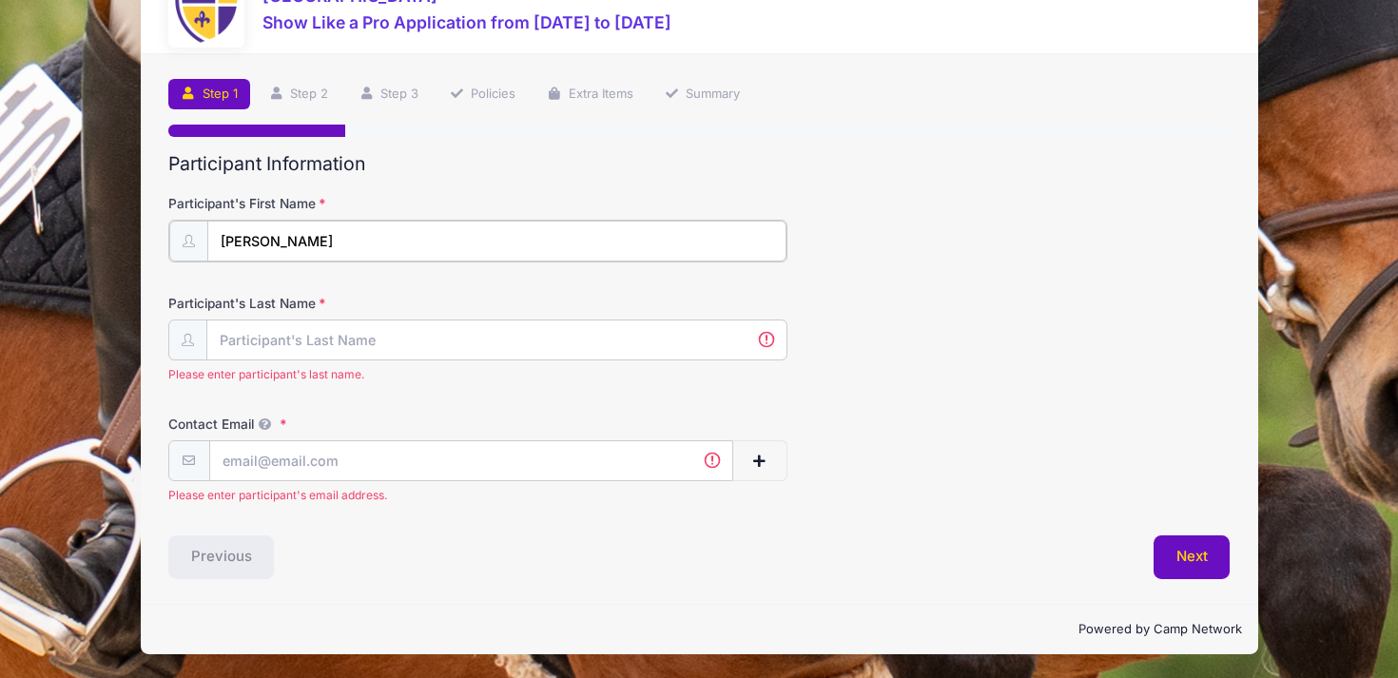
type input "Jane"
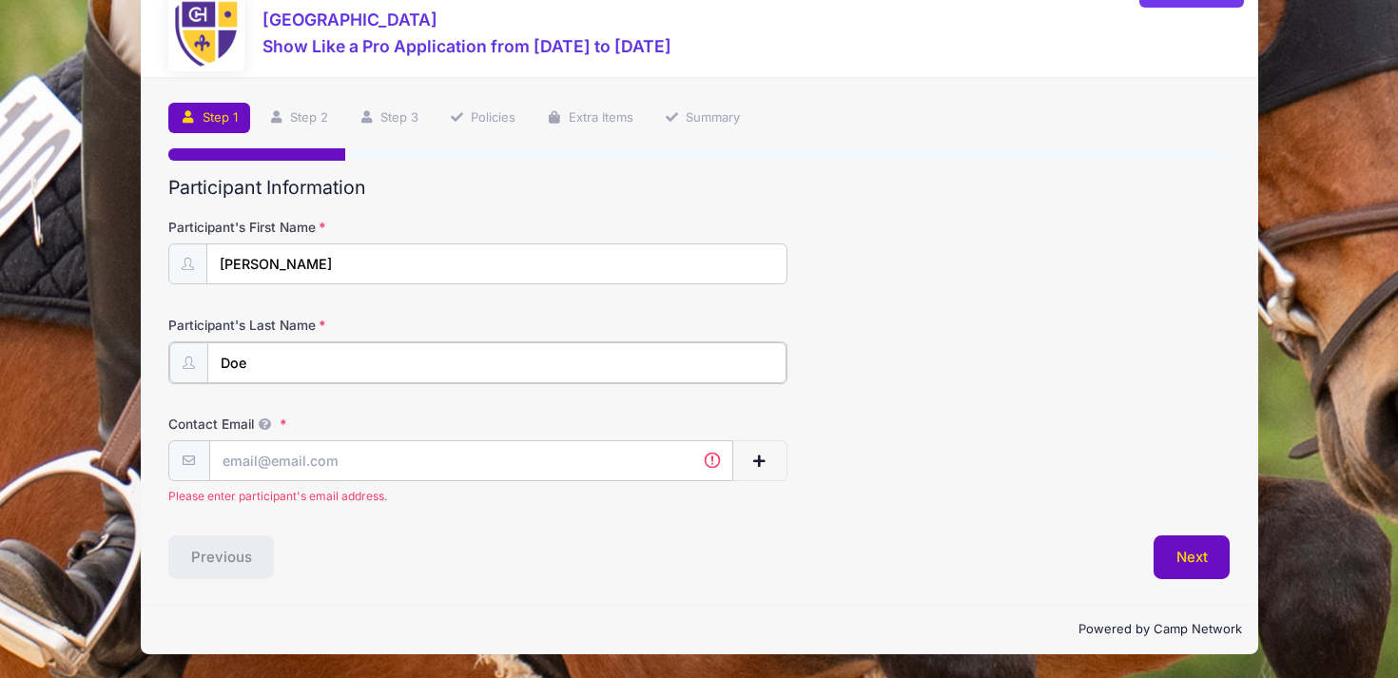
type input "Doe"
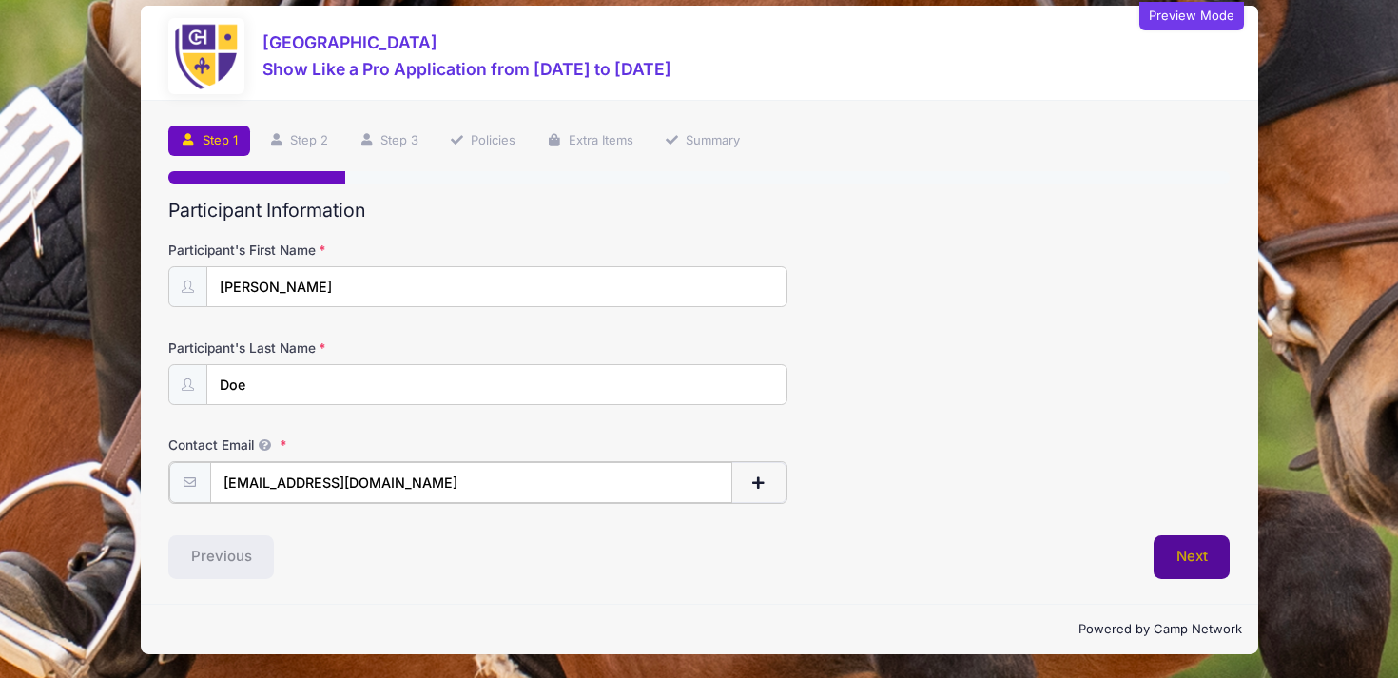
type input "jdoe@gmail.com"
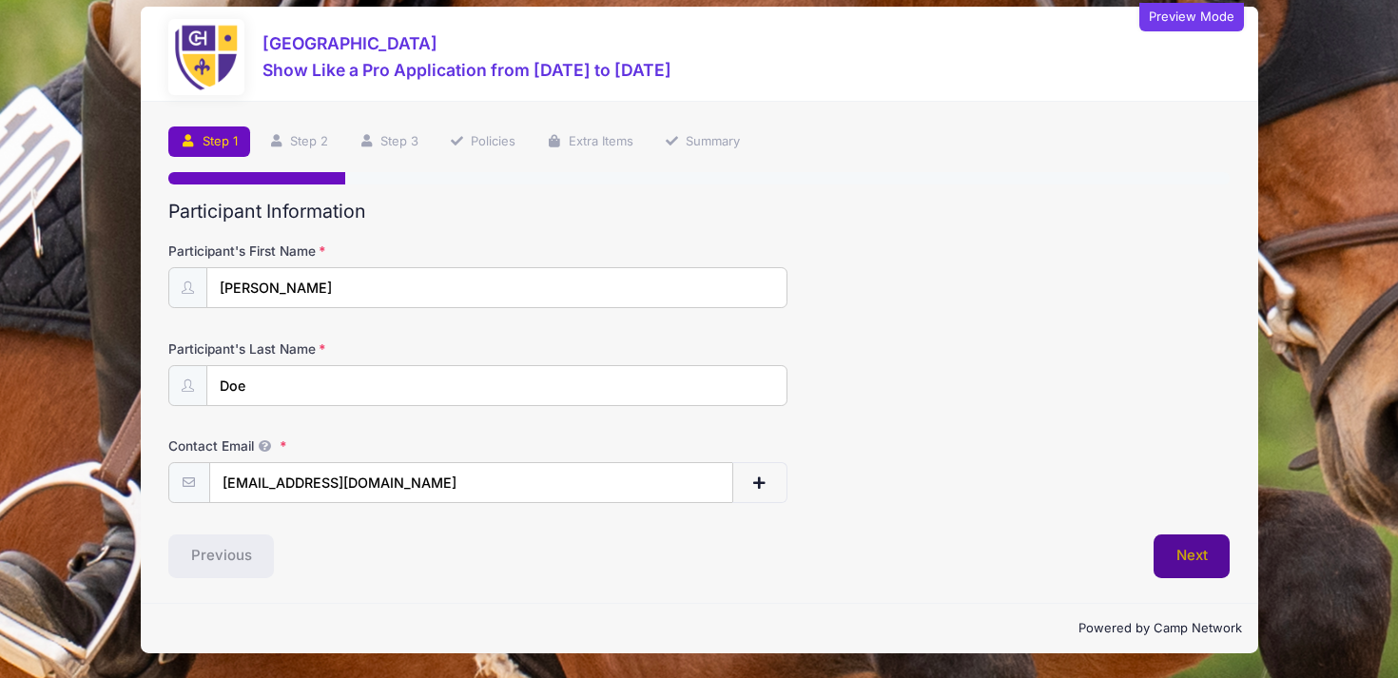
click at [1182, 555] on button "Next" at bounding box center [1191, 556] width 77 height 44
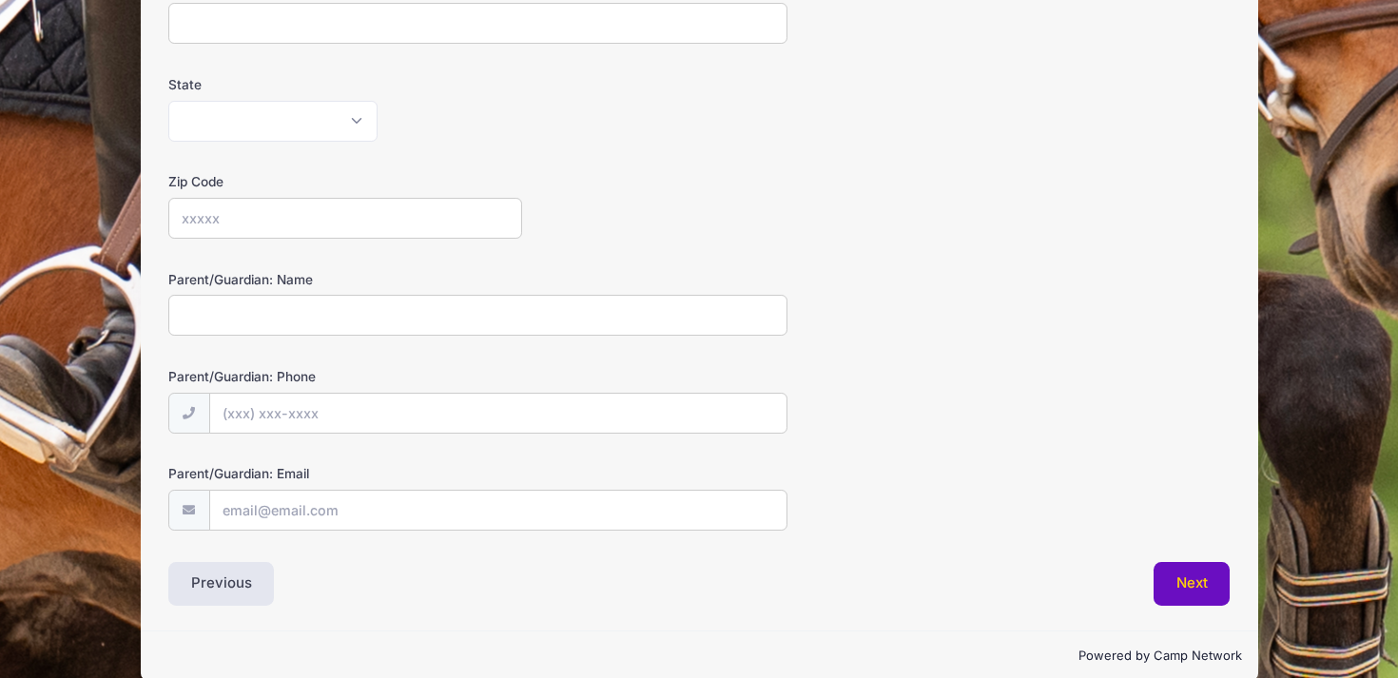
scroll to position [484, 0]
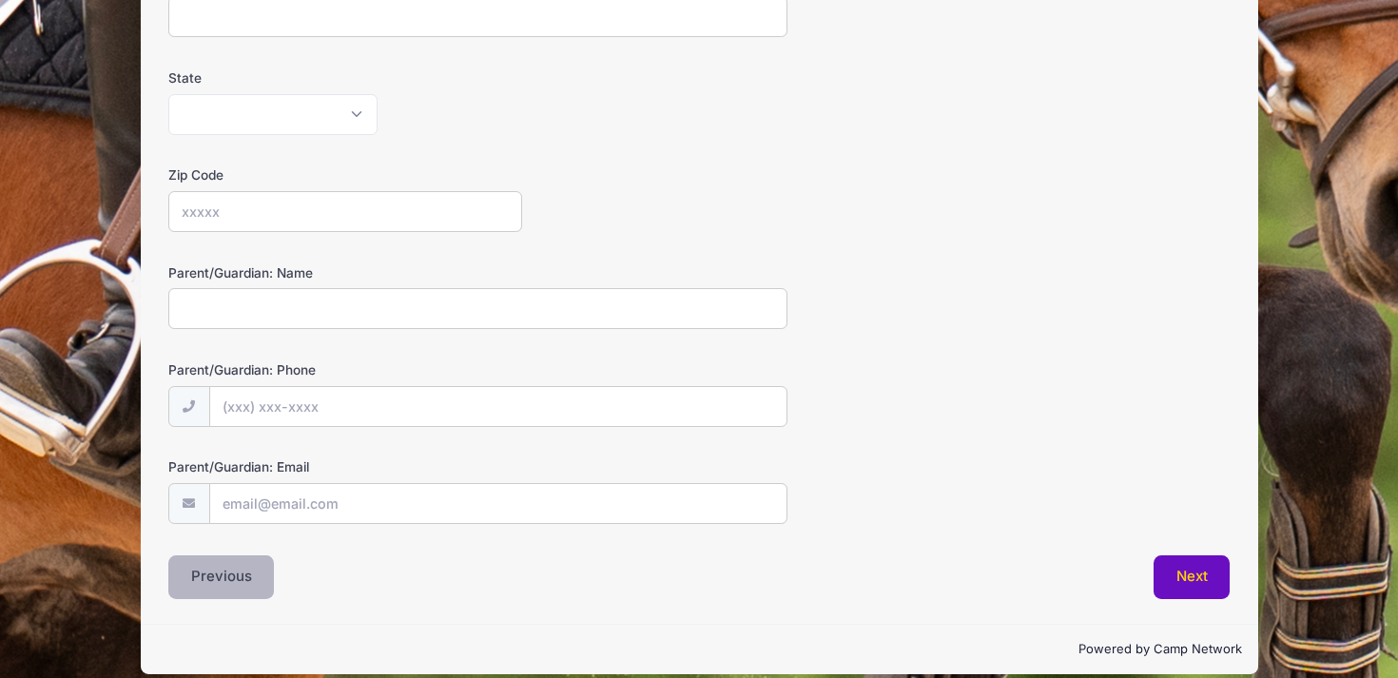
click at [245, 580] on button "Previous" at bounding box center [221, 577] width 106 height 44
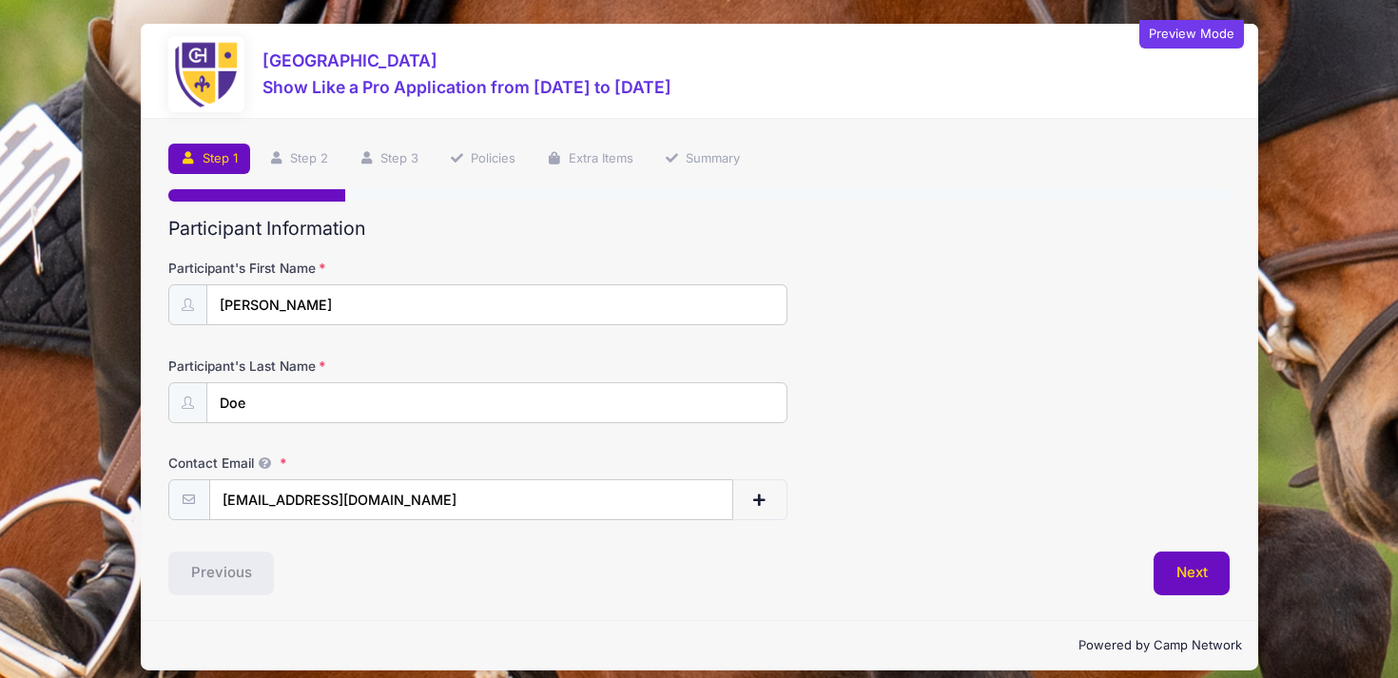
scroll to position [0, 0]
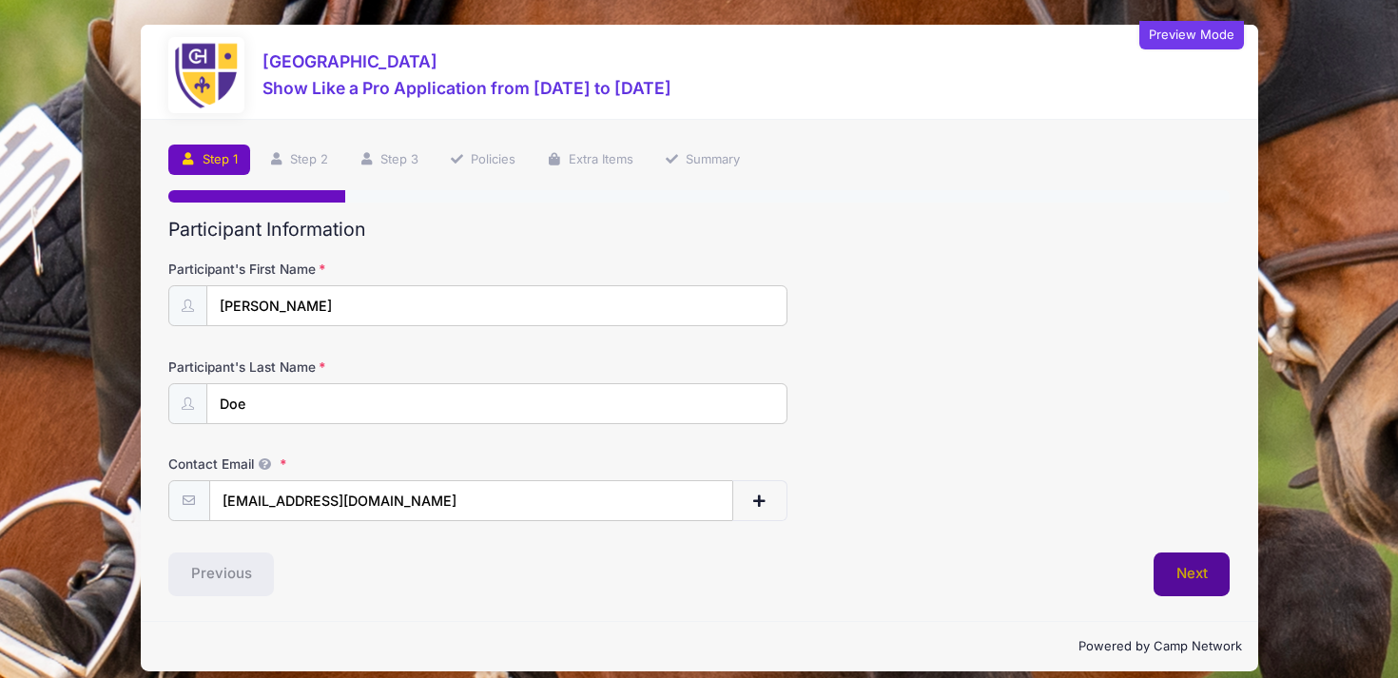
click at [1191, 575] on button "Next" at bounding box center [1191, 574] width 77 height 44
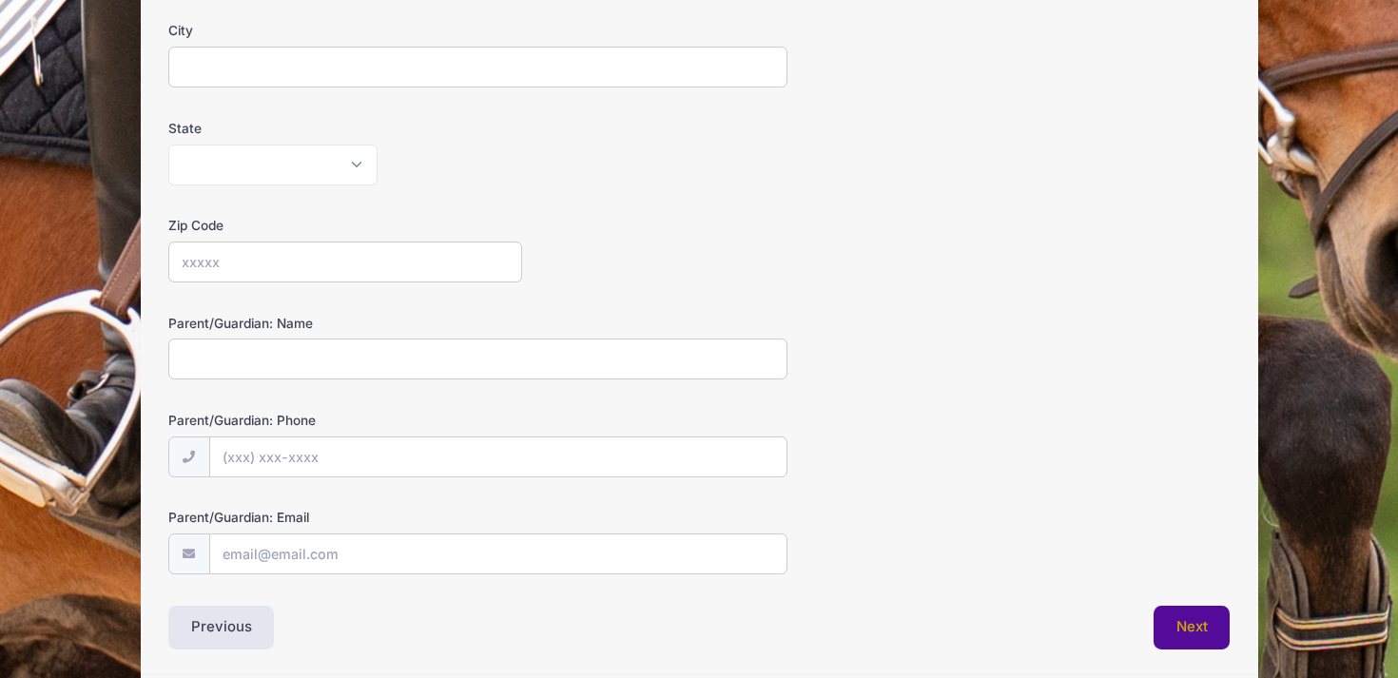
click at [1200, 619] on button "Next" at bounding box center [1191, 628] width 77 height 44
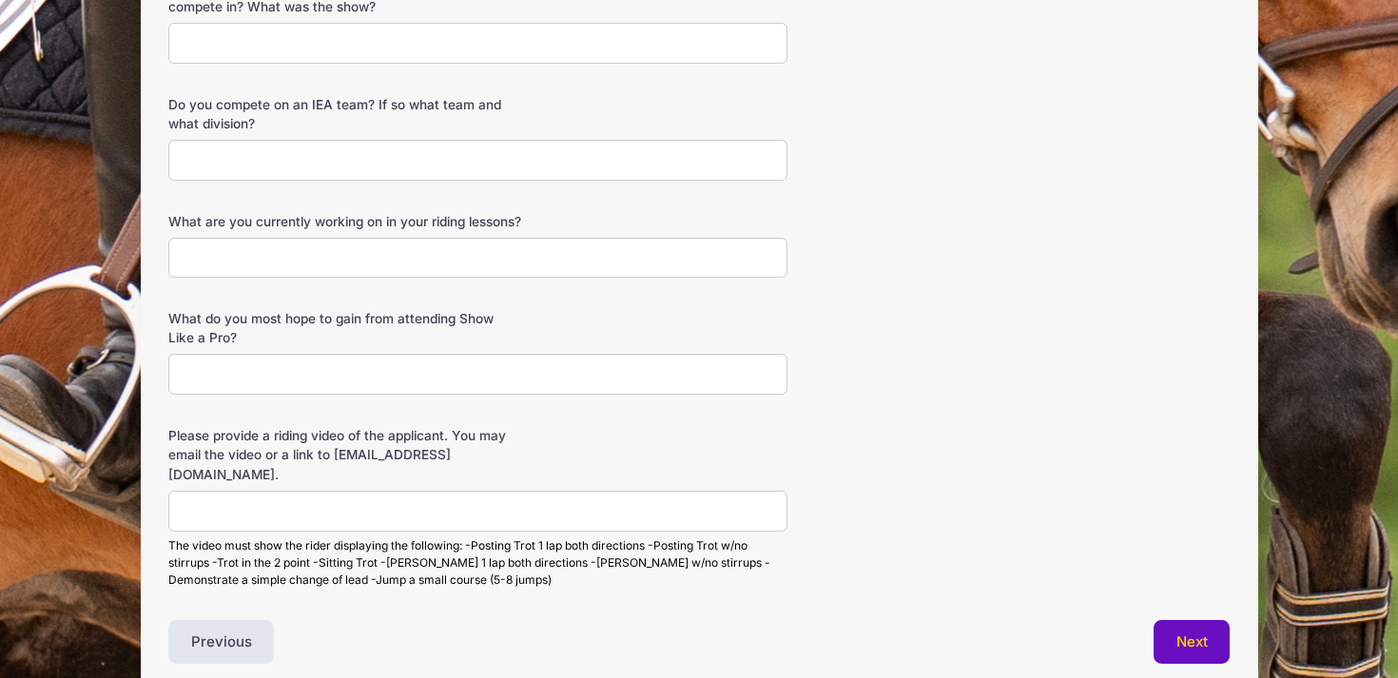
scroll to position [542, 0]
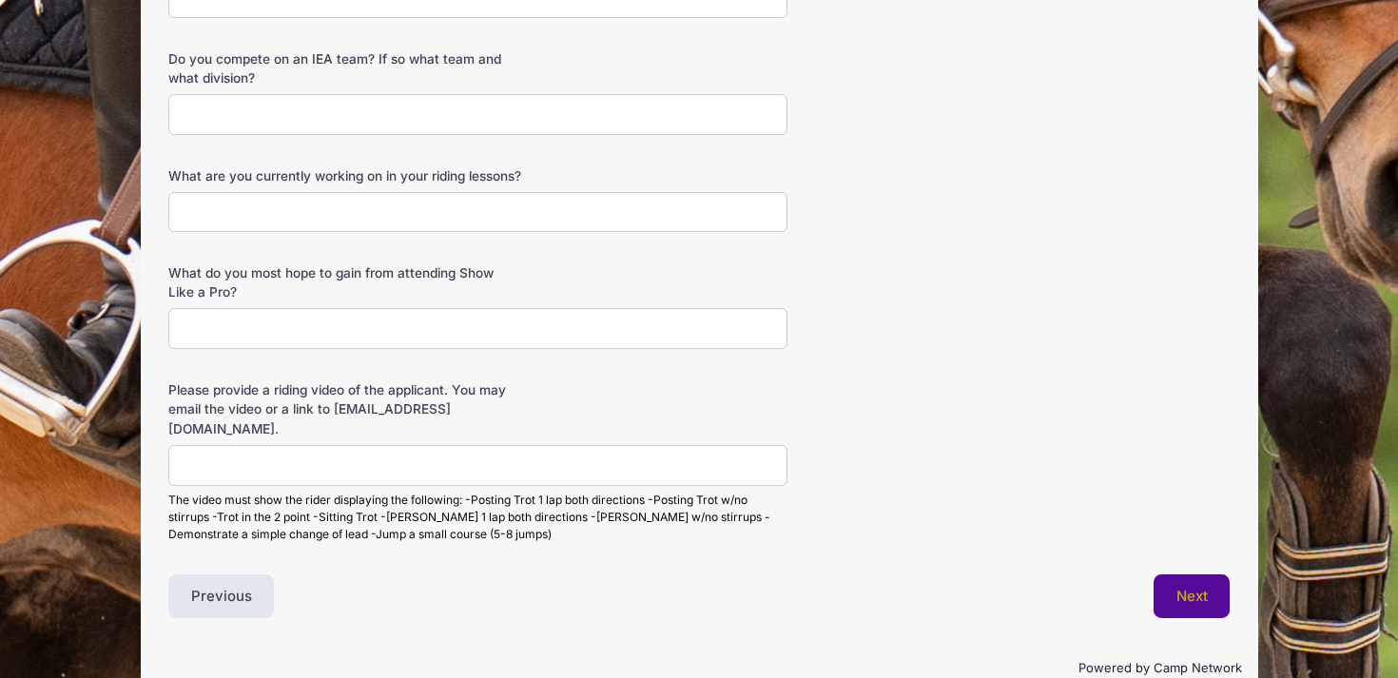
click at [1175, 595] on button "Next" at bounding box center [1191, 596] width 77 height 44
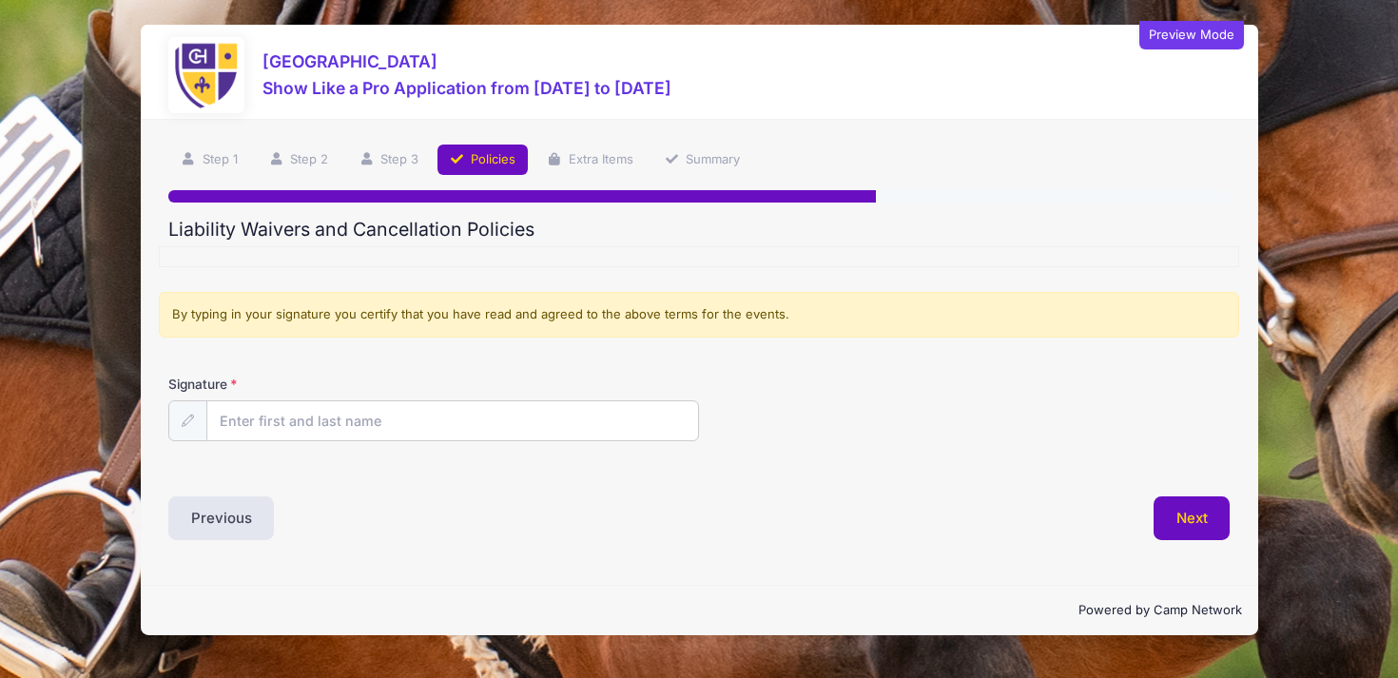
scroll to position [0, 0]
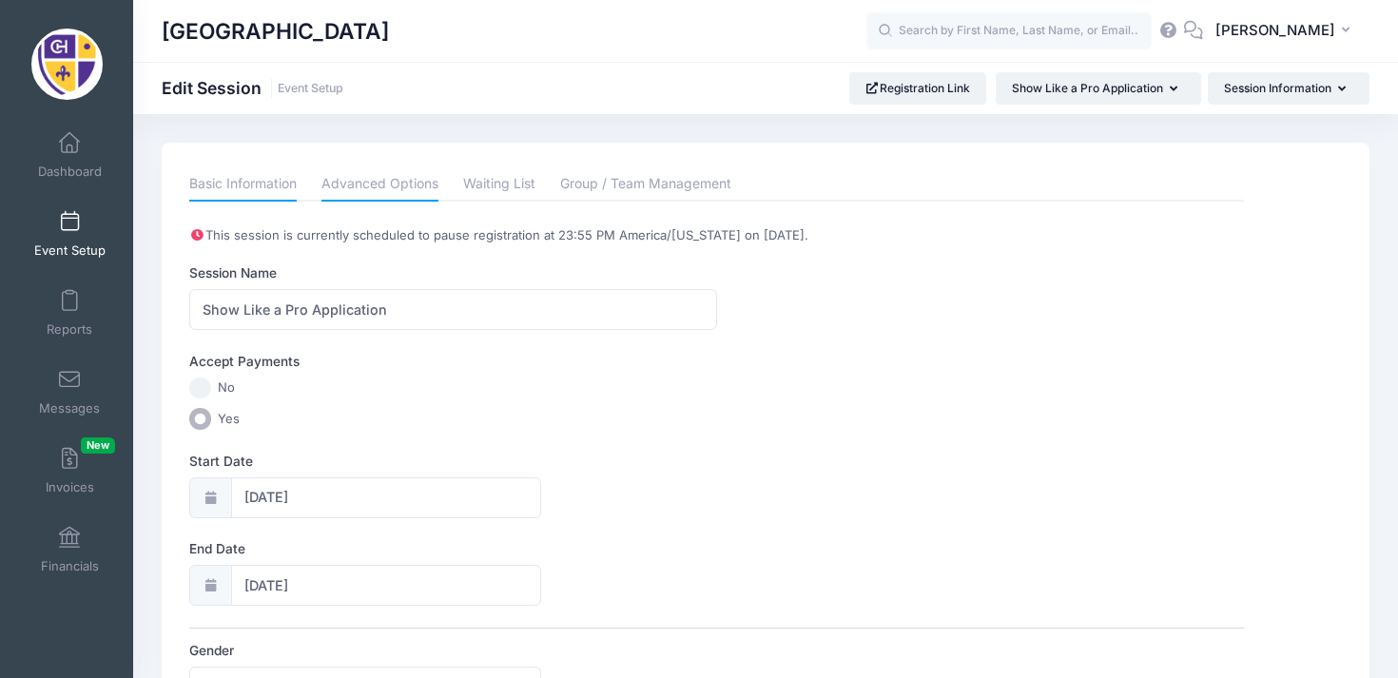
click at [408, 178] on link "Advanced Options" at bounding box center [379, 184] width 117 height 34
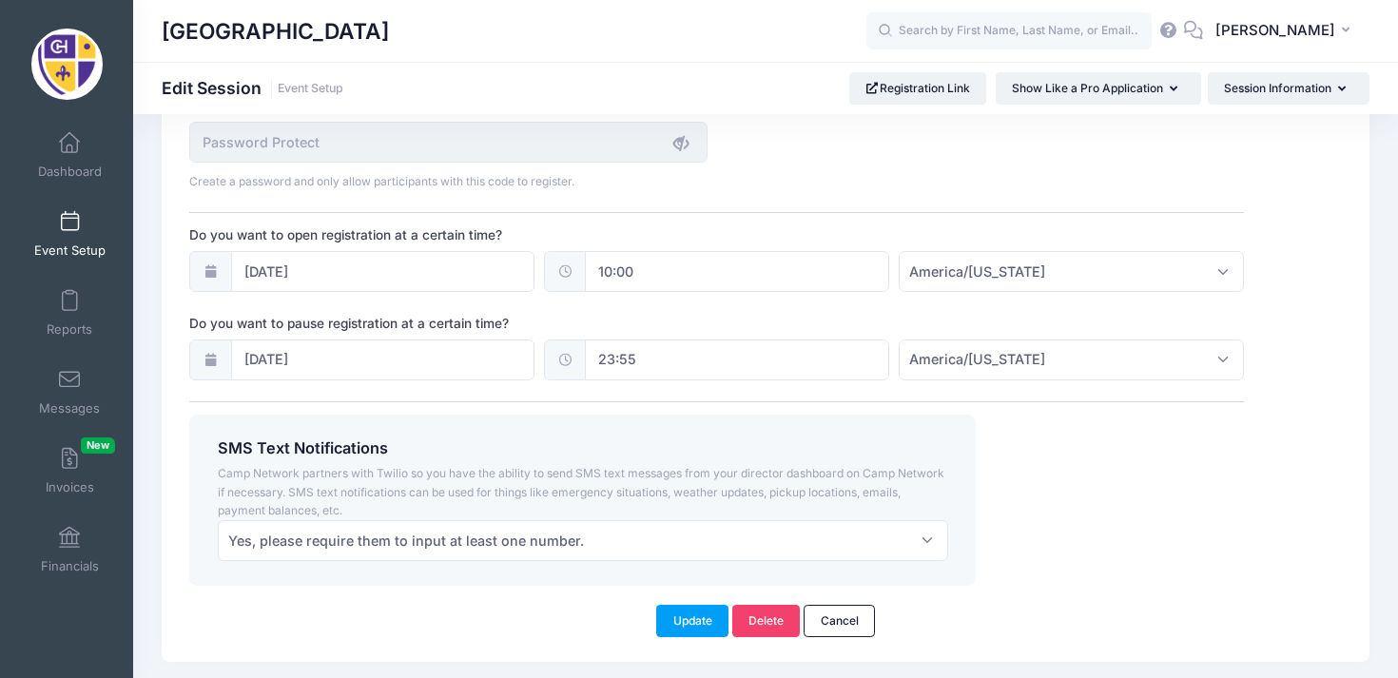
scroll to position [1368, 0]
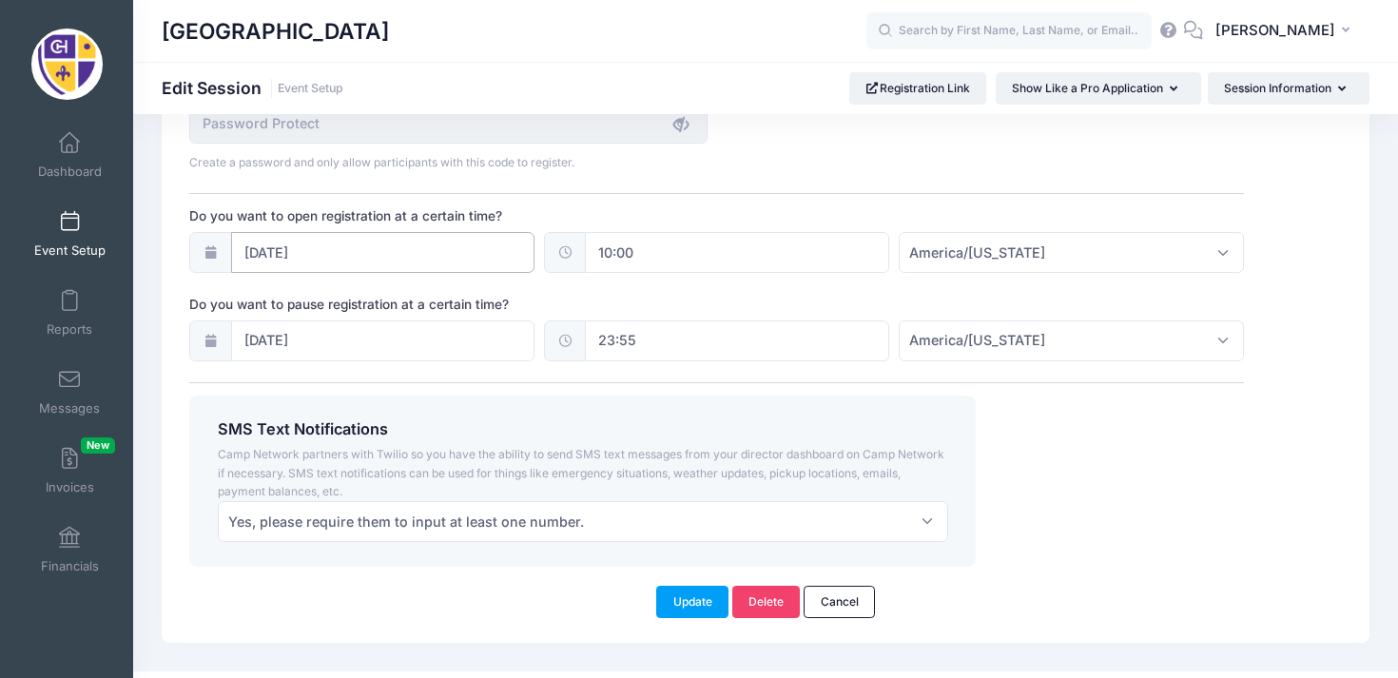
click at [332, 273] on input "09/15/2025" at bounding box center [383, 252] width 304 height 41
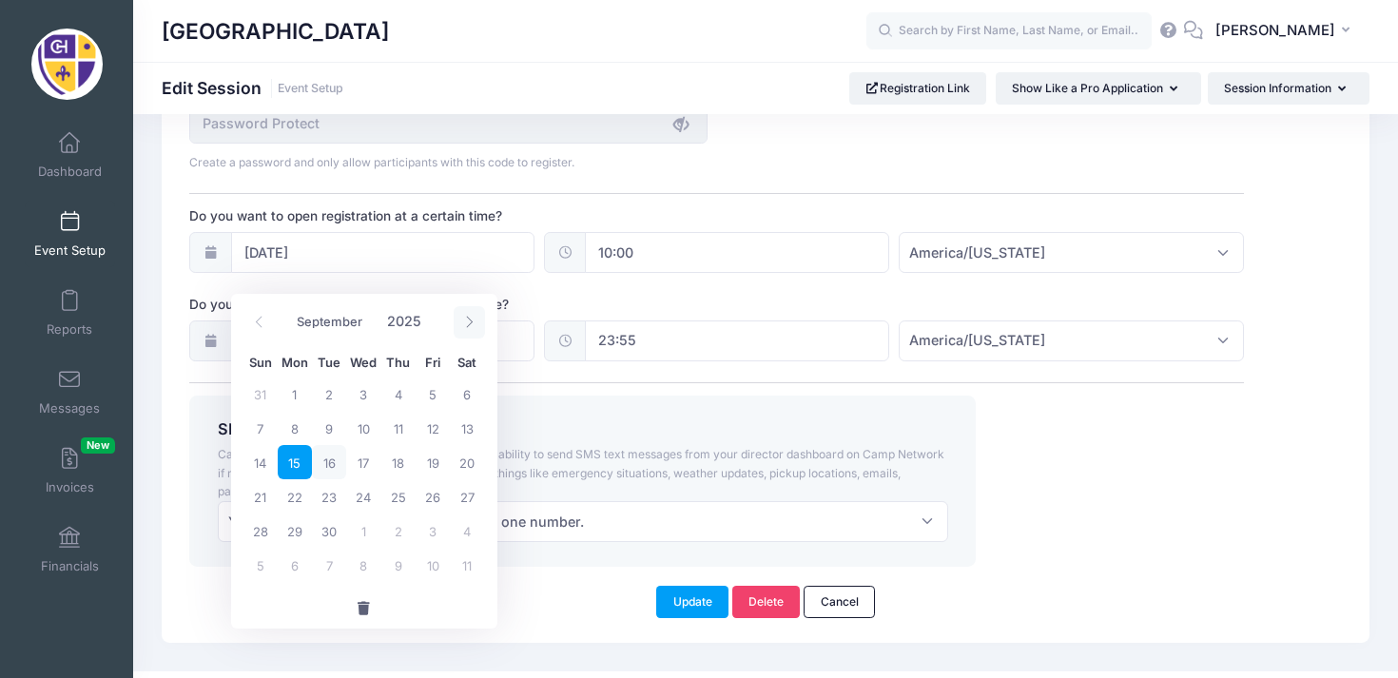
click at [474, 332] on span at bounding box center [469, 322] width 31 height 32
select select "10"
click at [462, 402] on span "1" at bounding box center [467, 394] width 34 height 34
type input "11/01/2025"
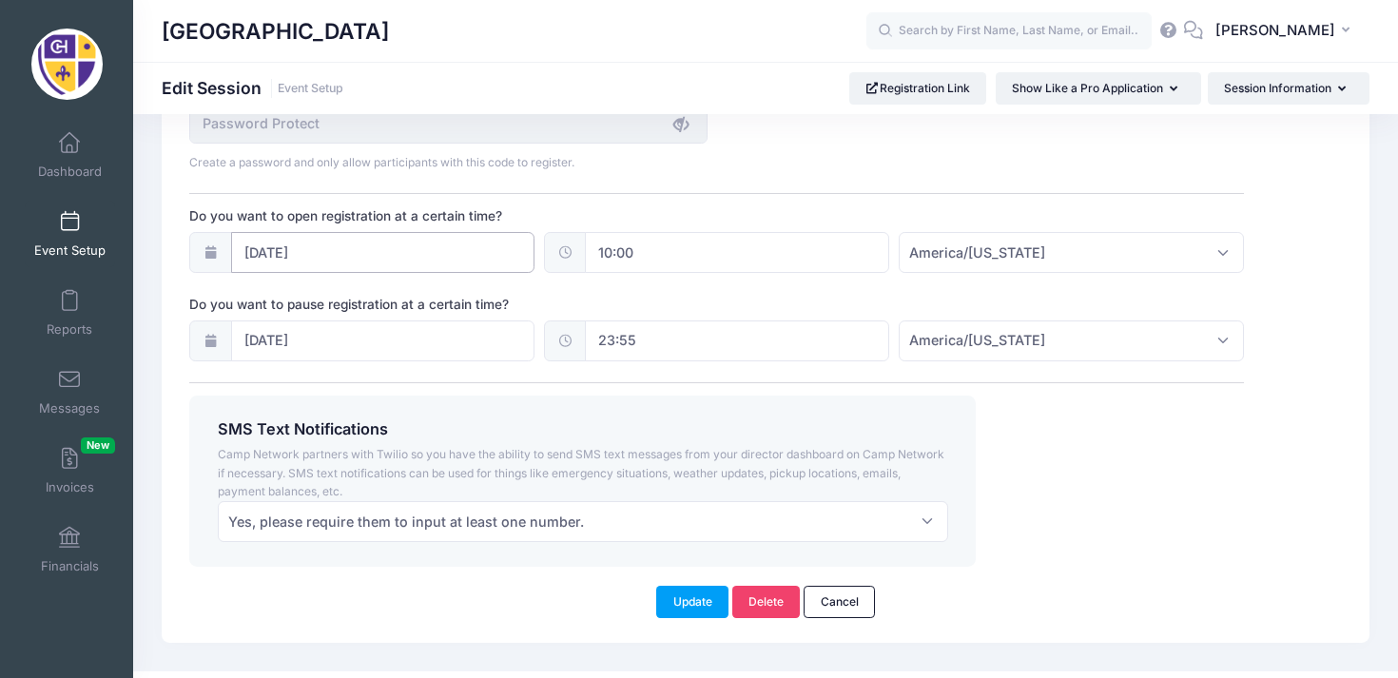
click at [475, 264] on input "11/01/2025" at bounding box center [383, 252] width 304 height 41
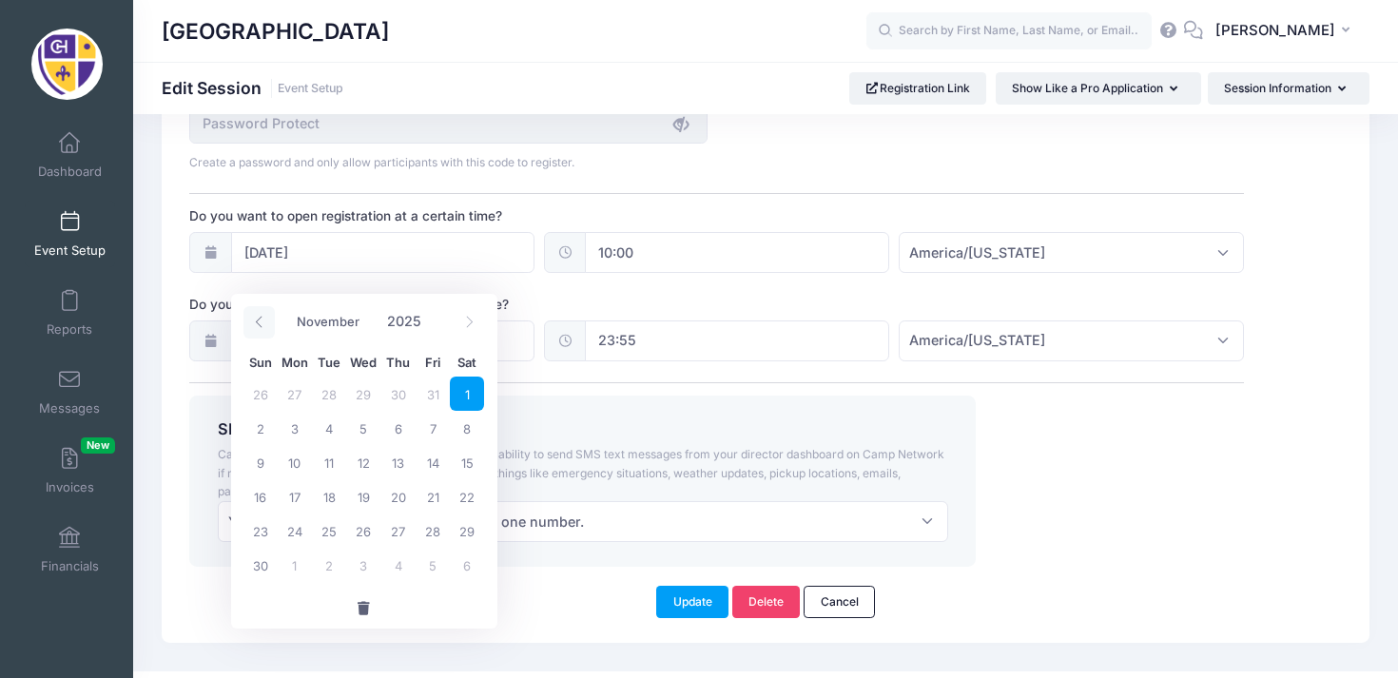
click at [258, 332] on span at bounding box center [258, 322] width 31 height 32
select select "9"
click at [359, 455] on span "15" at bounding box center [363, 462] width 34 height 34
type input "10/15/2025"
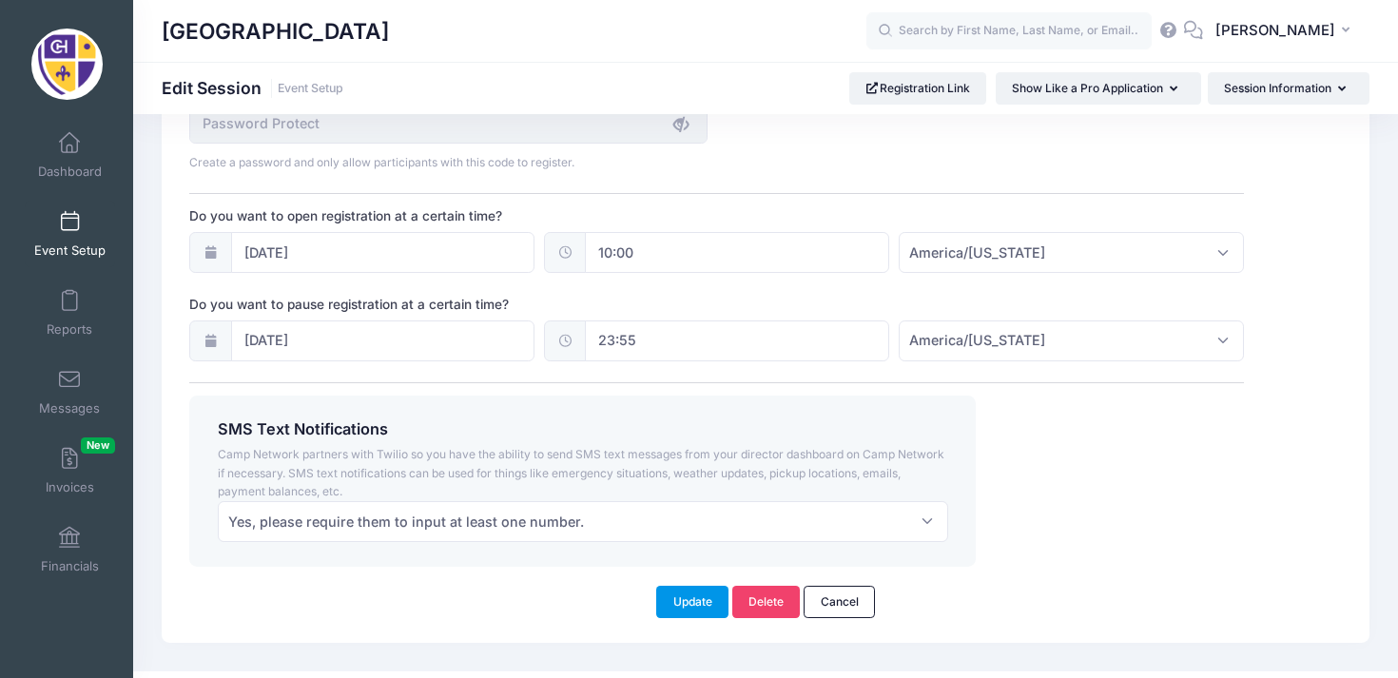
click at [714, 618] on button "Update" at bounding box center [692, 602] width 72 height 32
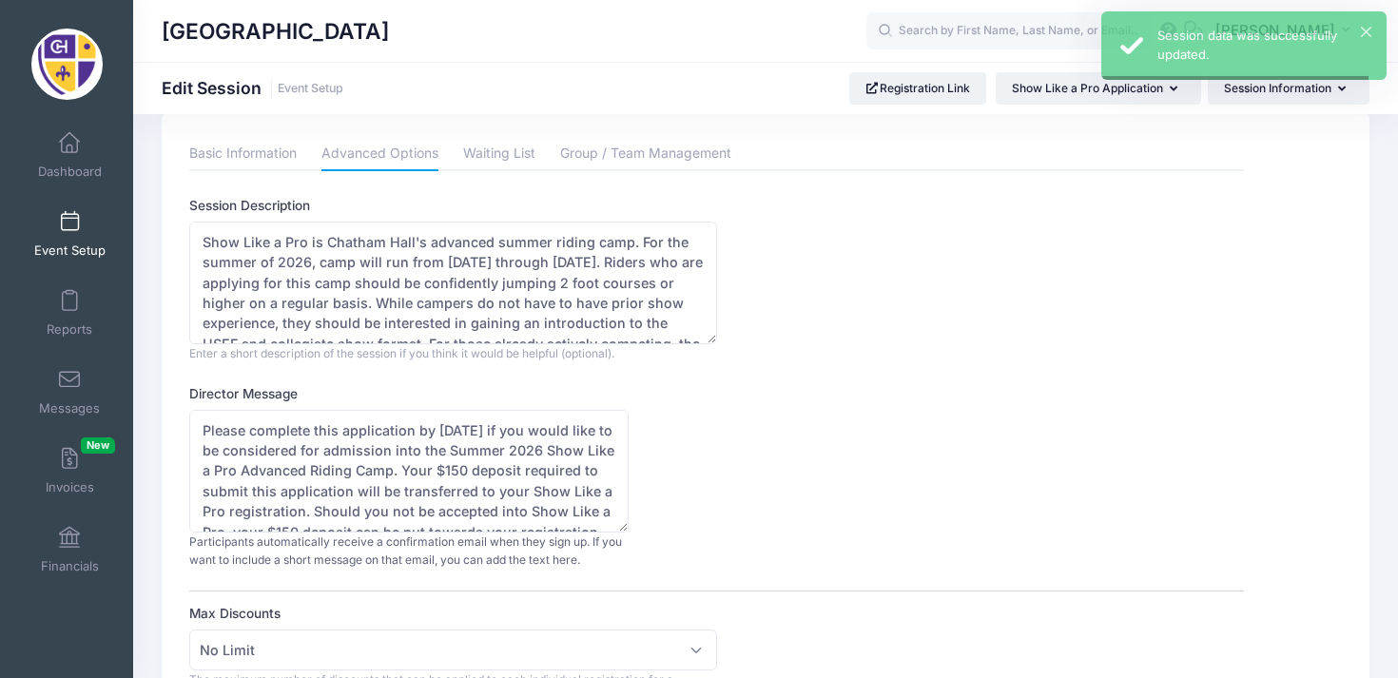
scroll to position [0, 0]
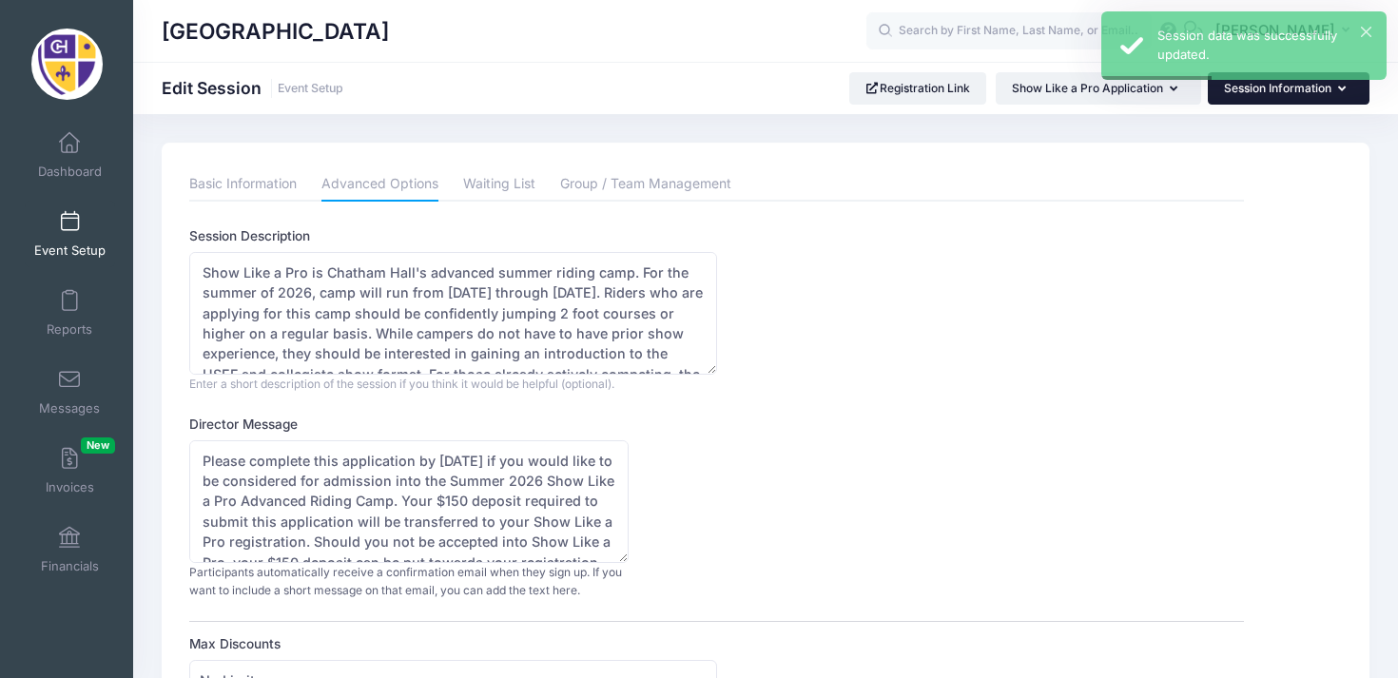
click at [1293, 87] on button "Session Information" at bounding box center [1289, 88] width 162 height 32
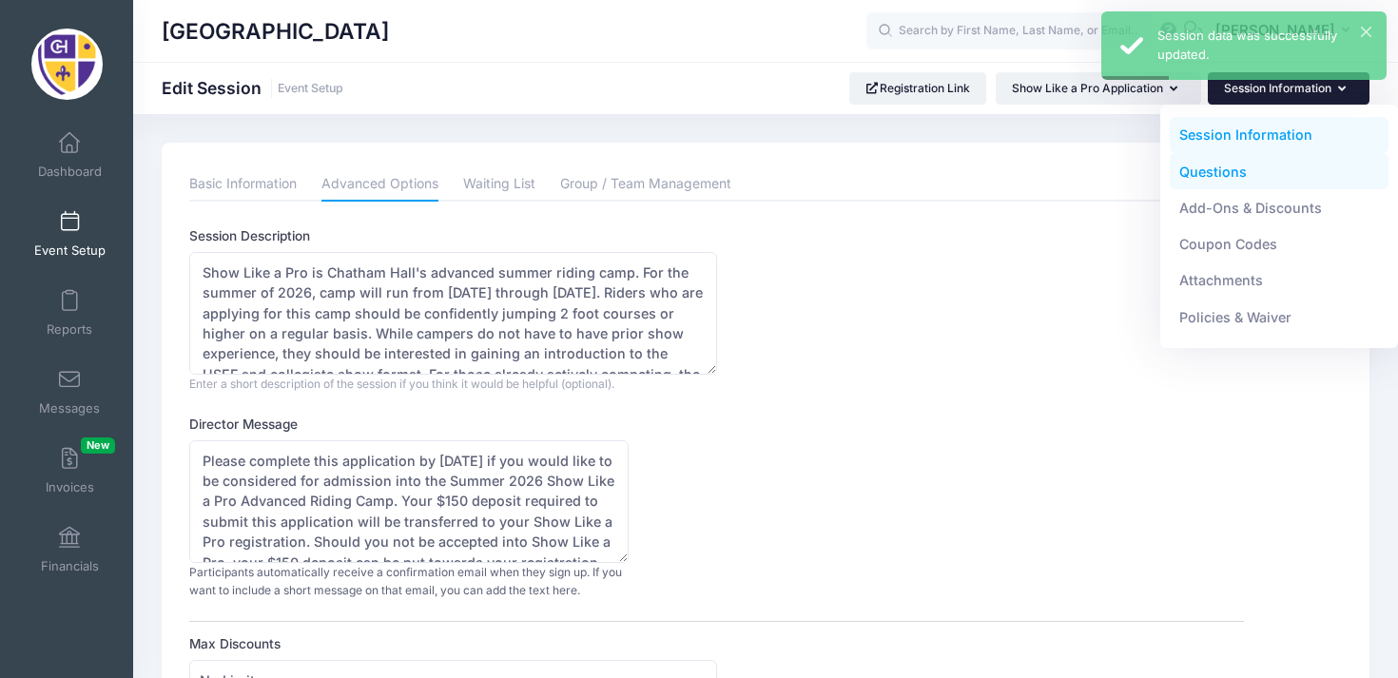
click at [1237, 173] on link "Questions" at bounding box center [1280, 171] width 220 height 36
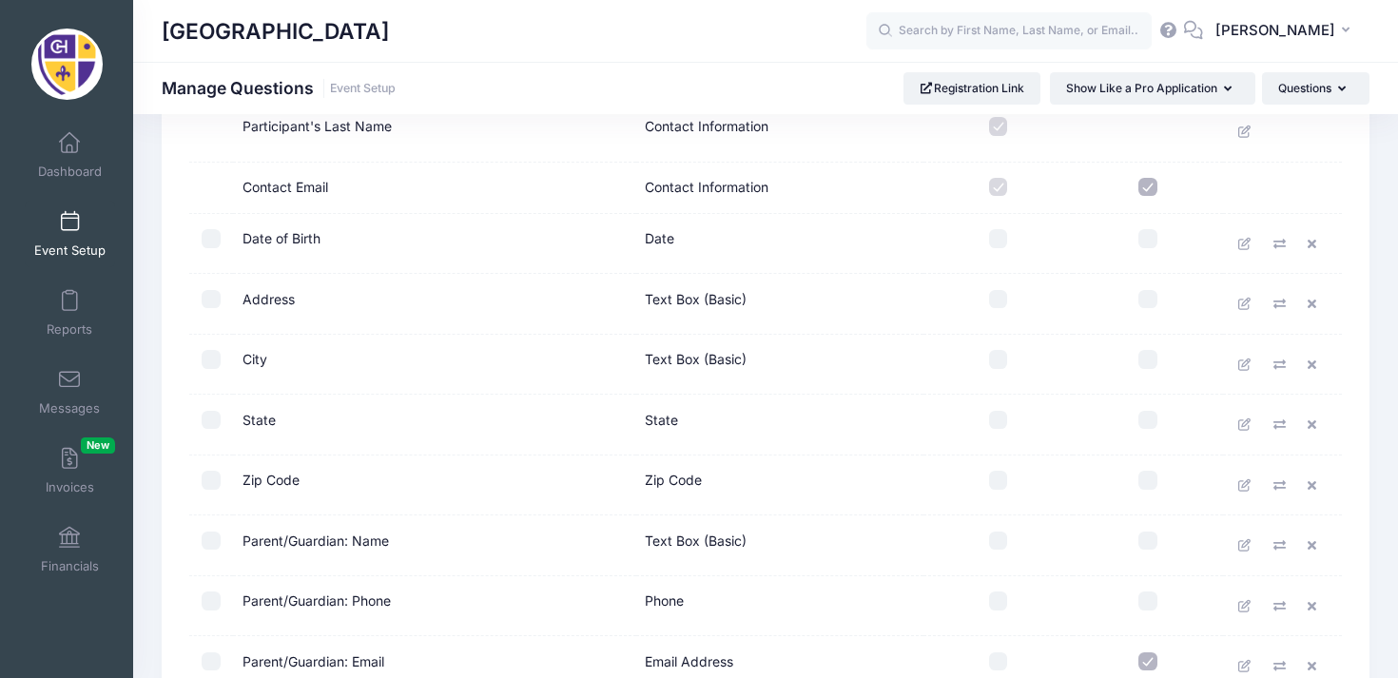
scroll to position [940, 0]
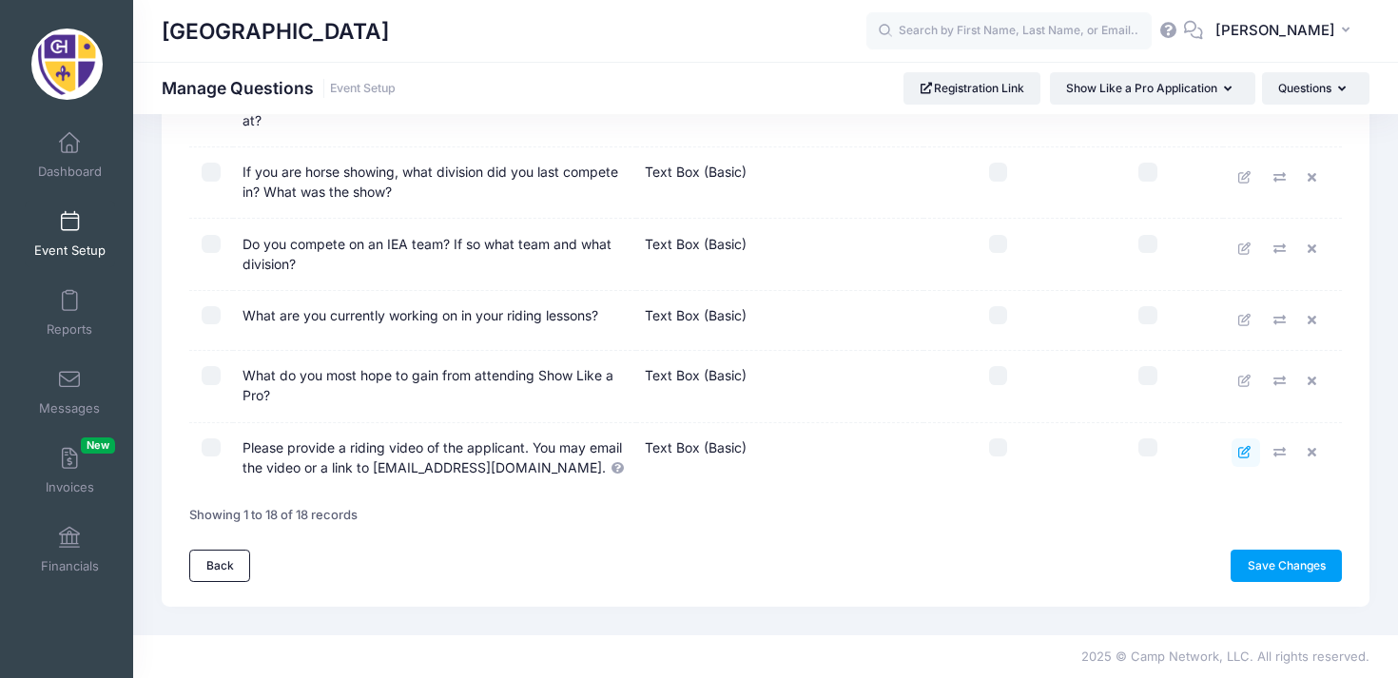
click at [1240, 451] on icon at bounding box center [1245, 452] width 15 height 12
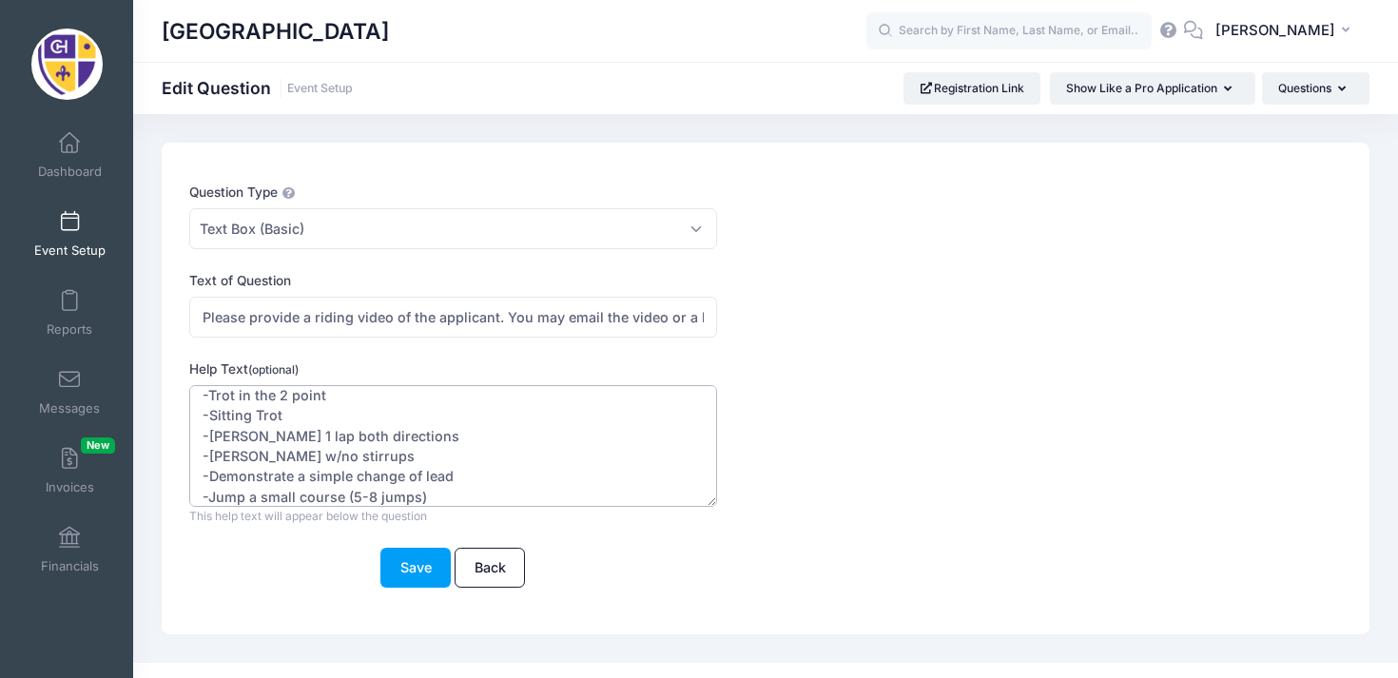
scroll to position [82, 0]
drag, startPoint x: 201, startPoint y: 402, endPoint x: 440, endPoint y: 518, distance: 266.2
click at [440, 518] on div "The video must show the rider displaying the following: -Posting Trot 1 lap bot…" at bounding box center [452, 455] width 527 height 141
click at [579, 302] on input "Please provide a riding video of the applicant. You may email the video or a li…" at bounding box center [452, 317] width 527 height 41
click at [584, 318] on input "Please provide a riding video of the applicant. You may email the video or a li…" at bounding box center [452, 317] width 527 height 41
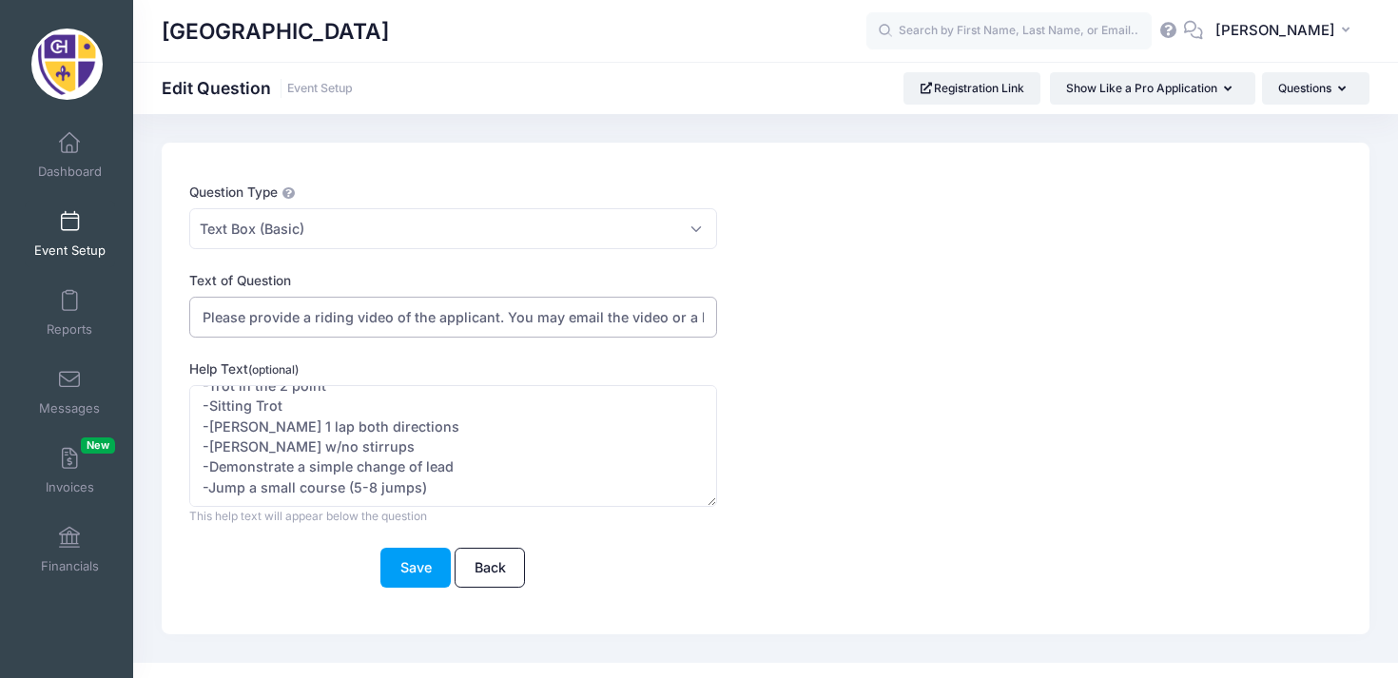
scroll to position [0, 203]
click at [704, 313] on input "Please provide a riding video of the applicant. You may email the video or a li…" at bounding box center [452, 317] width 527 height 41
paste input "The video must show the rider displaying the following: -Posting Trot 1 lap bot…"
type input "Please provide a riding video of the applicant. You may email the video or a li…"
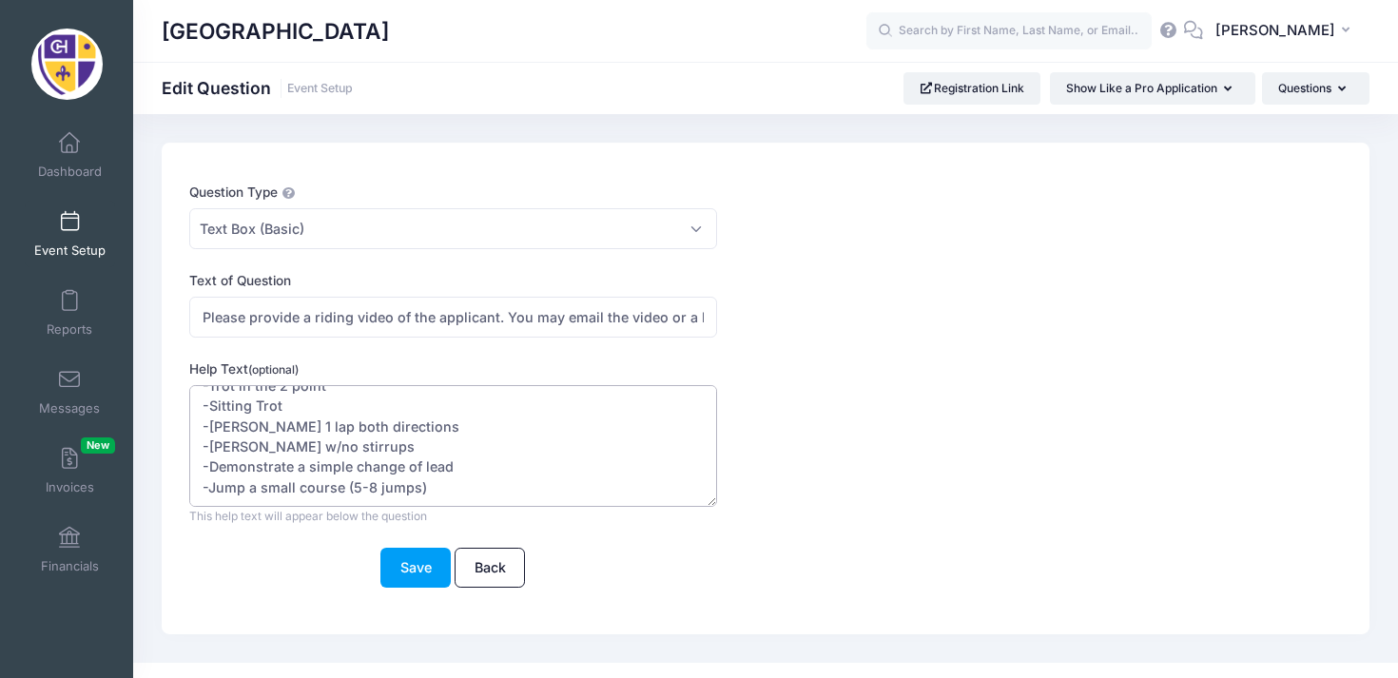
scroll to position [0, 0]
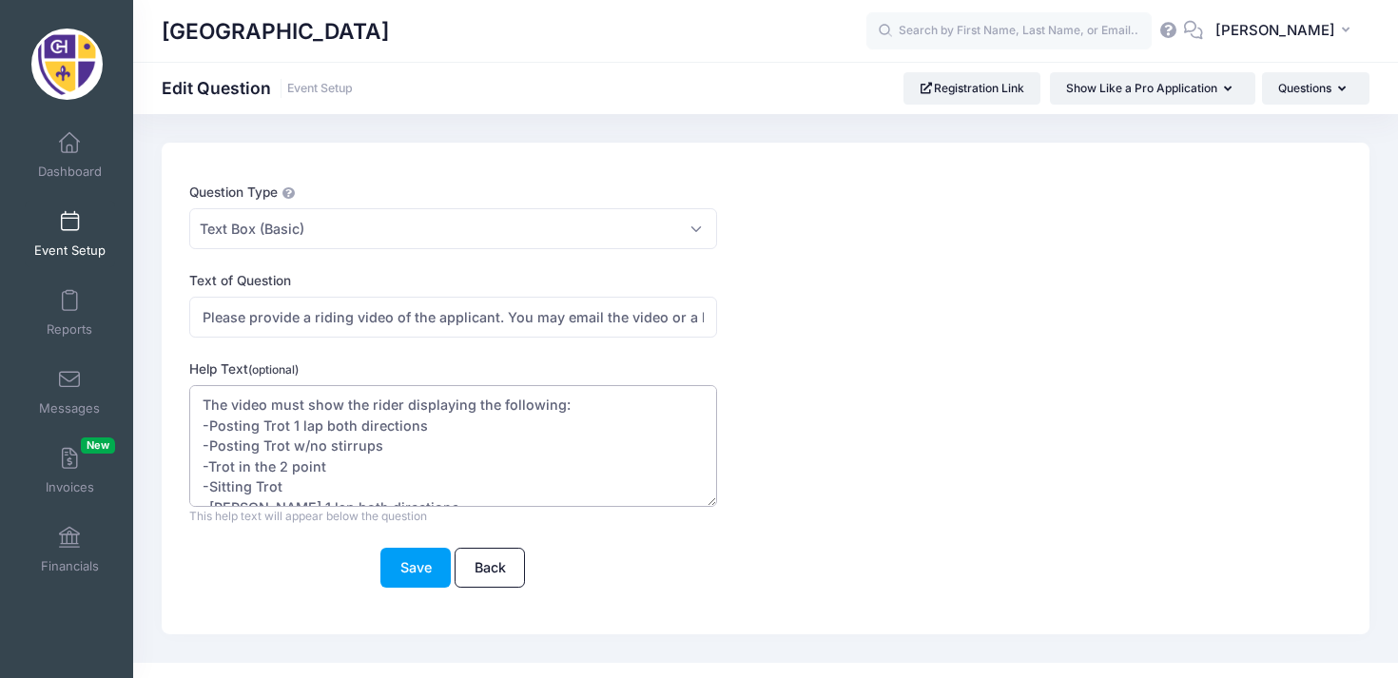
drag, startPoint x: 460, startPoint y: 488, endPoint x: 181, endPoint y: 347, distance: 313.0
click at [181, 347] on div "Question Type Please Select Checkboxes Country Date Document Upload Dropdown Dr…" at bounding box center [717, 396] width 1073 height 427
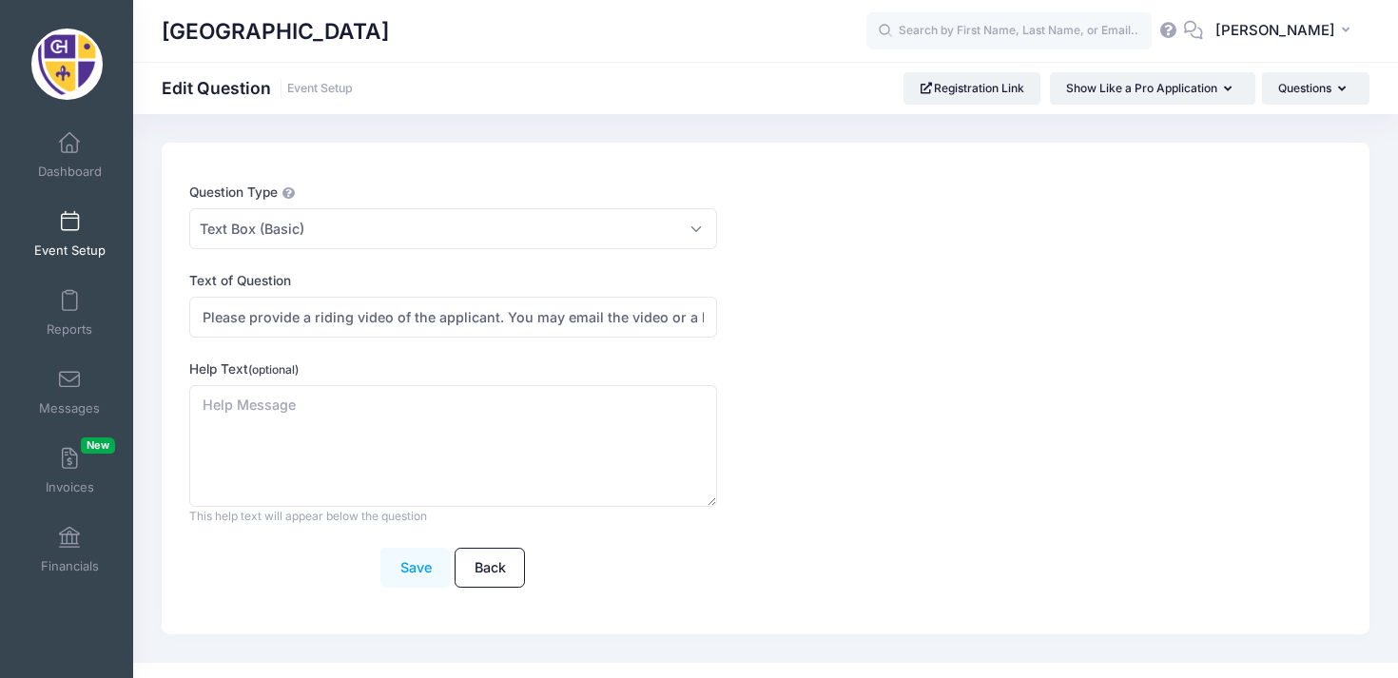
click at [426, 560] on button "Save" at bounding box center [415, 568] width 70 height 41
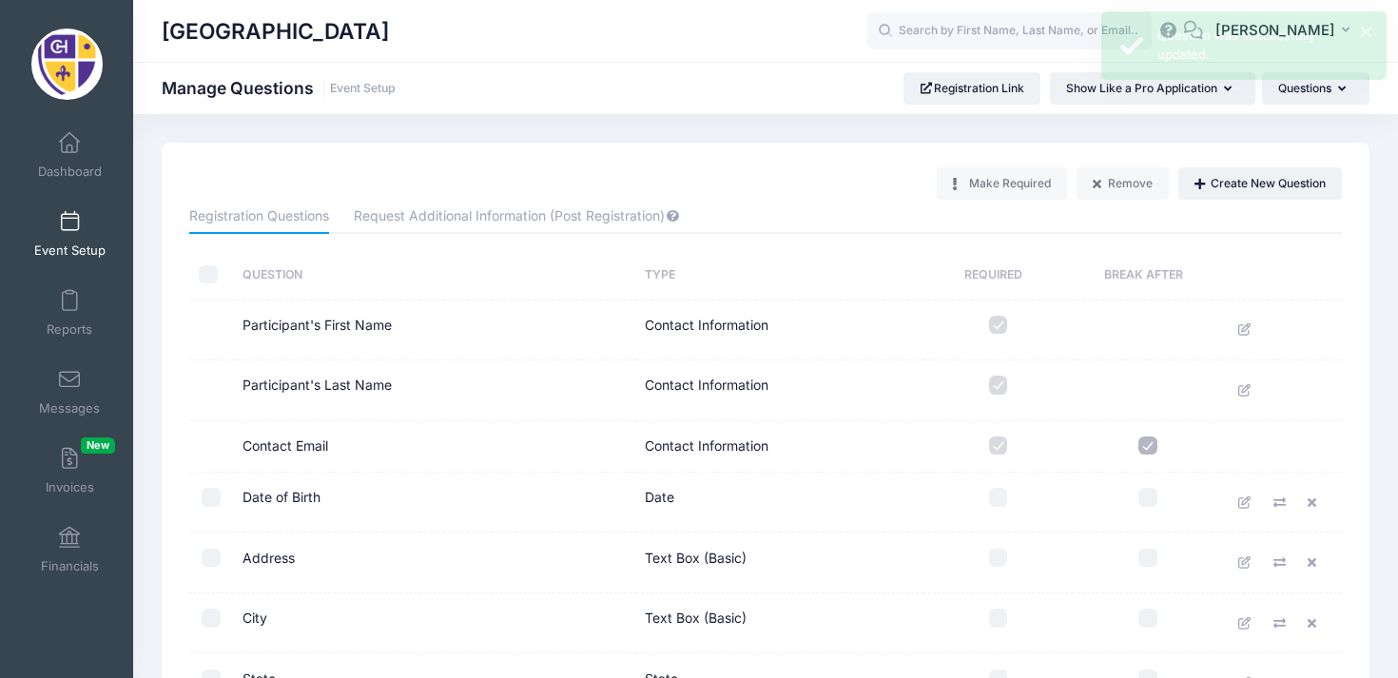
click at [69, 222] on span at bounding box center [69, 222] width 0 height 21
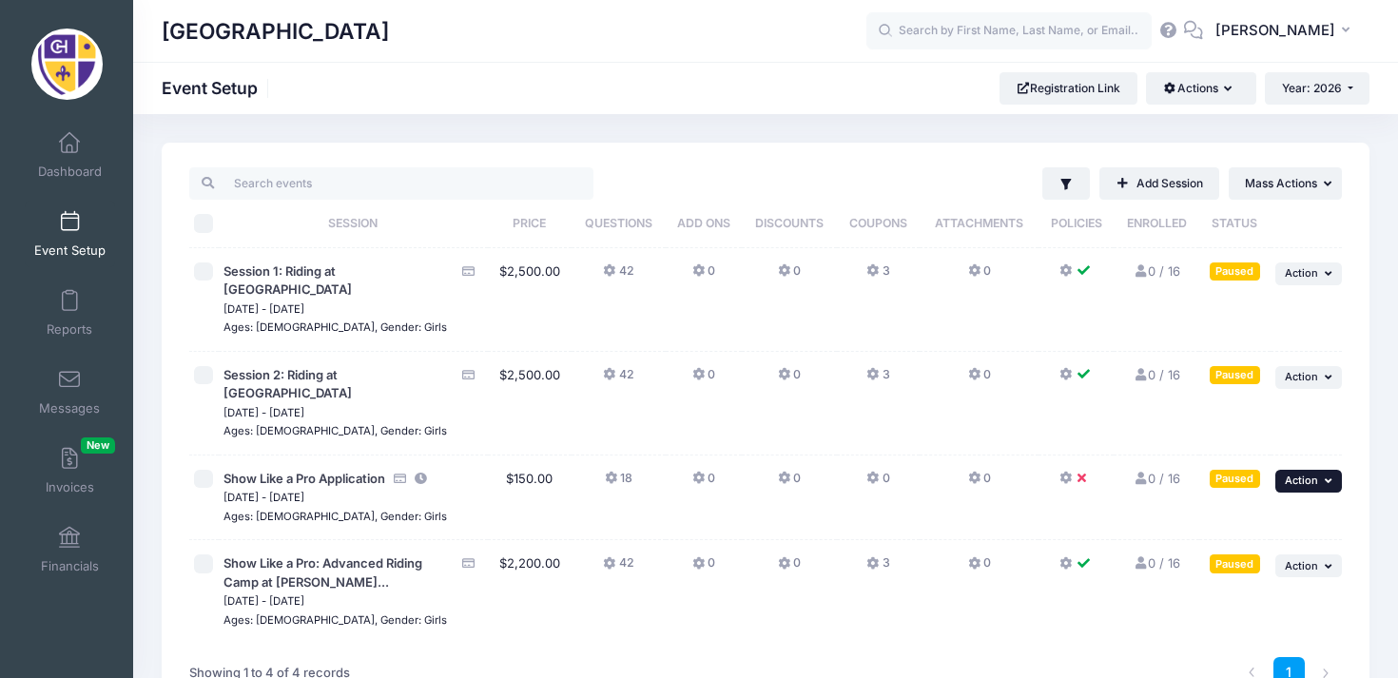
click at [1318, 470] on button "... Action" at bounding box center [1308, 481] width 67 height 23
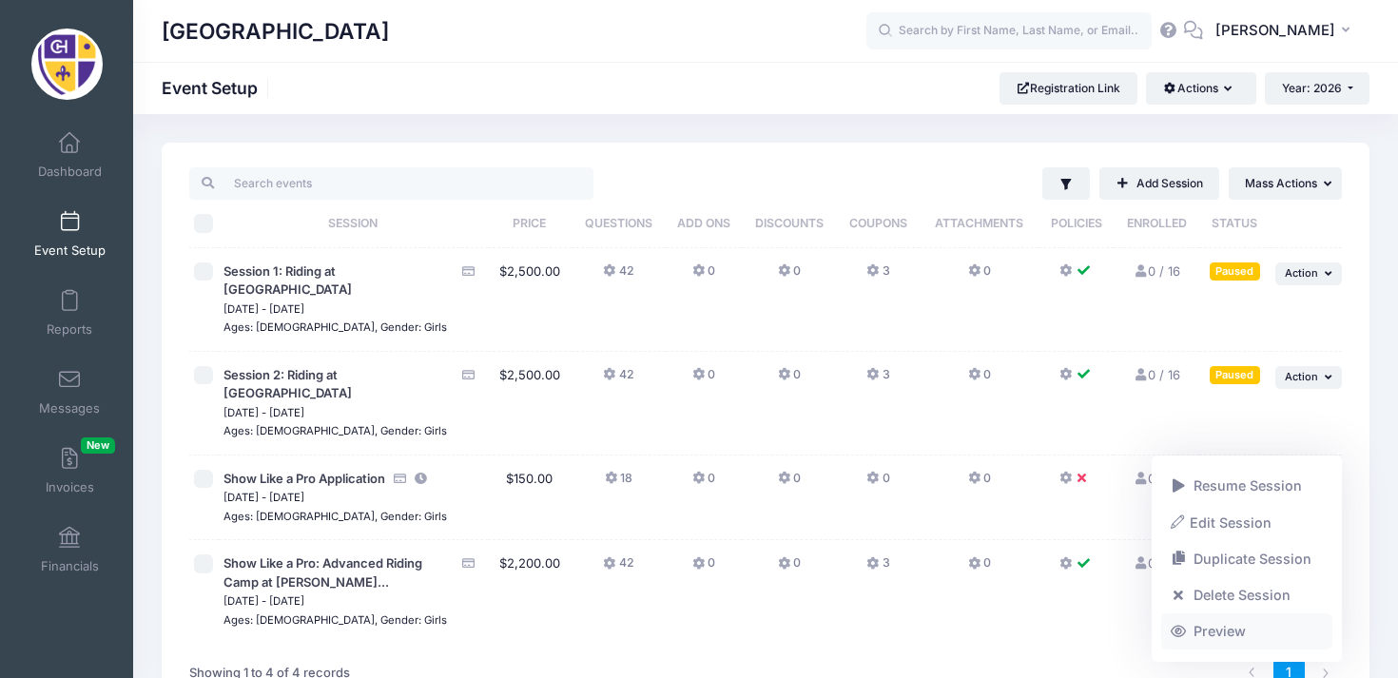
click at [1244, 634] on link "Preview" at bounding box center [1247, 631] width 172 height 36
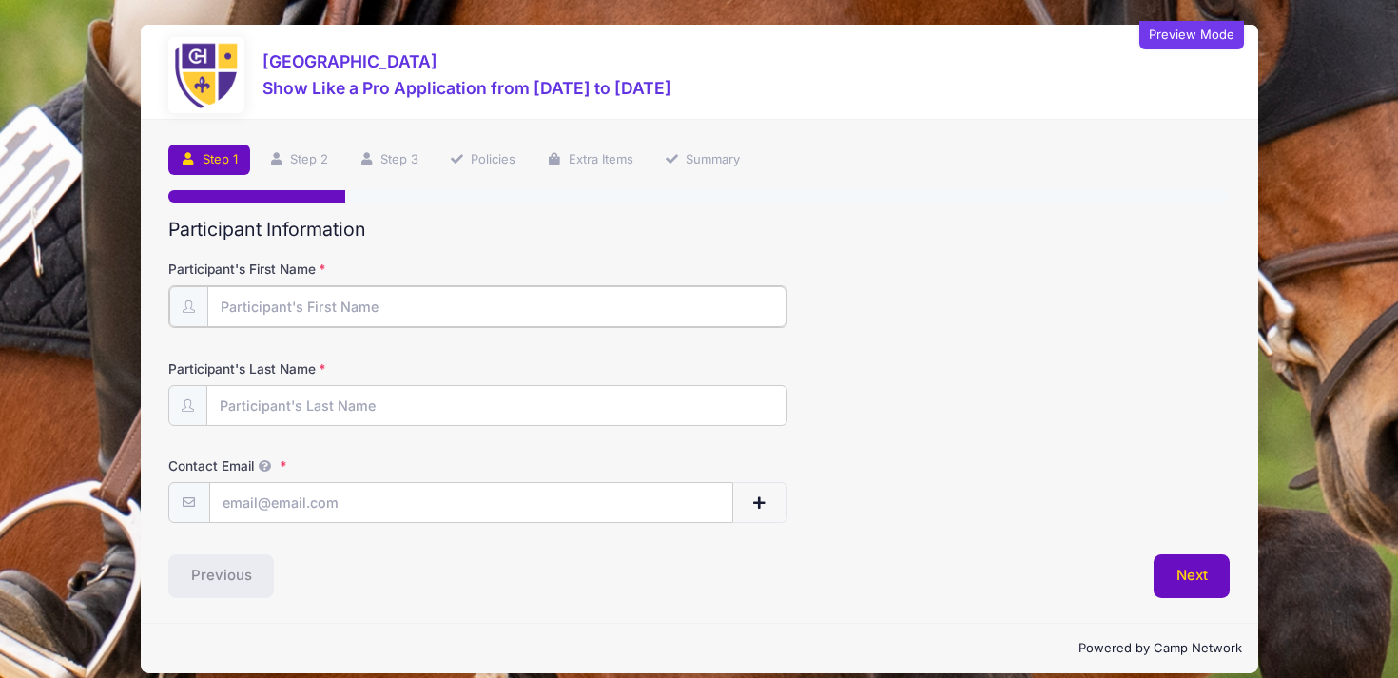
click at [690, 301] on input "Participant's First Name" at bounding box center [496, 306] width 579 height 41
type input "[PERSON_NAME]"
type input "doe"
click at [415, 515] on input "jd" at bounding box center [471, 501] width 522 height 41
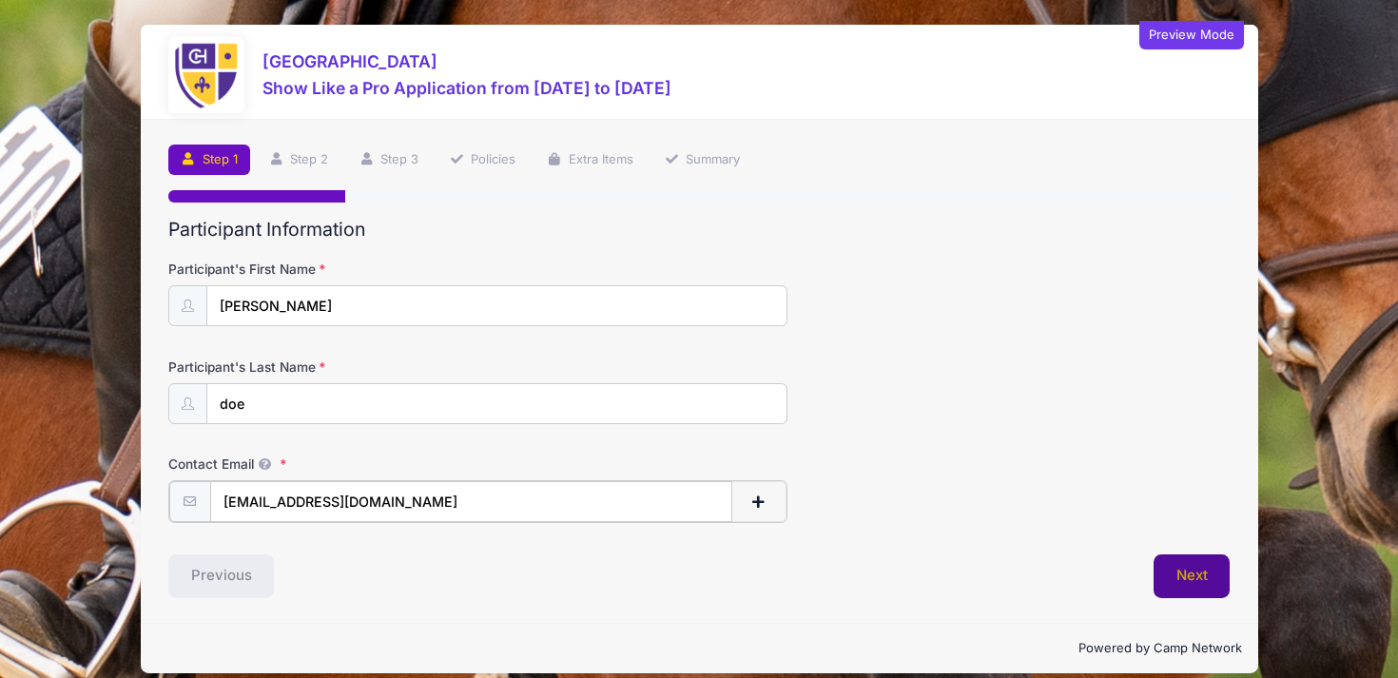
type input "[EMAIL_ADDRESS][DOMAIN_NAME]"
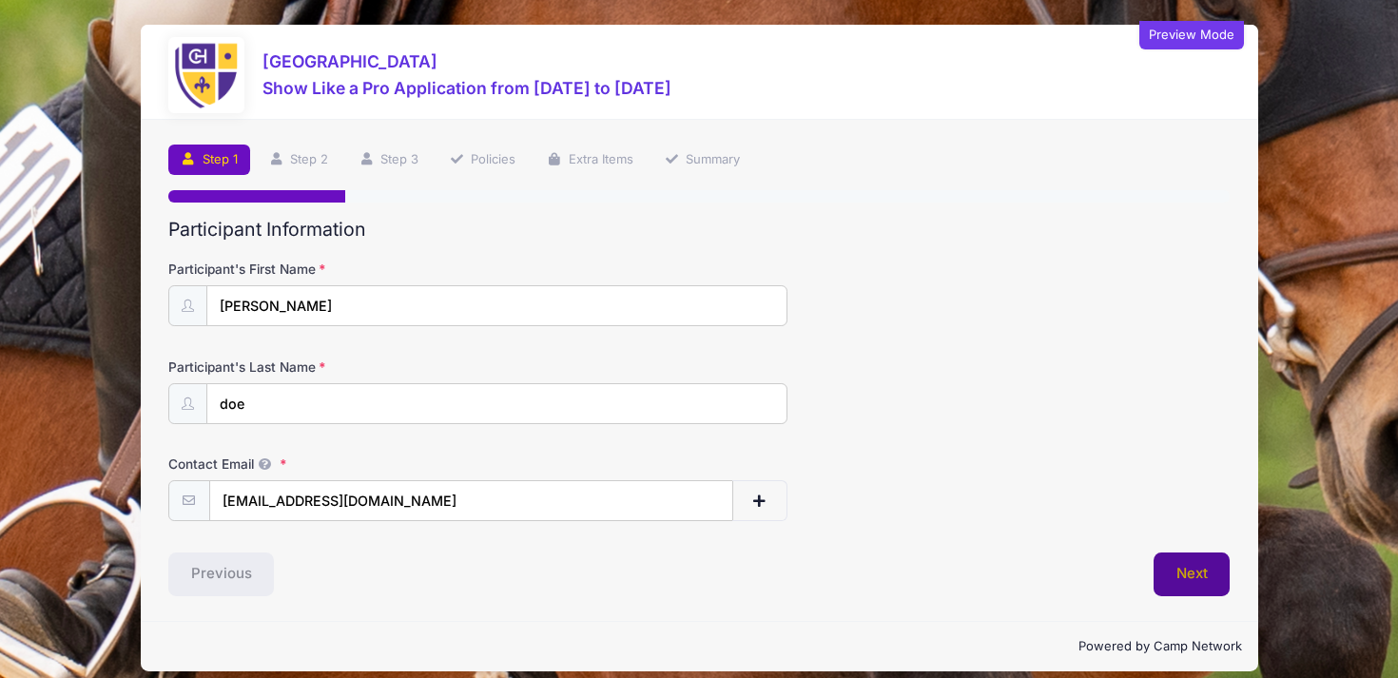
click at [1216, 576] on button "Next" at bounding box center [1191, 574] width 77 height 44
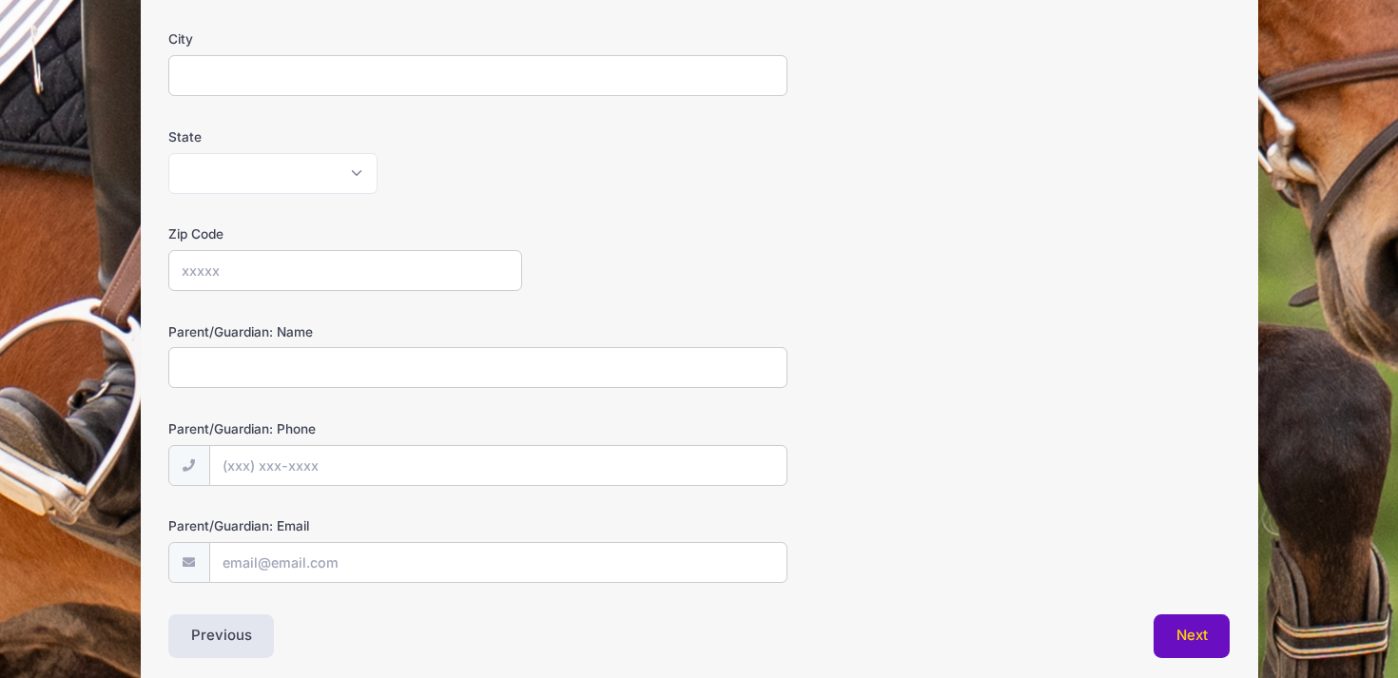
scroll to position [504, 0]
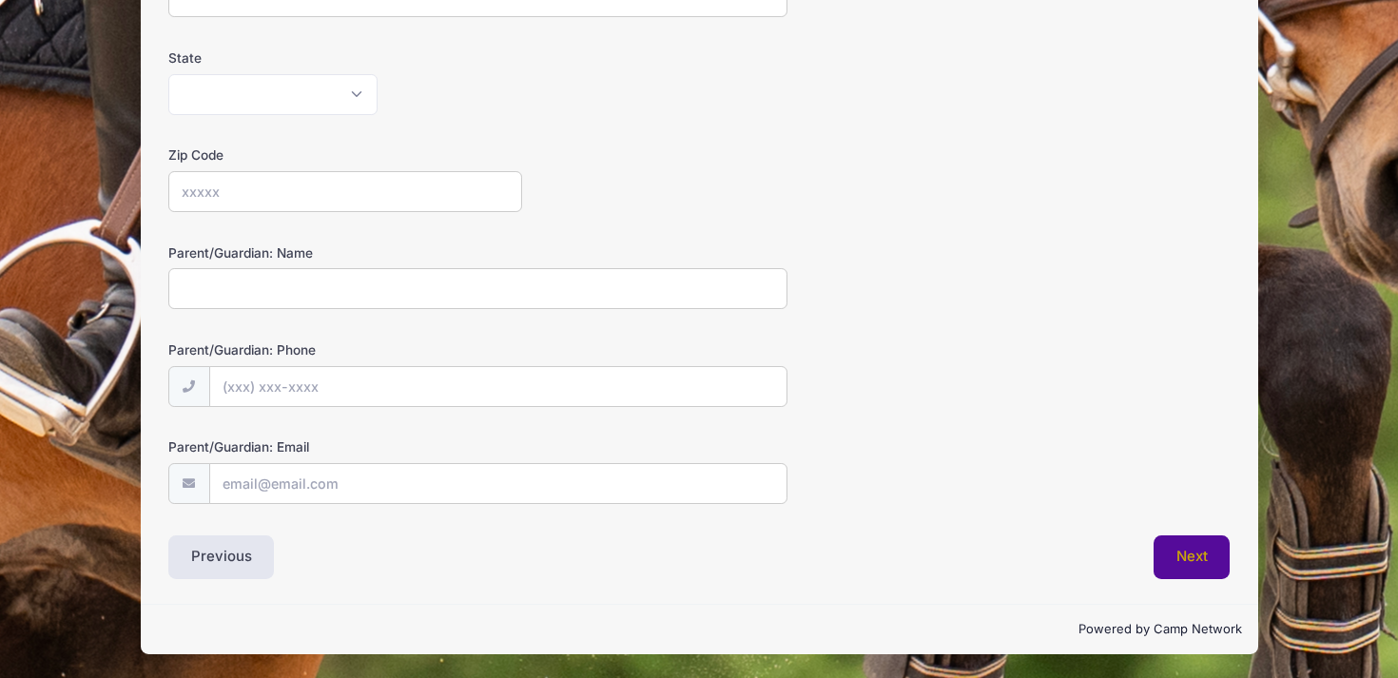
click at [1169, 556] on button "Next" at bounding box center [1191, 557] width 77 height 44
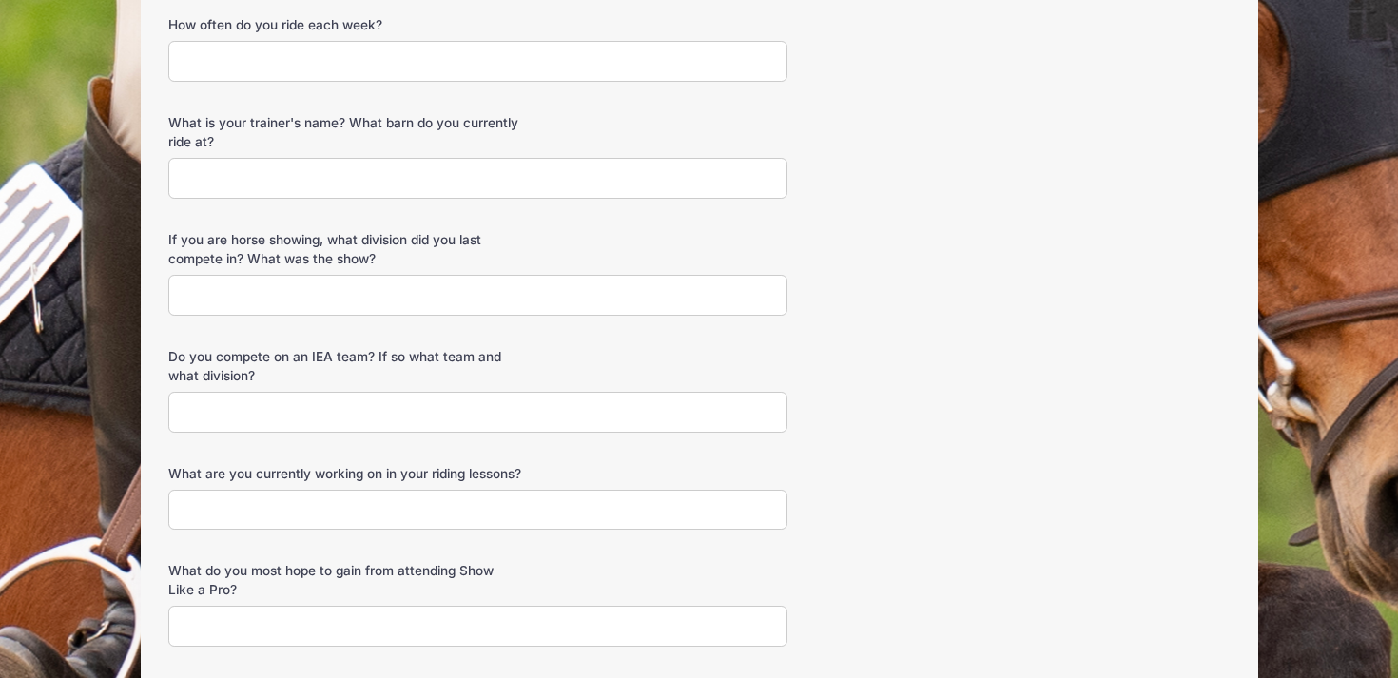
scroll to position [0, 0]
